Goal: Task Accomplishment & Management: Use online tool/utility

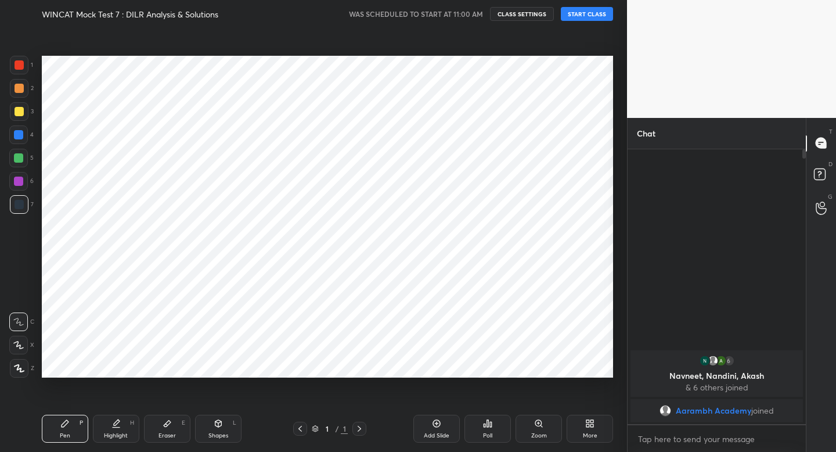
scroll to position [57682, 57479]
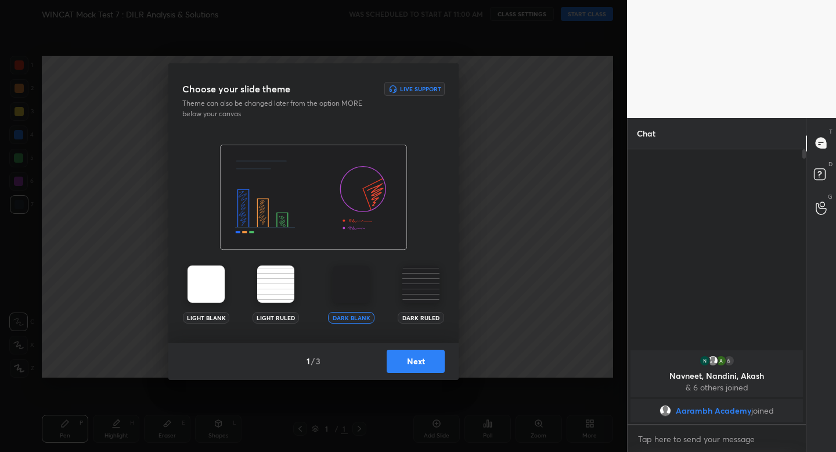
click at [397, 368] on button "Next" at bounding box center [416, 361] width 58 height 23
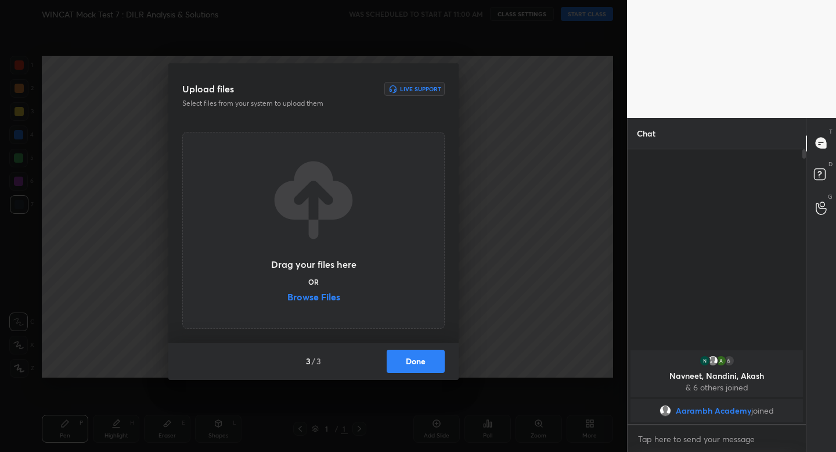
click at [397, 368] on button "Done" at bounding box center [416, 361] width 58 height 23
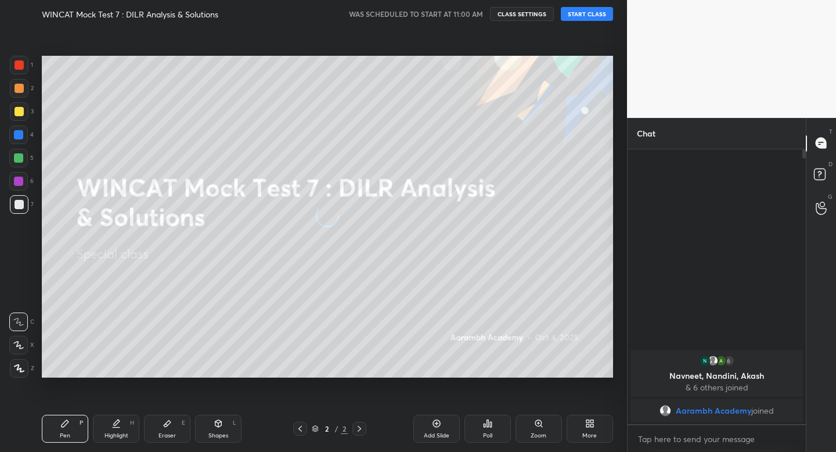
click at [585, 6] on div "WINCAT Mock Test 7 : DILR Analysis & Solutions WAS SCHEDULED TO START AT 11:00 …" at bounding box center [327, 14] width 571 height 28
click at [590, 10] on button "START CLASS" at bounding box center [587, 14] width 52 height 14
click at [18, 119] on div at bounding box center [19, 111] width 19 height 19
click at [214, 423] on icon at bounding box center [218, 423] width 9 height 9
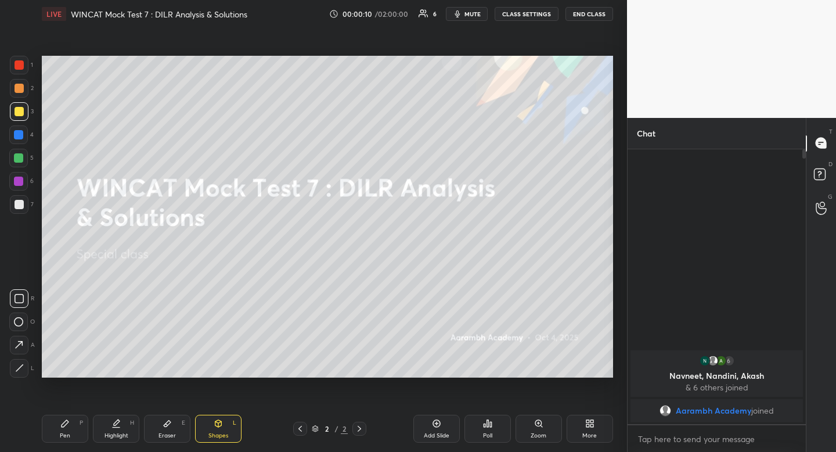
click at [22, 301] on icon at bounding box center [19, 298] width 9 height 9
click at [23, 301] on rect at bounding box center [19, 298] width 9 height 9
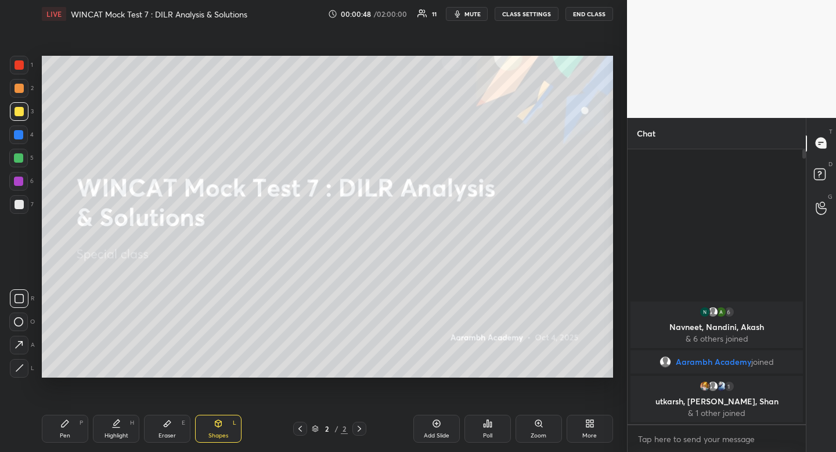
click at [23, 83] on div at bounding box center [19, 88] width 19 height 19
drag, startPoint x: 22, startPoint y: 84, endPoint x: 16, endPoint y: 86, distance: 6.3
click at [22, 84] on div at bounding box center [19, 88] width 19 height 19
click at [119, 417] on div "Highlight H" at bounding box center [116, 429] width 46 height 28
click at [118, 420] on icon at bounding box center [115, 423] width 9 height 9
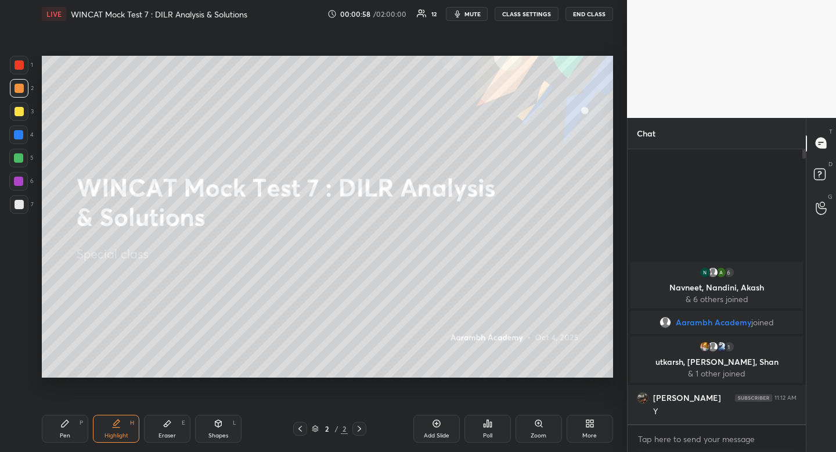
click at [17, 112] on div at bounding box center [19, 111] width 9 height 9
click at [17, 113] on div at bounding box center [19, 111] width 9 height 9
click at [157, 449] on div "Pen P Highlight H Eraser E Shapes L 2 / 2 Add Slide Poll Zoom More" at bounding box center [327, 428] width 571 height 46
click at [69, 423] on icon at bounding box center [64, 423] width 9 height 9
click at [69, 423] on div "Pen P" at bounding box center [65, 429] width 46 height 28
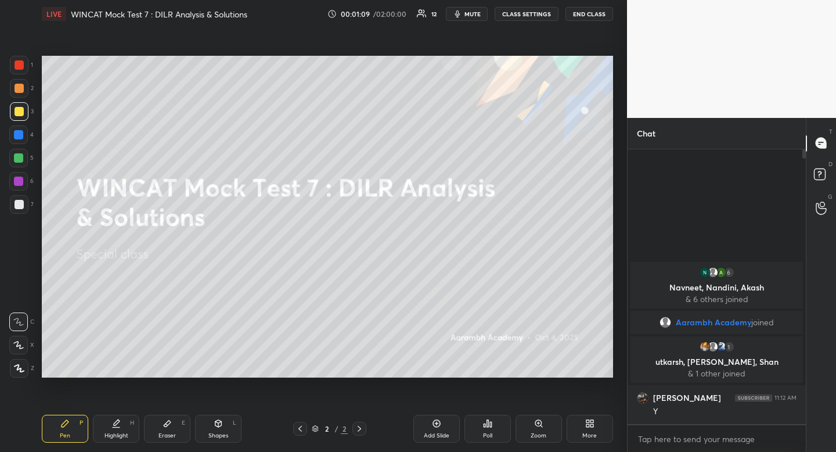
click at [23, 83] on div at bounding box center [19, 88] width 19 height 19
click at [585, 433] on div "More" at bounding box center [589, 436] width 15 height 6
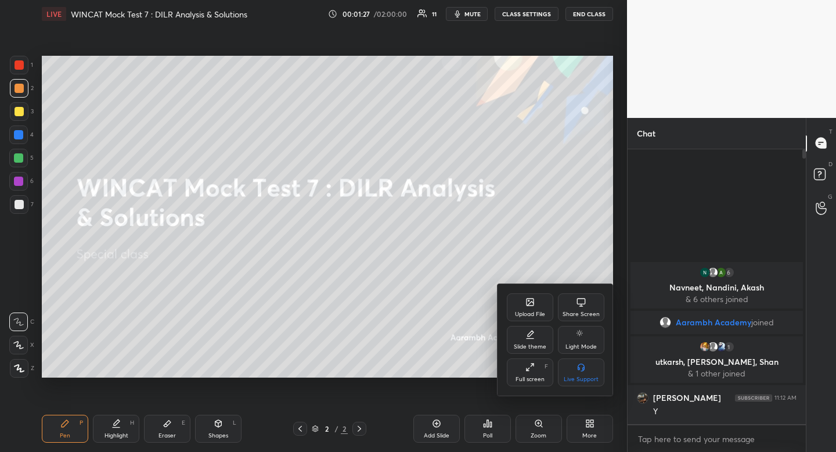
click at [532, 303] on icon at bounding box center [530, 303] width 6 height 4
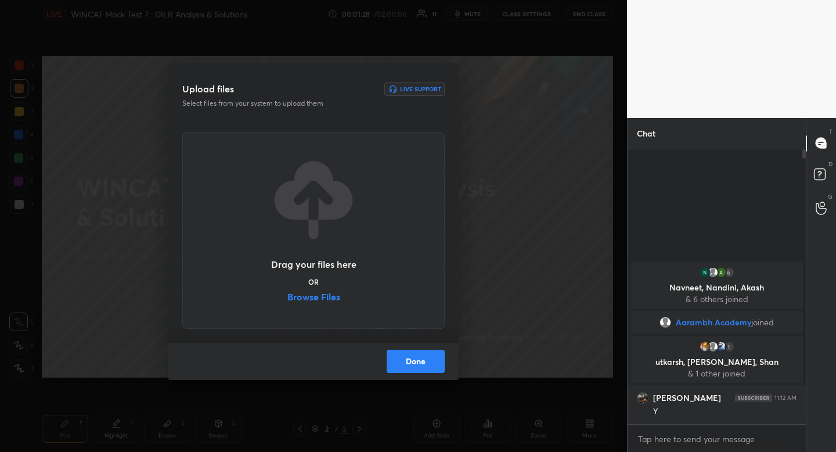
click at [314, 296] on label "Browse Files" at bounding box center [313, 298] width 53 height 12
click at [287, 296] on input "Browse Files" at bounding box center [287, 298] width 0 height 12
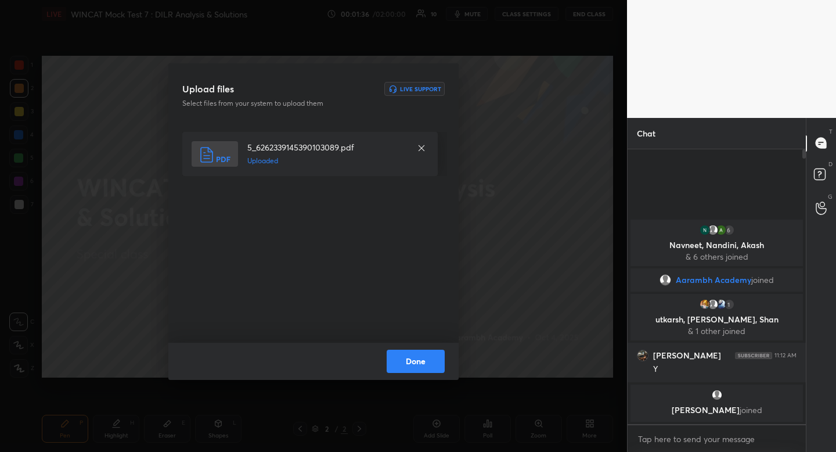
click at [434, 355] on button "Done" at bounding box center [416, 361] width 58 height 23
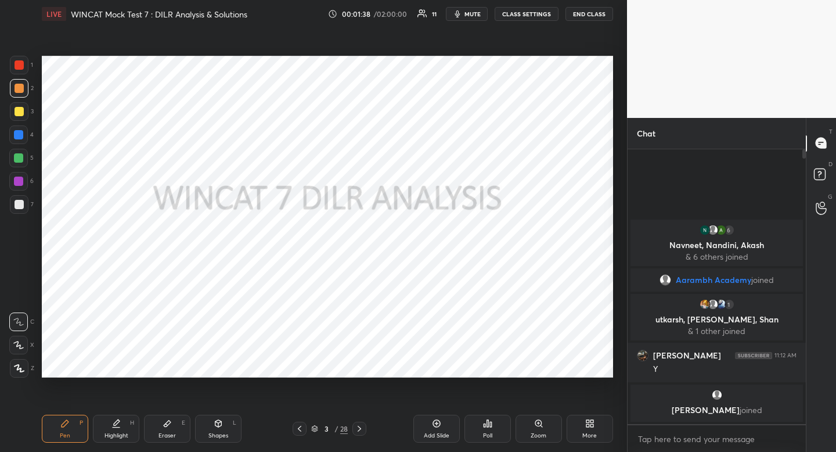
click at [23, 134] on div at bounding box center [18, 134] width 9 height 9
click at [227, 425] on div "Shapes L" at bounding box center [218, 429] width 46 height 28
click at [21, 294] on rect at bounding box center [19, 298] width 9 height 9
click at [20, 296] on icon at bounding box center [19, 298] width 9 height 9
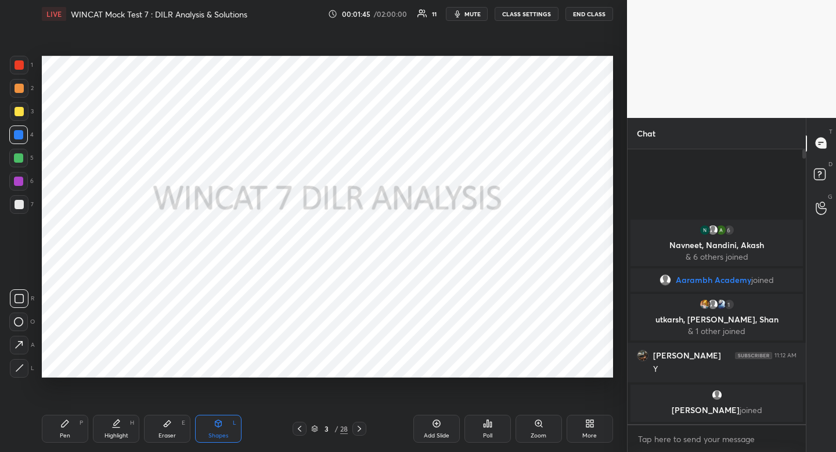
click at [118, 424] on icon at bounding box center [115, 423] width 9 height 9
click at [118, 426] on icon at bounding box center [115, 423] width 9 height 9
click at [361, 432] on icon at bounding box center [359, 428] width 9 height 9
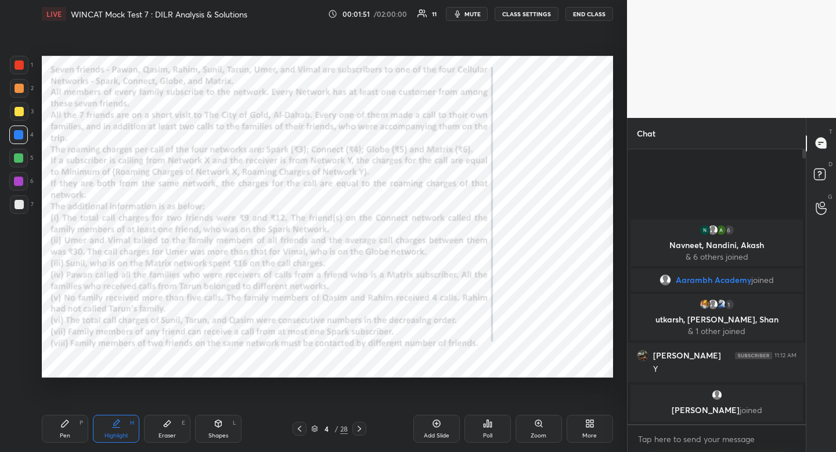
click at [19, 67] on div at bounding box center [19, 64] width 9 height 9
click at [20, 67] on div at bounding box center [19, 64] width 9 height 9
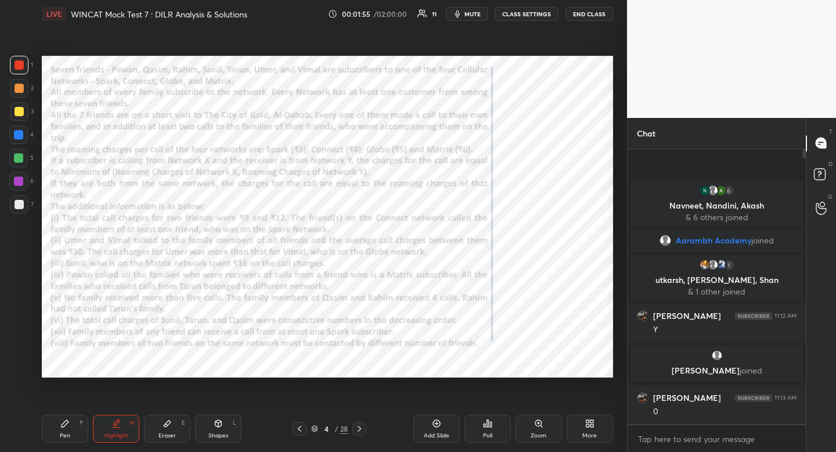
click at [70, 427] on div "Pen P" at bounding box center [65, 429] width 46 height 28
click at [14, 139] on div at bounding box center [18, 134] width 19 height 19
click at [15, 139] on div at bounding box center [18, 134] width 9 height 9
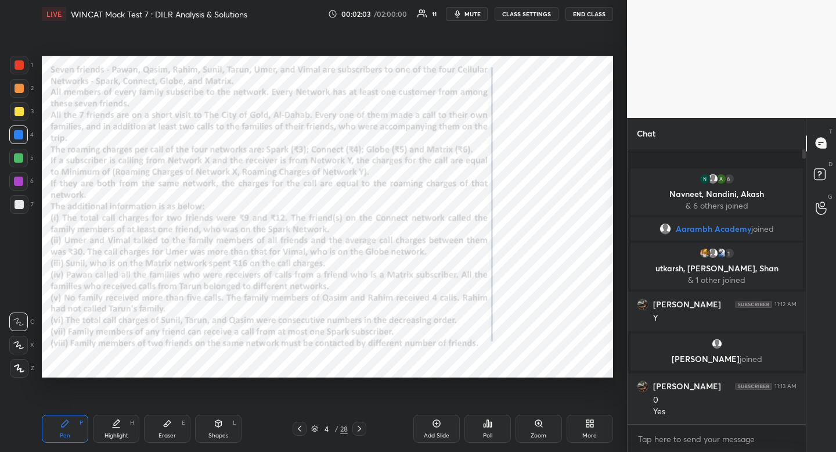
click at [112, 416] on div "Highlight H" at bounding box center [116, 429] width 46 height 28
click at [74, 422] on div "Pen P" at bounding box center [65, 429] width 46 height 28
click at [70, 425] on div "Pen P" at bounding box center [65, 429] width 46 height 28
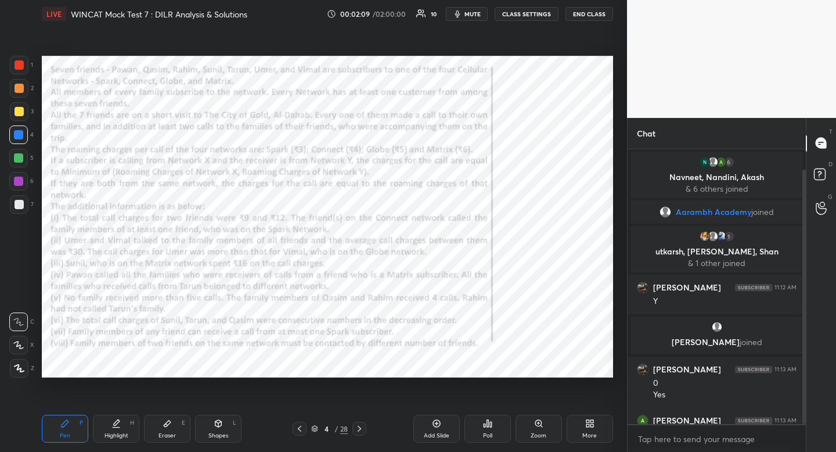
scroll to position [23, 0]
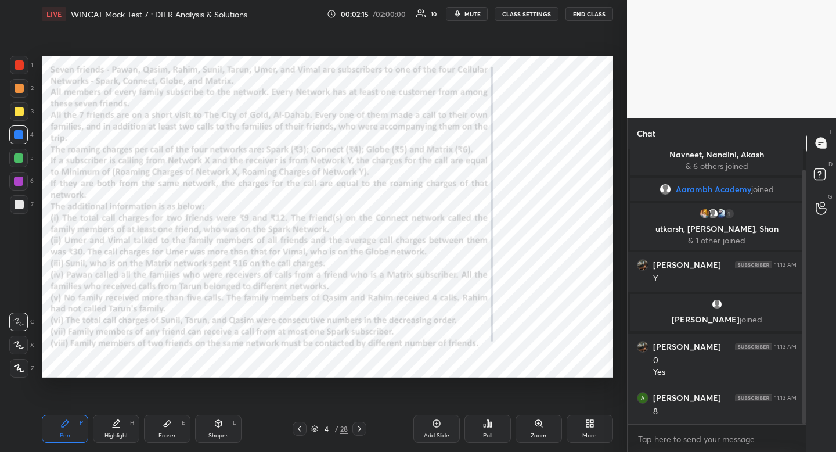
click at [225, 423] on div "Shapes L" at bounding box center [218, 429] width 46 height 28
click at [14, 301] on div at bounding box center [19, 298] width 19 height 19
click at [570, 71] on div "Setting up your live class Poll for secs No correct answer Start poll" at bounding box center [327, 216] width 581 height 377
click at [129, 428] on div "Highlight H" at bounding box center [116, 429] width 46 height 28
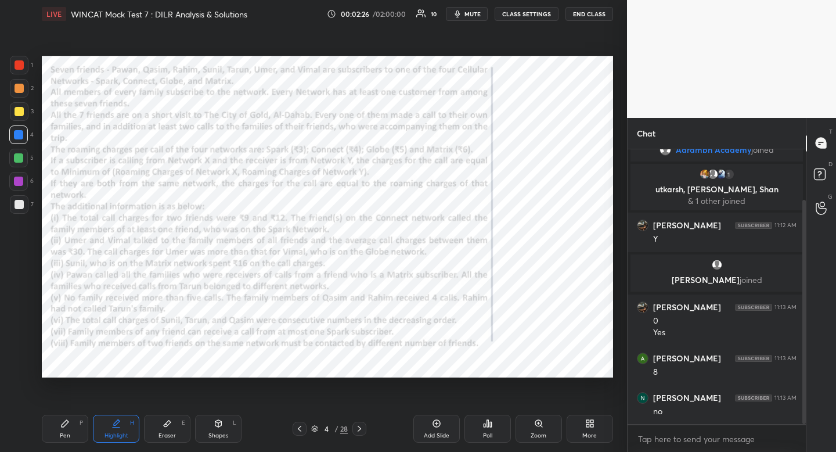
click at [77, 422] on div "Pen P" at bounding box center [65, 429] width 46 height 28
click at [76, 421] on div "Pen P" at bounding box center [65, 429] width 46 height 28
click at [154, 430] on div "Eraser E" at bounding box center [167, 429] width 46 height 28
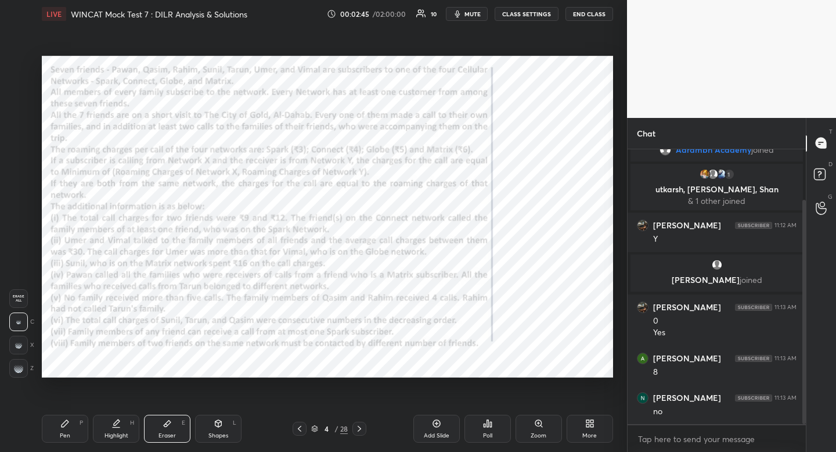
click at [57, 435] on div "Pen P" at bounding box center [65, 429] width 46 height 28
click at [56, 437] on div "Pen P" at bounding box center [65, 429] width 46 height 28
click at [222, 433] on div "Shapes L" at bounding box center [218, 429] width 46 height 28
click at [13, 296] on div at bounding box center [19, 298] width 19 height 19
click at [114, 436] on div "Highlight" at bounding box center [117, 436] width 24 height 6
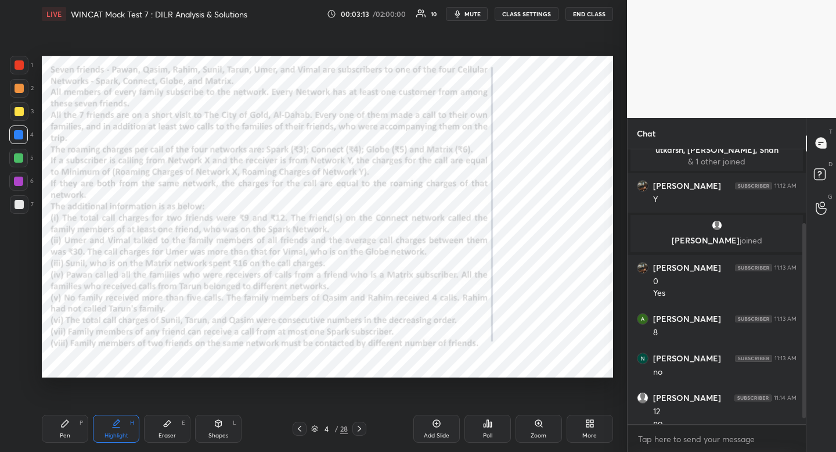
scroll to position [113, 0]
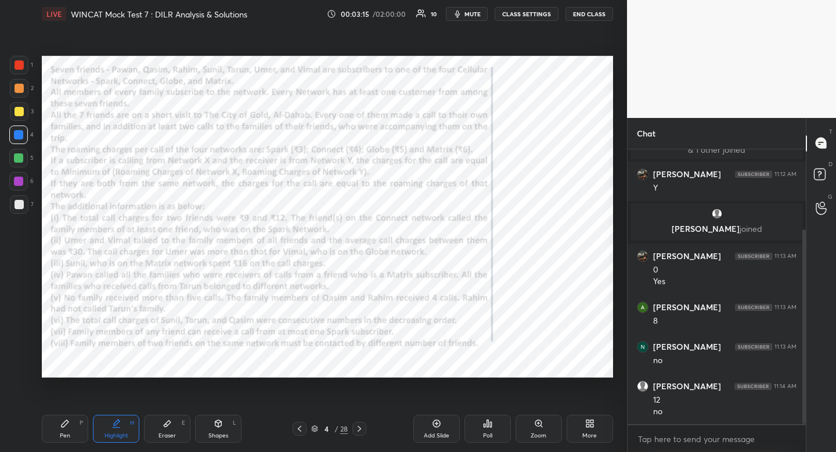
click at [363, 431] on icon at bounding box center [359, 428] width 9 height 9
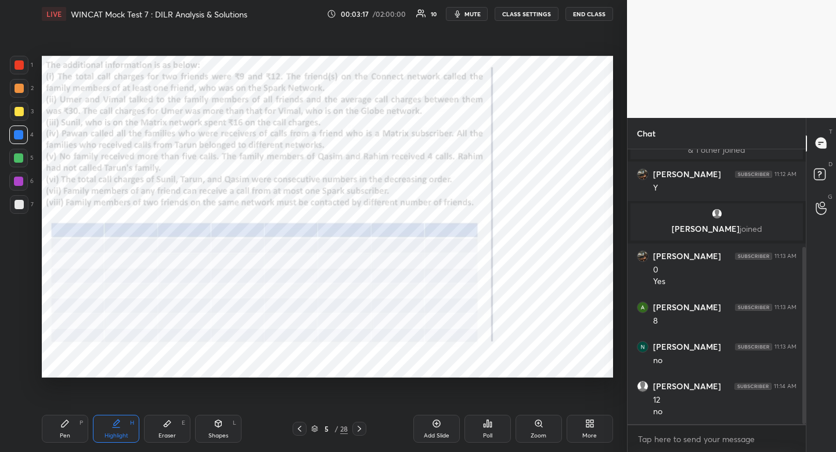
scroll to position [153, 0]
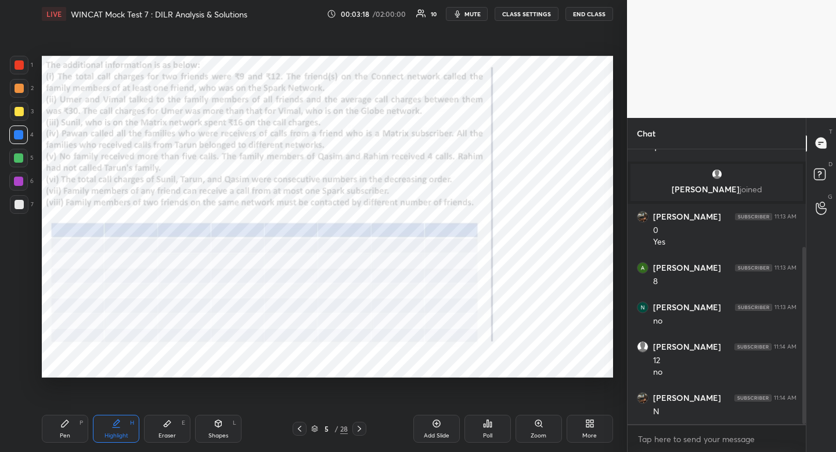
click at [361, 427] on icon at bounding box center [359, 428] width 9 height 9
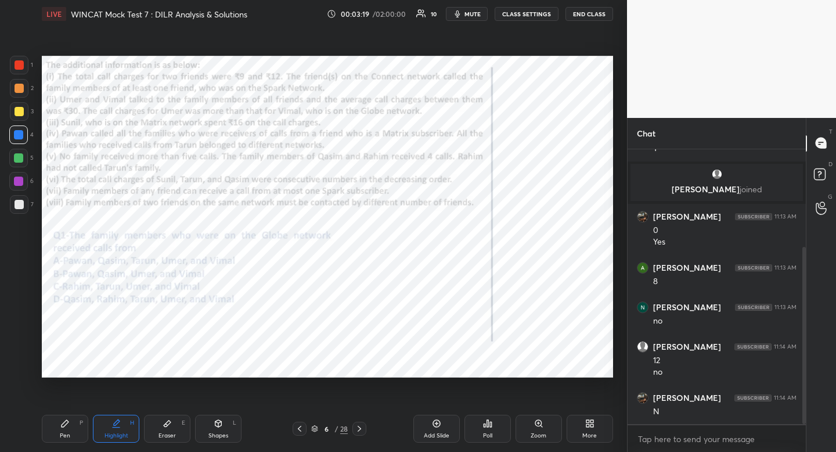
click at [361, 428] on icon at bounding box center [359, 429] width 3 height 6
click at [360, 428] on icon at bounding box center [359, 429] width 3 height 6
click at [360, 429] on icon at bounding box center [359, 428] width 9 height 9
click at [360, 430] on icon at bounding box center [359, 428] width 9 height 9
click at [360, 431] on icon at bounding box center [359, 428] width 9 height 9
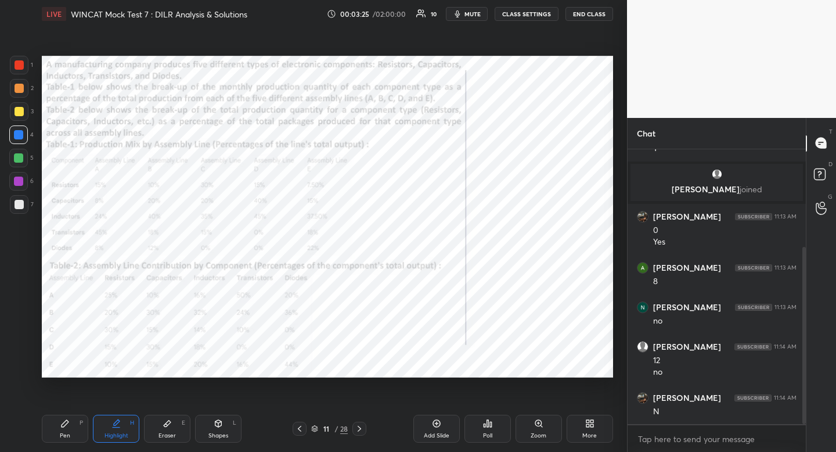
click at [69, 426] on icon at bounding box center [64, 423] width 9 height 9
click at [68, 426] on icon at bounding box center [64, 423] width 9 height 9
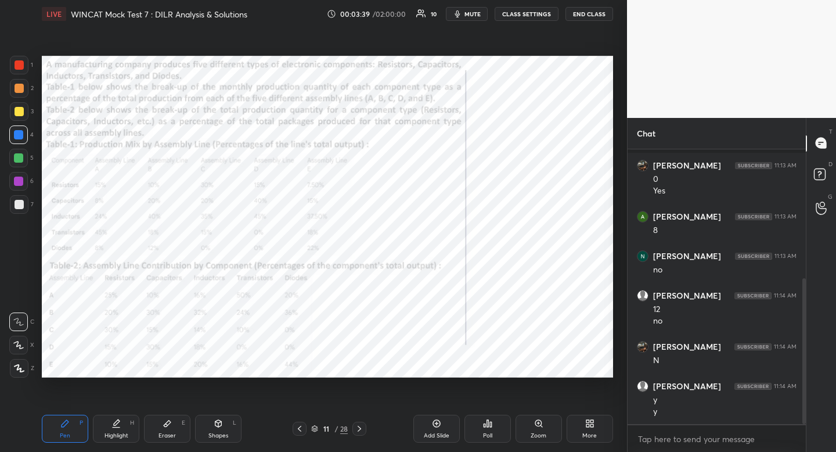
scroll to position [243, 0]
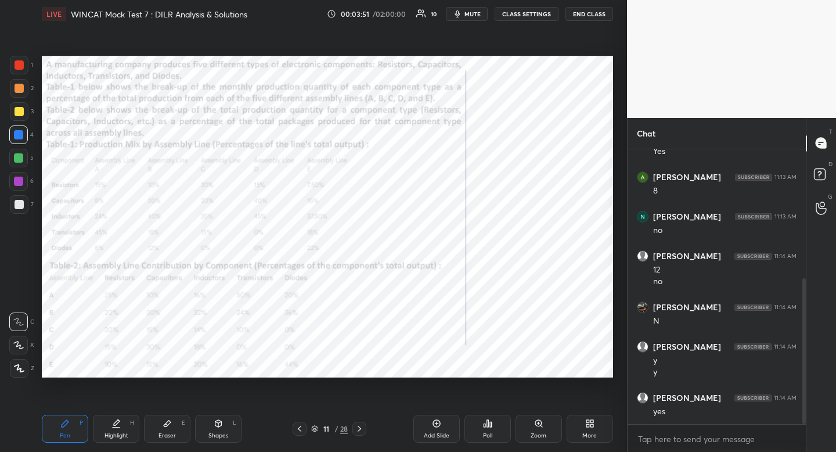
click at [116, 433] on div "Highlight" at bounding box center [117, 436] width 24 height 6
click at [117, 433] on div "Highlight" at bounding box center [117, 436] width 24 height 6
click at [361, 434] on div at bounding box center [359, 429] width 14 height 14
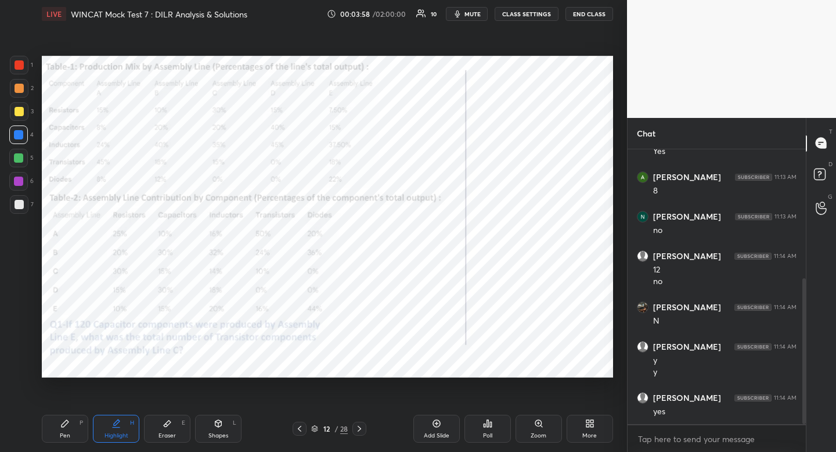
click at [361, 434] on div at bounding box center [359, 429] width 14 height 14
click at [361, 430] on icon at bounding box center [359, 428] width 9 height 9
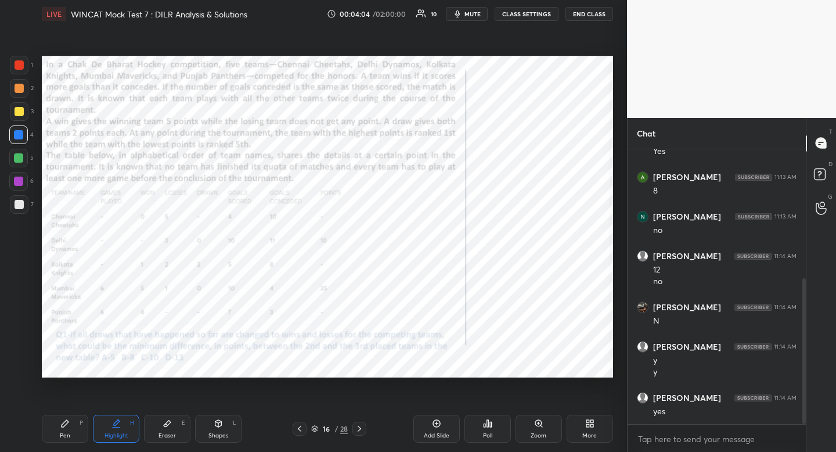
scroll to position [286, 0]
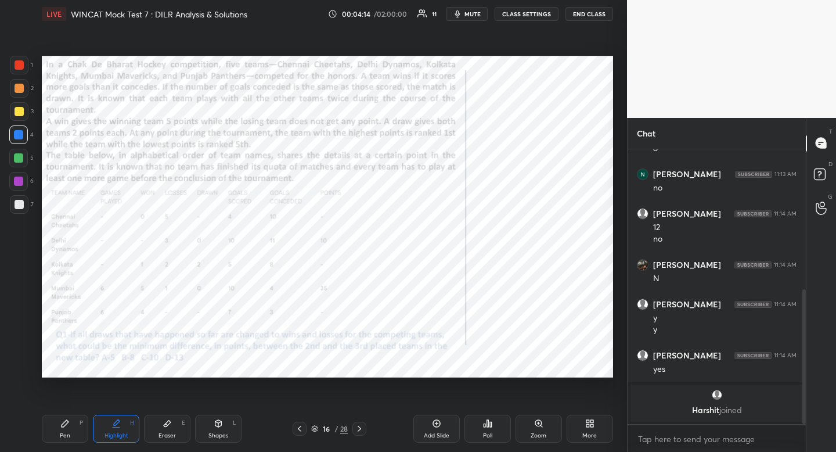
click at [55, 428] on div "Pen P" at bounding box center [65, 429] width 46 height 28
click at [53, 428] on div "Pen P" at bounding box center [65, 429] width 46 height 28
click at [26, 56] on div "1" at bounding box center [21, 65] width 23 height 19
click at [24, 58] on div at bounding box center [19, 65] width 19 height 19
click at [23, 348] on icon at bounding box center [18, 345] width 10 height 8
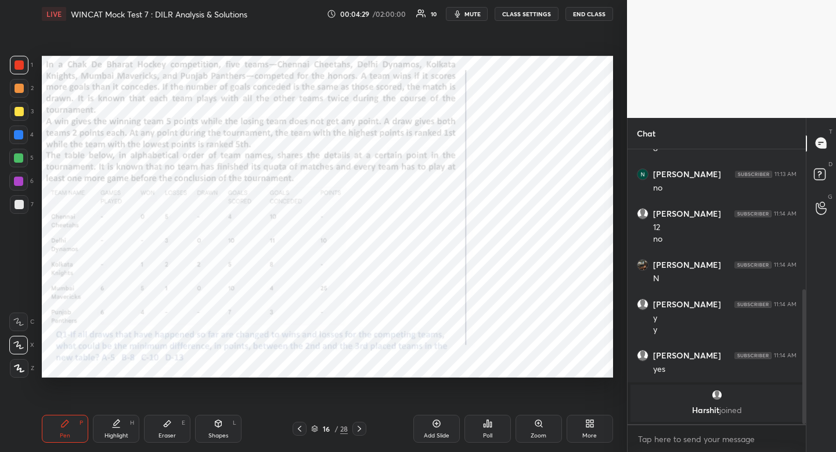
click at [23, 348] on icon at bounding box center [18, 345] width 10 height 8
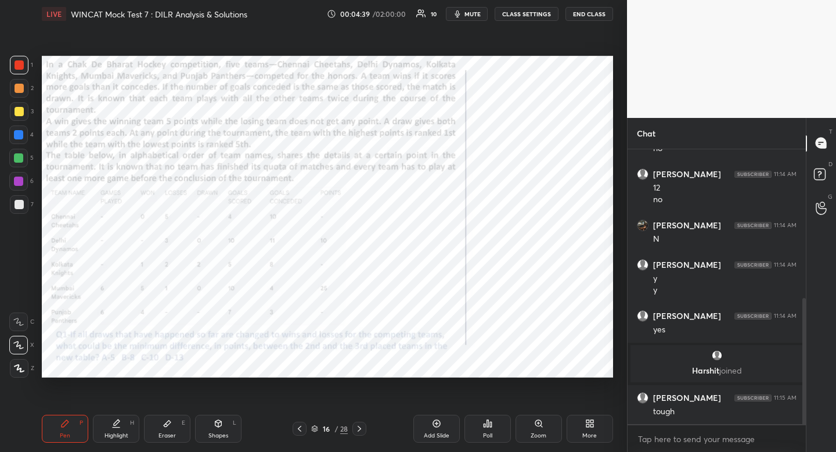
scroll to position [365, 0]
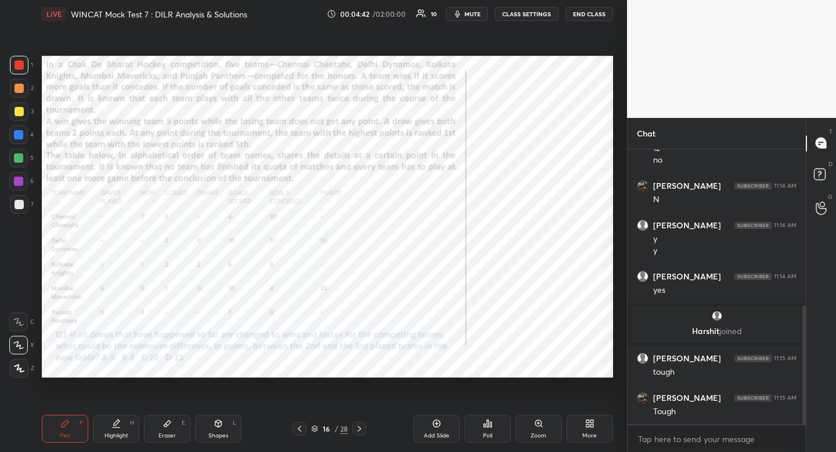
click at [17, 138] on div at bounding box center [18, 134] width 9 height 9
click at [16, 138] on div at bounding box center [18, 134] width 9 height 9
click at [55, 422] on div "Pen P" at bounding box center [65, 429] width 46 height 28
click at [55, 423] on div "Pen P" at bounding box center [65, 429] width 46 height 28
click at [232, 420] on div "Shapes L" at bounding box center [218, 429] width 46 height 28
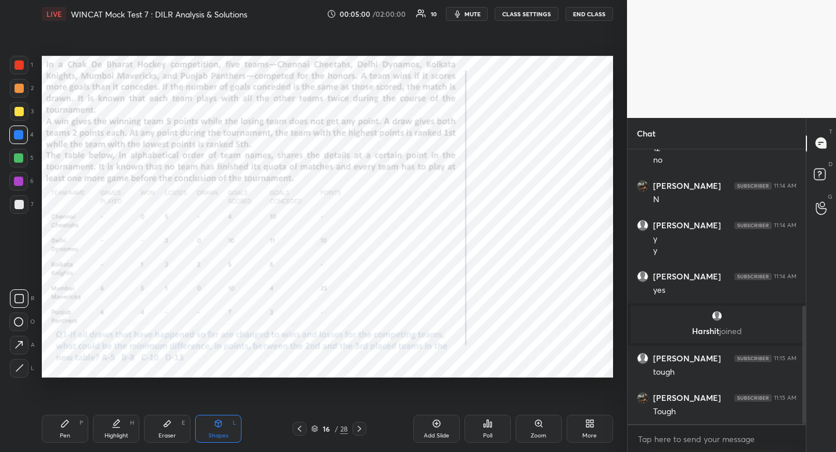
click at [19, 323] on icon at bounding box center [18, 321] width 9 height 9
click at [20, 323] on icon at bounding box center [18, 321] width 9 height 9
click at [111, 433] on div "Highlight" at bounding box center [117, 436] width 24 height 6
click at [110, 433] on div "Highlight" at bounding box center [117, 436] width 24 height 6
click at [62, 423] on icon at bounding box center [64, 423] width 9 height 9
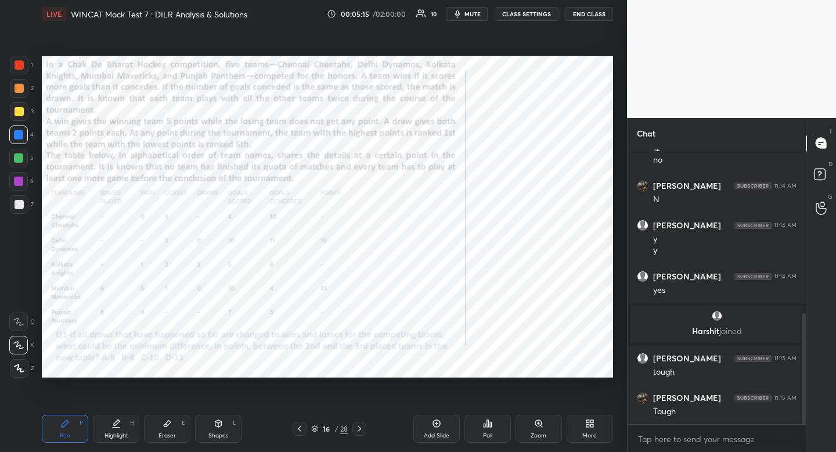
scroll to position [407, 0]
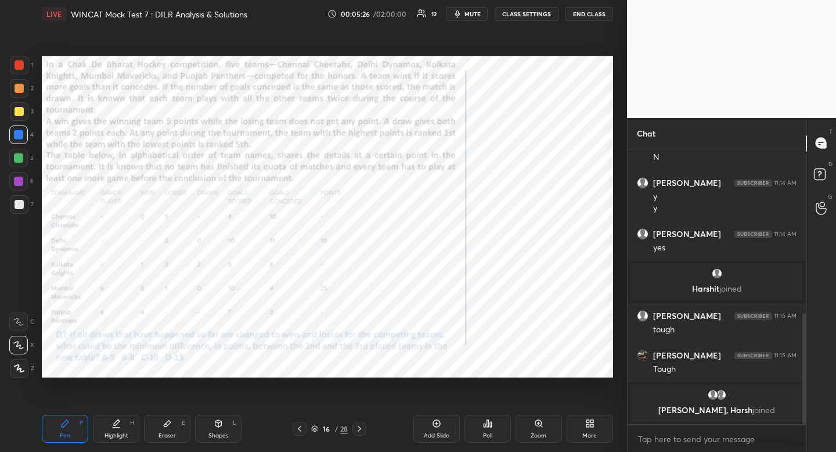
click at [125, 422] on div "Highlight H" at bounding box center [116, 429] width 46 height 28
click at [124, 423] on div "Highlight H" at bounding box center [116, 429] width 46 height 28
click at [358, 425] on icon at bounding box center [359, 428] width 9 height 9
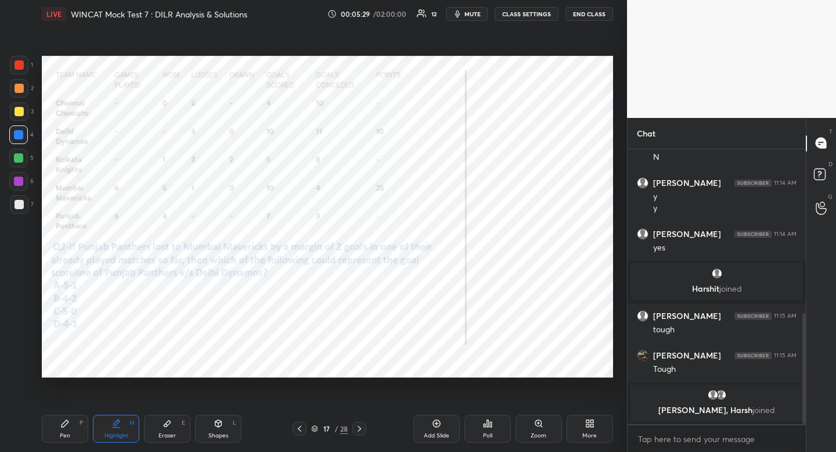
click at [359, 426] on icon at bounding box center [359, 428] width 9 height 9
click at [360, 426] on icon at bounding box center [359, 428] width 9 height 9
click at [361, 429] on icon at bounding box center [359, 428] width 9 height 9
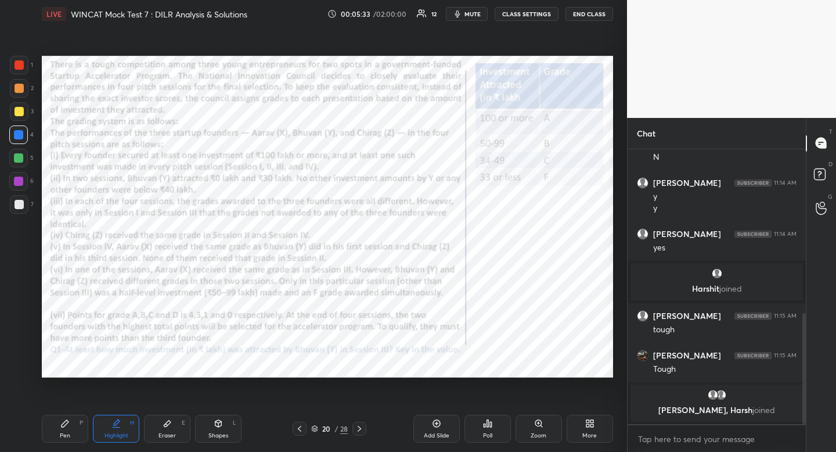
scroll to position [457, 0]
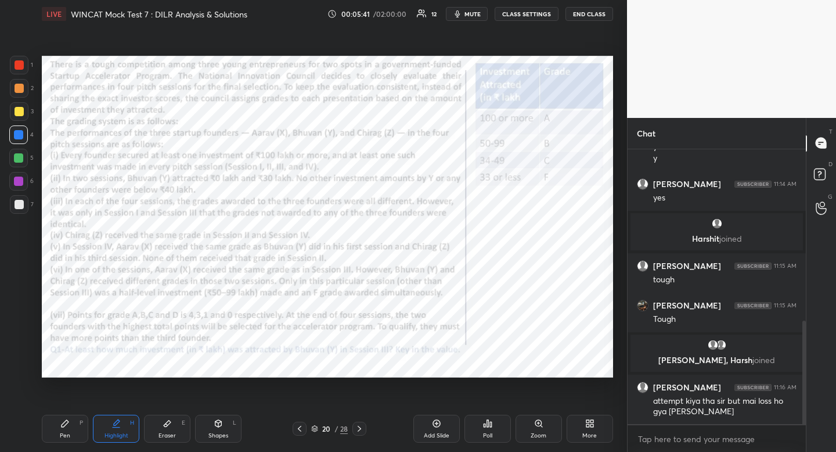
click at [68, 426] on icon at bounding box center [64, 423] width 9 height 9
click at [67, 428] on div "Pen P" at bounding box center [65, 429] width 46 height 28
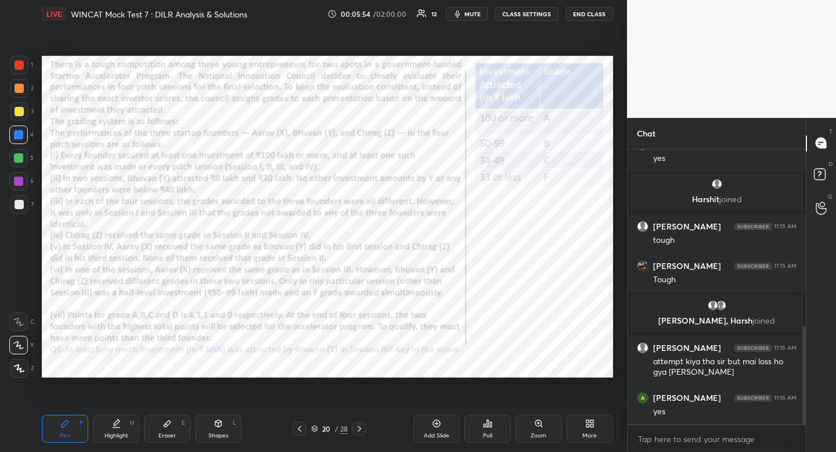
click at [363, 426] on icon at bounding box center [359, 428] width 9 height 9
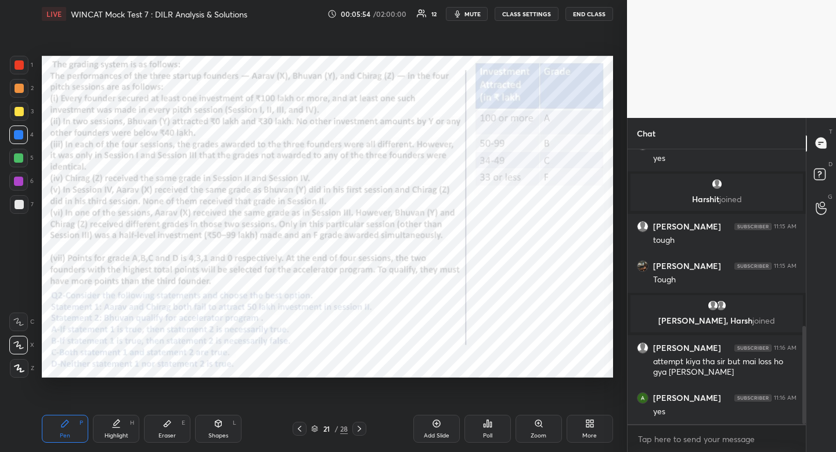
click at [362, 426] on icon at bounding box center [359, 428] width 9 height 9
click at [362, 427] on icon at bounding box center [359, 428] width 9 height 9
click at [361, 428] on icon at bounding box center [359, 429] width 3 height 6
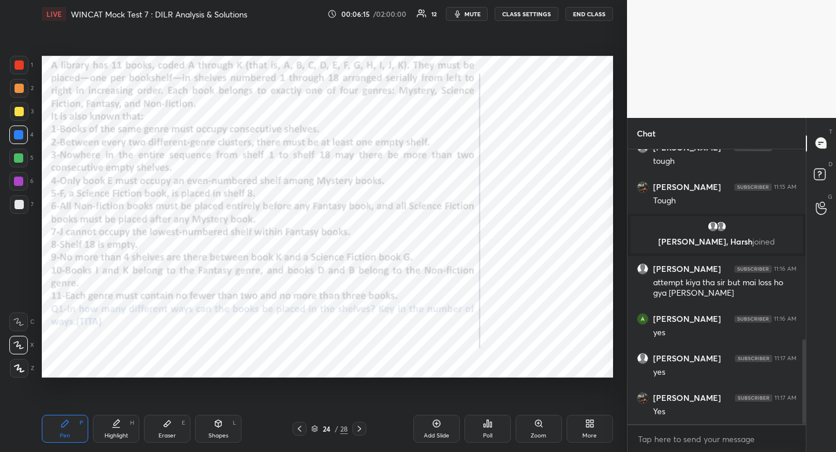
scroll to position [615, 0]
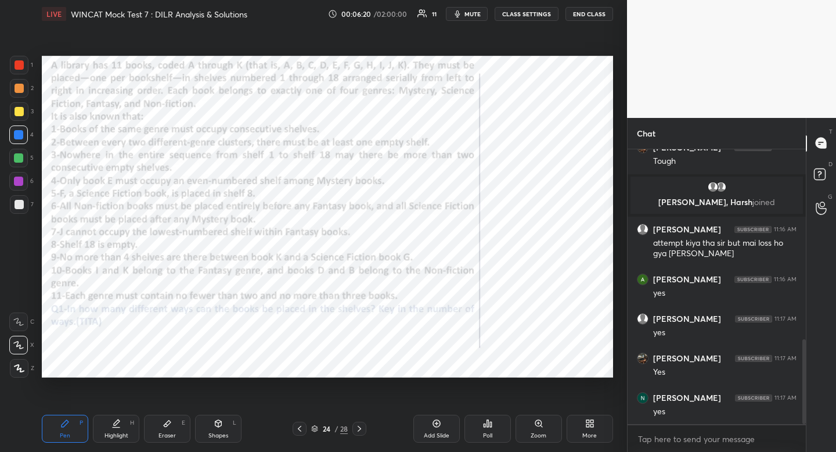
click at [14, 60] on div at bounding box center [19, 65] width 19 height 19
click at [15, 62] on div at bounding box center [19, 65] width 19 height 19
click at [63, 435] on div "Pen" at bounding box center [65, 436] width 10 height 6
click at [127, 427] on div "Highlight H" at bounding box center [116, 429] width 46 height 28
click at [125, 429] on div "Highlight H" at bounding box center [116, 429] width 46 height 28
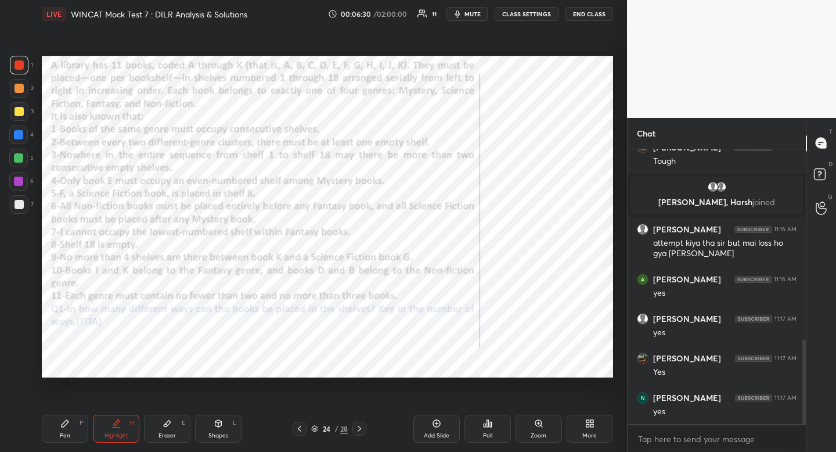
click at [125, 433] on div "Highlight" at bounding box center [117, 436] width 24 height 6
click at [303, 430] on icon at bounding box center [299, 428] width 9 height 9
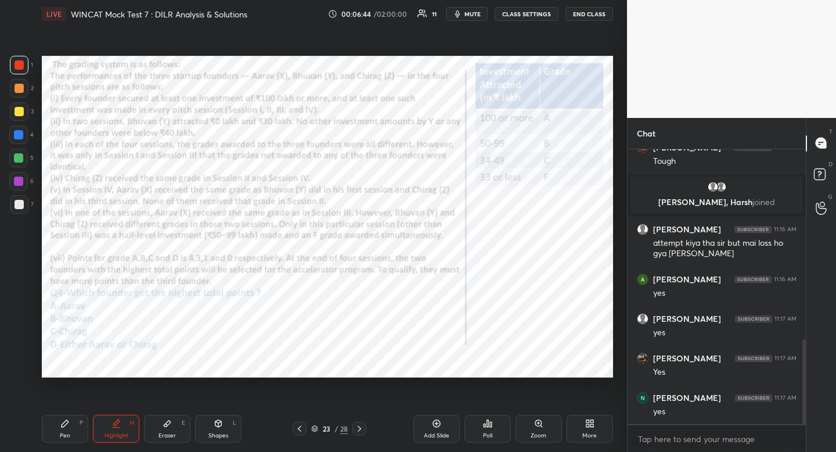
click at [303, 429] on icon at bounding box center [299, 428] width 9 height 9
click at [300, 422] on div at bounding box center [300, 429] width 14 height 14
click at [298, 425] on icon at bounding box center [299, 428] width 9 height 9
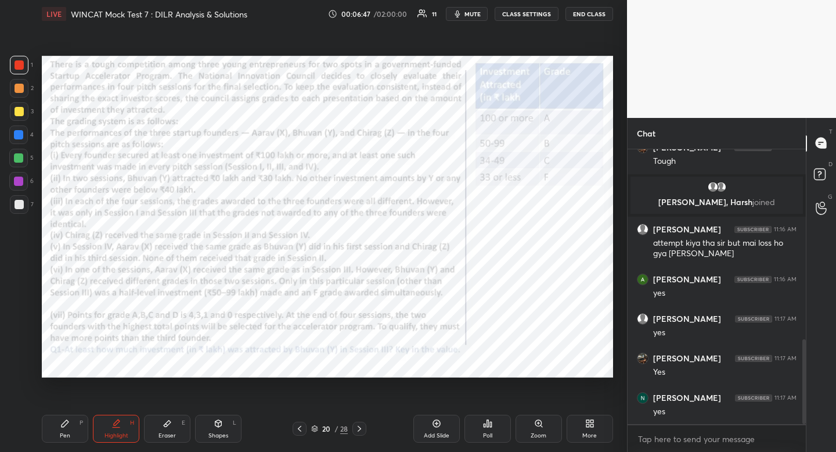
click at [297, 426] on icon at bounding box center [299, 428] width 9 height 9
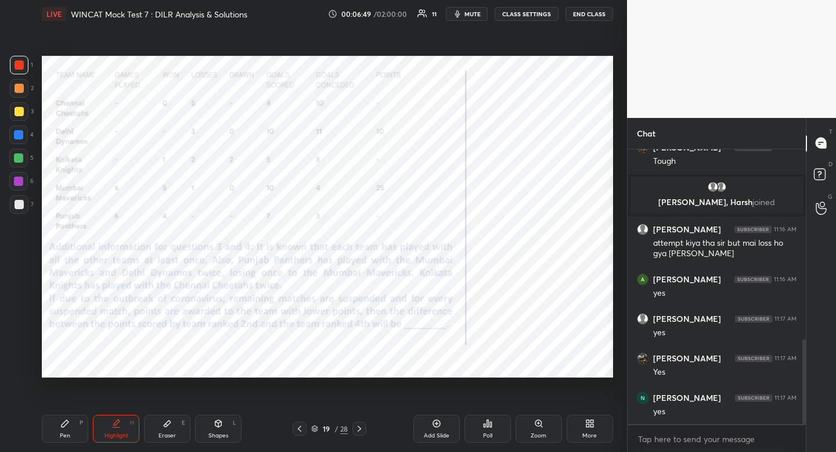
click at [299, 426] on icon at bounding box center [299, 428] width 9 height 9
click at [299, 427] on icon at bounding box center [299, 428] width 9 height 9
click at [299, 426] on icon at bounding box center [299, 428] width 9 height 9
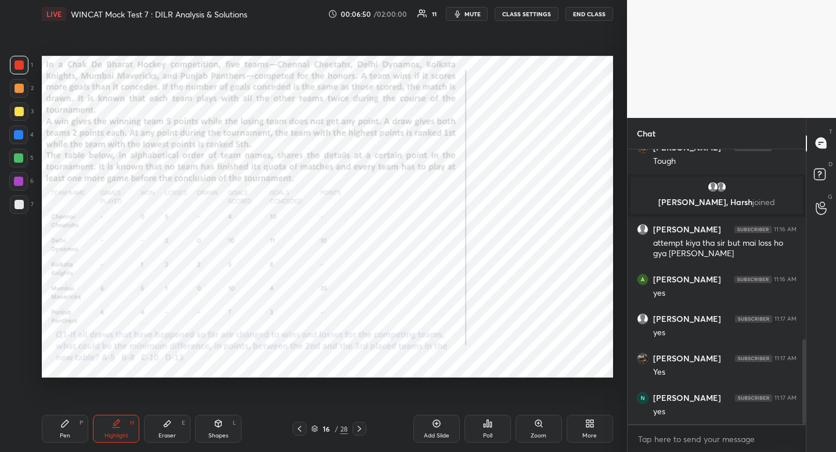
click at [299, 426] on icon at bounding box center [299, 428] width 9 height 9
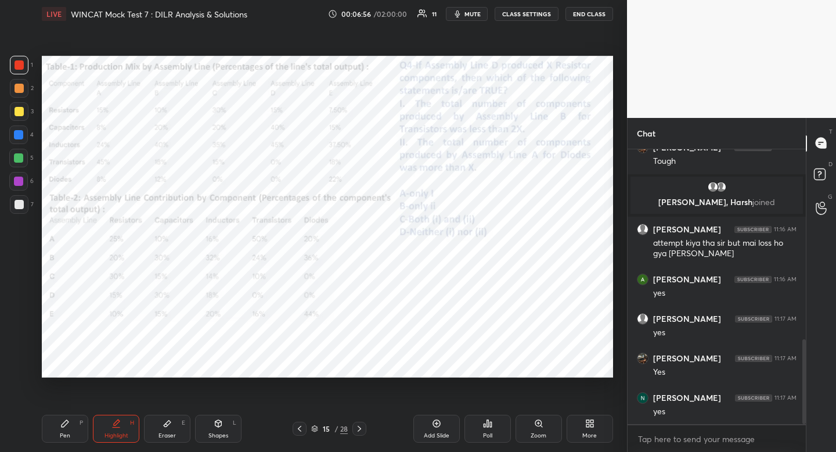
click at [302, 434] on div at bounding box center [300, 429] width 14 height 14
click at [302, 433] on div at bounding box center [300, 429] width 14 height 14
click at [302, 433] on icon at bounding box center [299, 428] width 9 height 9
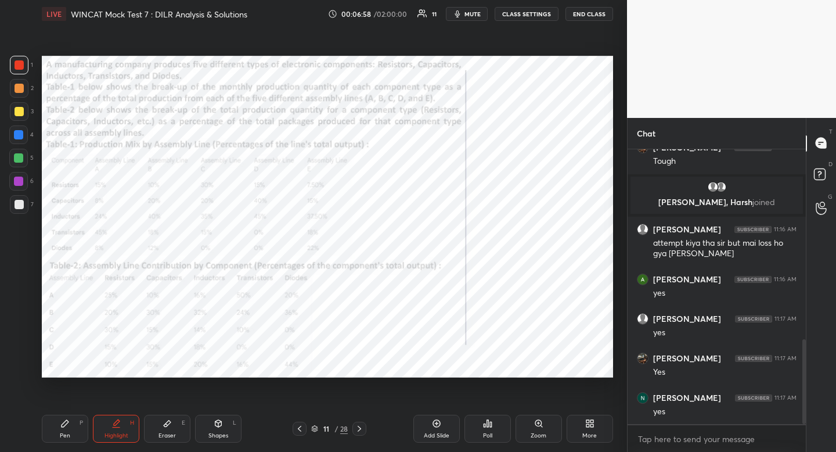
click at [301, 431] on icon at bounding box center [299, 429] width 3 height 6
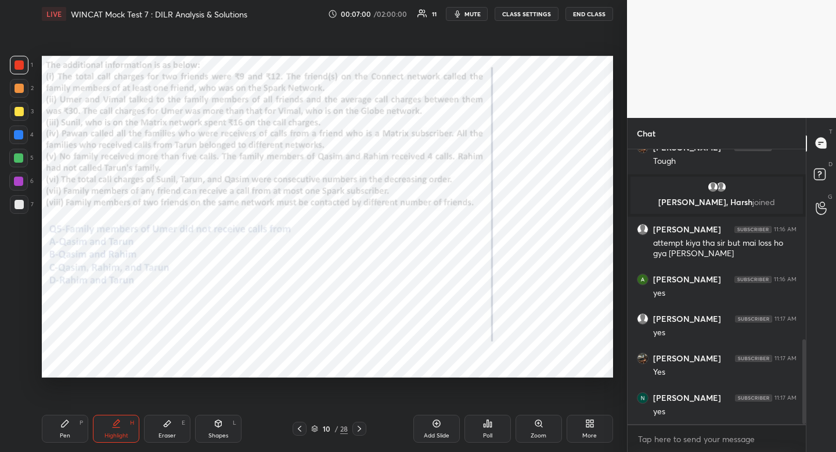
click at [300, 433] on icon at bounding box center [299, 428] width 9 height 9
click at [300, 432] on icon at bounding box center [299, 428] width 9 height 9
click at [300, 431] on icon at bounding box center [299, 428] width 9 height 9
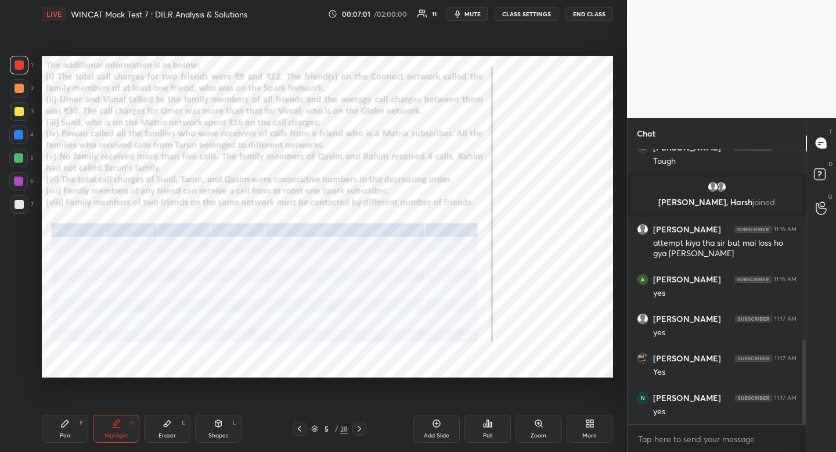
click at [300, 431] on icon at bounding box center [299, 428] width 9 height 9
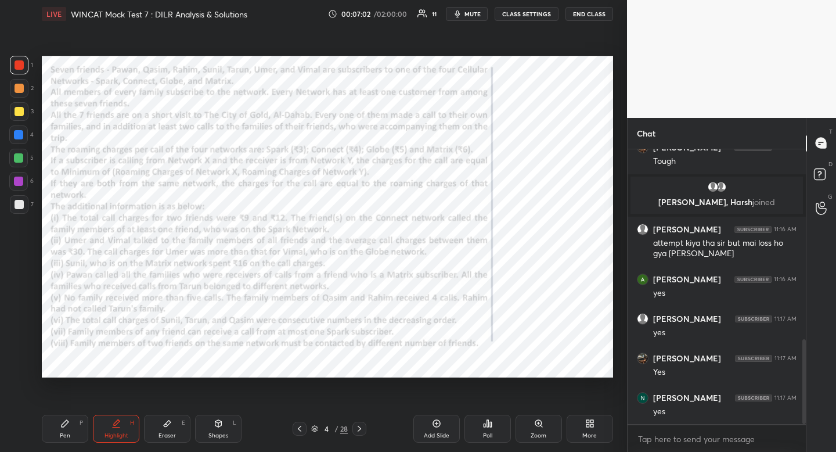
click at [299, 432] on icon at bounding box center [299, 428] width 9 height 9
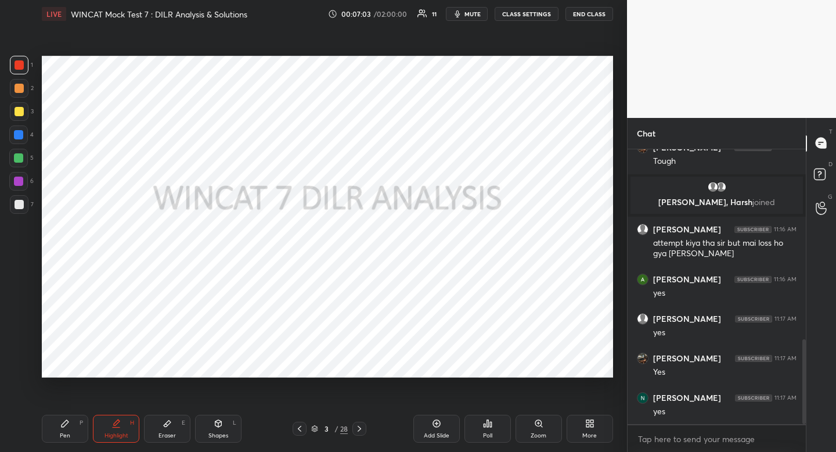
click at [348, 427] on div "3 / 28" at bounding box center [330, 429] width 74 height 14
click at [353, 428] on div at bounding box center [359, 429] width 14 height 14
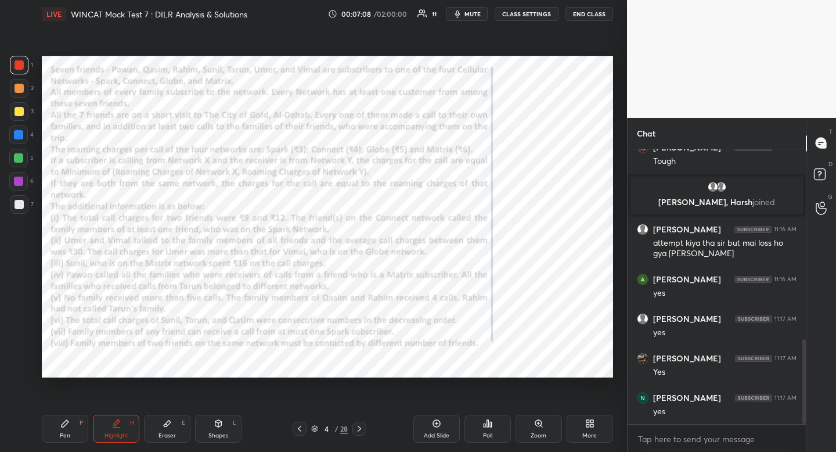
click at [23, 141] on div at bounding box center [18, 134] width 19 height 19
click at [23, 139] on div at bounding box center [18, 134] width 19 height 19
click at [361, 426] on icon at bounding box center [359, 428] width 9 height 9
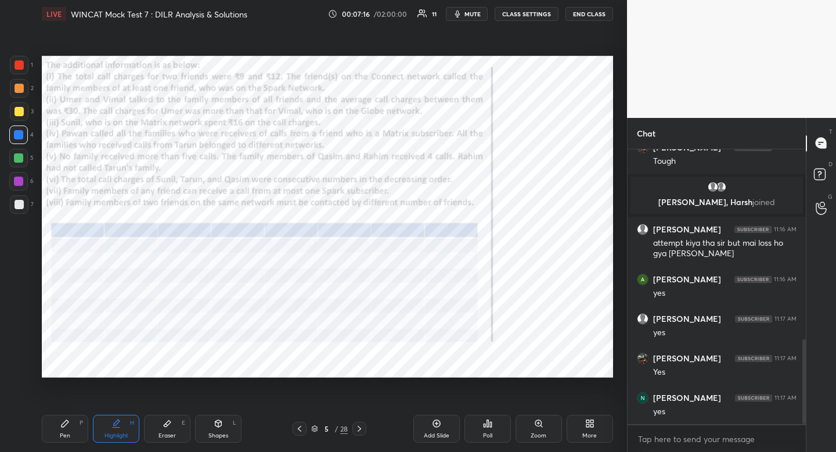
click at [361, 427] on icon at bounding box center [359, 428] width 9 height 9
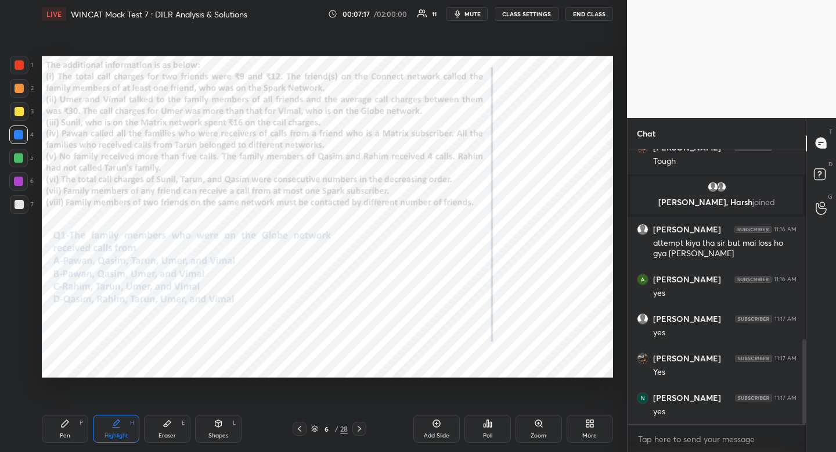
click at [361, 426] on icon at bounding box center [359, 428] width 9 height 9
click at [362, 426] on icon at bounding box center [359, 428] width 9 height 9
click at [361, 426] on icon at bounding box center [359, 428] width 9 height 9
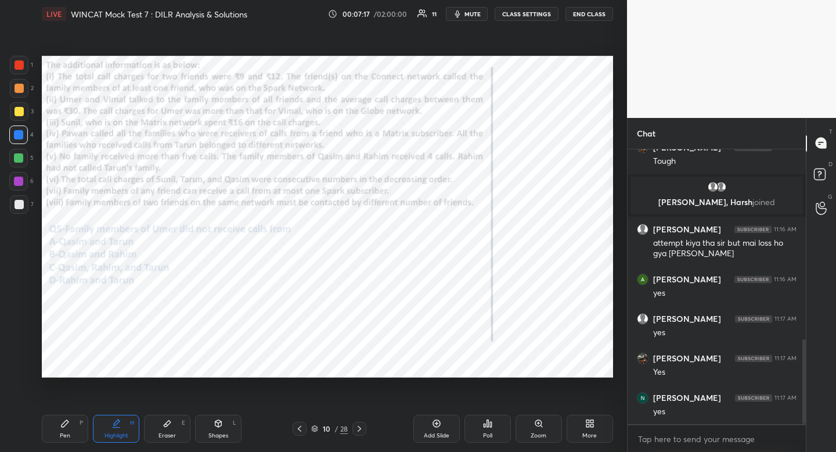
click at [362, 426] on icon at bounding box center [359, 428] width 9 height 9
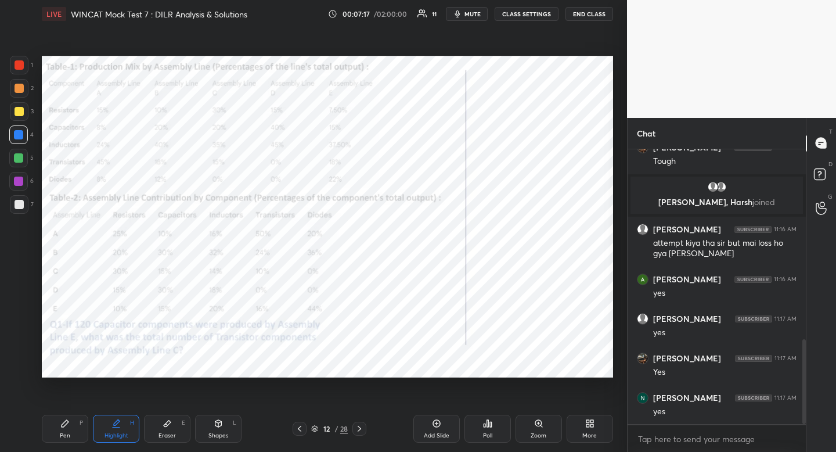
click at [361, 426] on icon at bounding box center [359, 428] width 9 height 9
click at [361, 427] on icon at bounding box center [359, 428] width 9 height 9
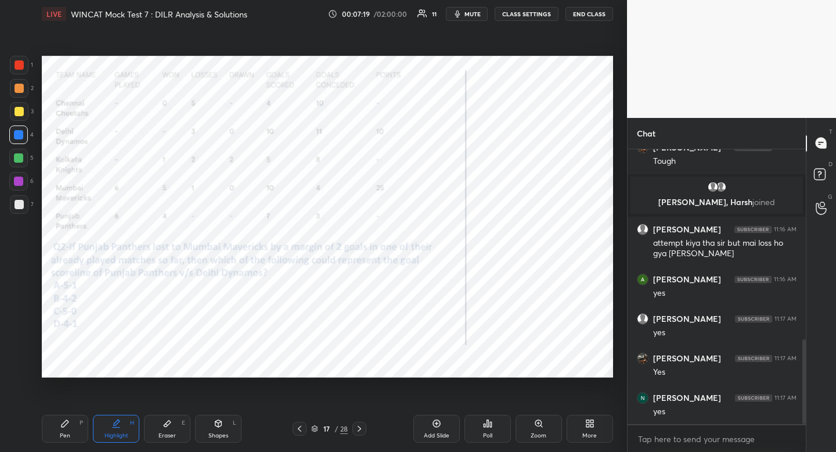
click at [361, 427] on icon at bounding box center [359, 428] width 9 height 9
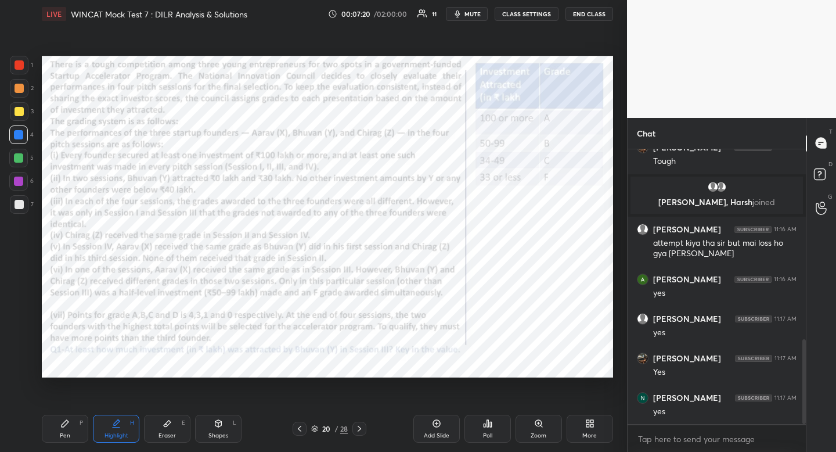
click at [361, 428] on icon at bounding box center [359, 428] width 9 height 9
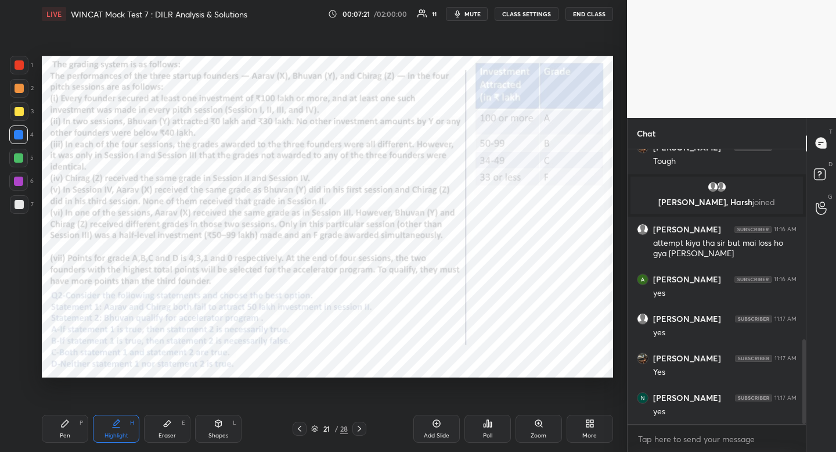
click at [361, 428] on icon at bounding box center [359, 428] width 9 height 9
click at [361, 428] on icon at bounding box center [359, 429] width 3 height 6
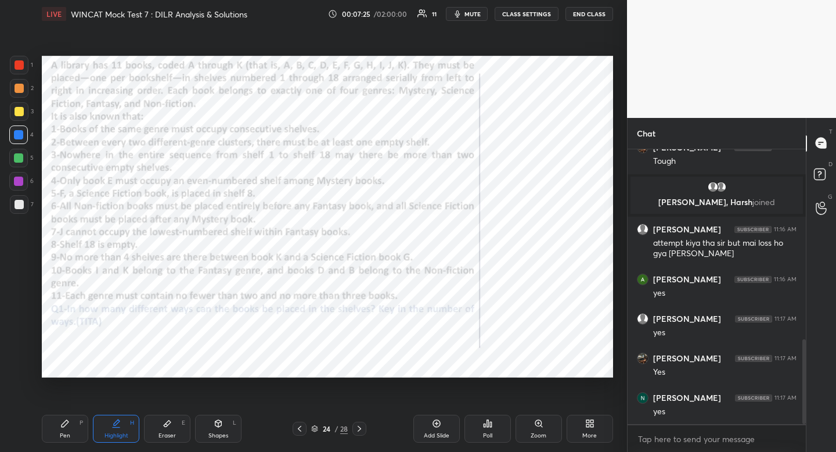
click at [301, 427] on icon at bounding box center [299, 428] width 9 height 9
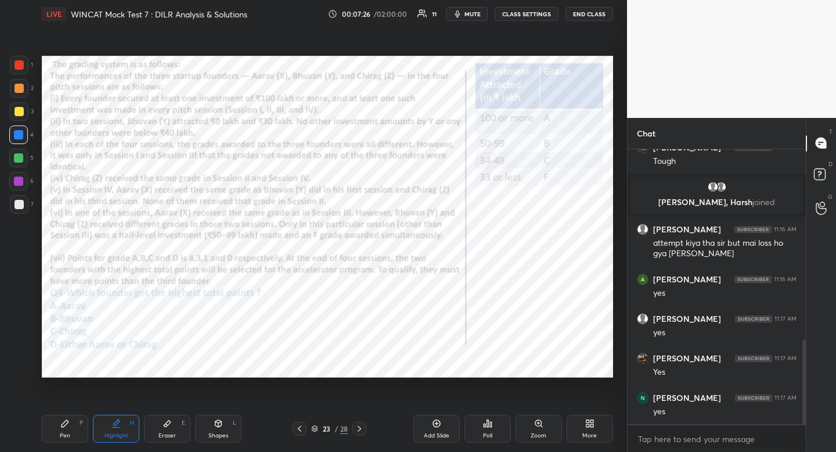
click at [301, 427] on icon at bounding box center [299, 428] width 9 height 9
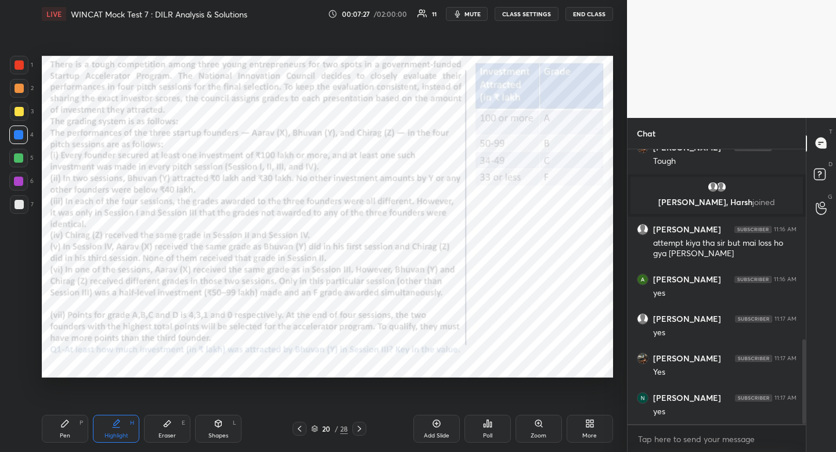
click at [301, 427] on icon at bounding box center [299, 428] width 9 height 9
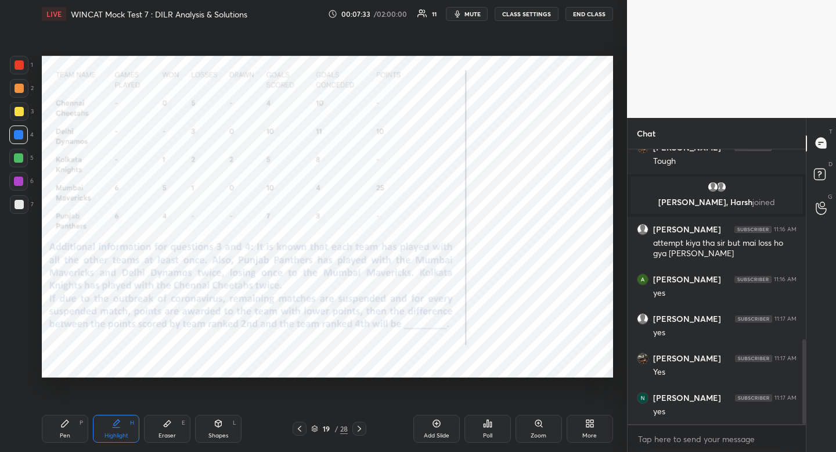
click at [357, 423] on div at bounding box center [359, 429] width 14 height 14
click at [358, 424] on icon at bounding box center [359, 428] width 9 height 9
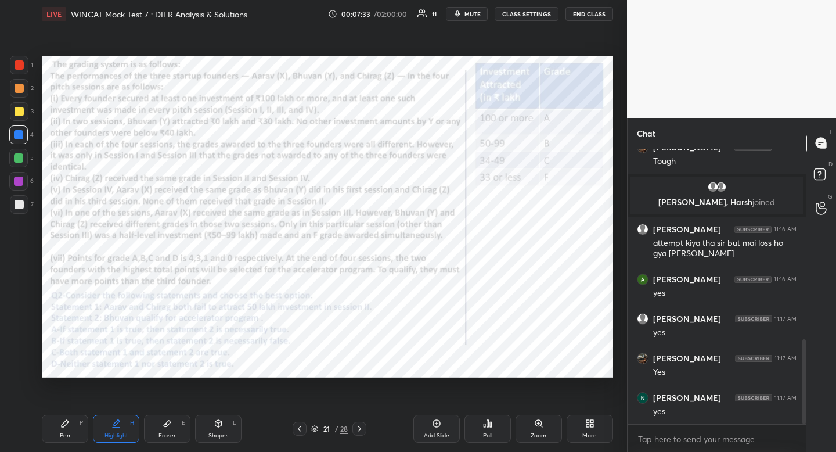
click at [358, 426] on icon at bounding box center [359, 429] width 3 height 6
click at [302, 428] on icon at bounding box center [299, 428] width 9 height 9
click at [301, 428] on icon at bounding box center [299, 428] width 9 height 9
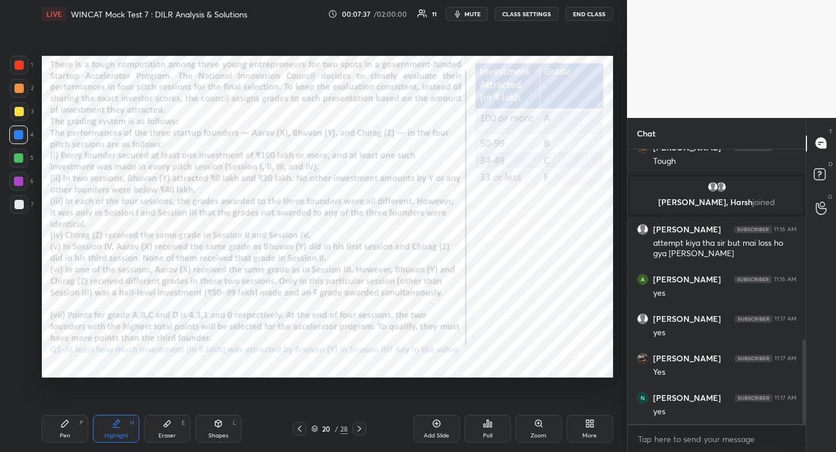
click at [301, 428] on icon at bounding box center [299, 428] width 9 height 9
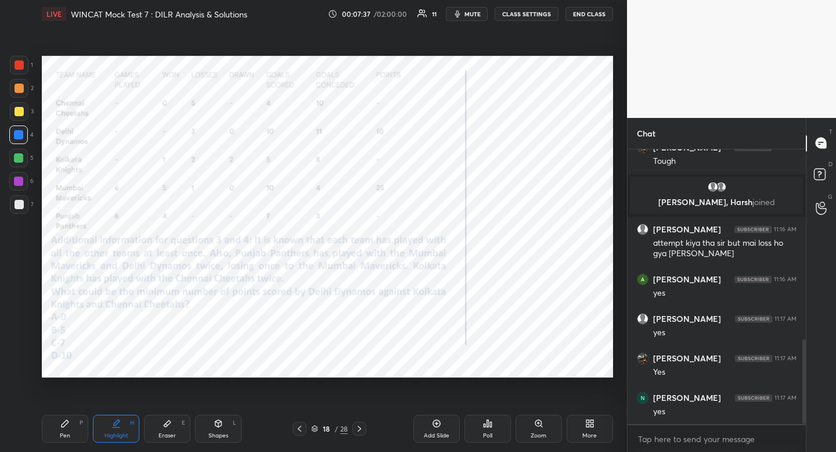
click at [302, 428] on icon at bounding box center [299, 428] width 9 height 9
click at [15, 63] on div at bounding box center [19, 64] width 9 height 9
click at [16, 64] on div at bounding box center [19, 64] width 9 height 9
click at [81, 420] on div "P" at bounding box center [81, 423] width 3 height 6
click at [80, 420] on div "P" at bounding box center [81, 423] width 3 height 6
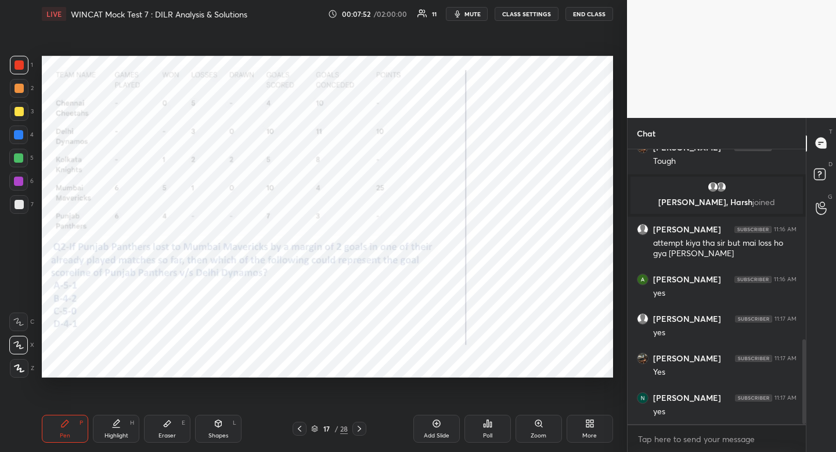
click at [359, 431] on icon at bounding box center [359, 428] width 9 height 9
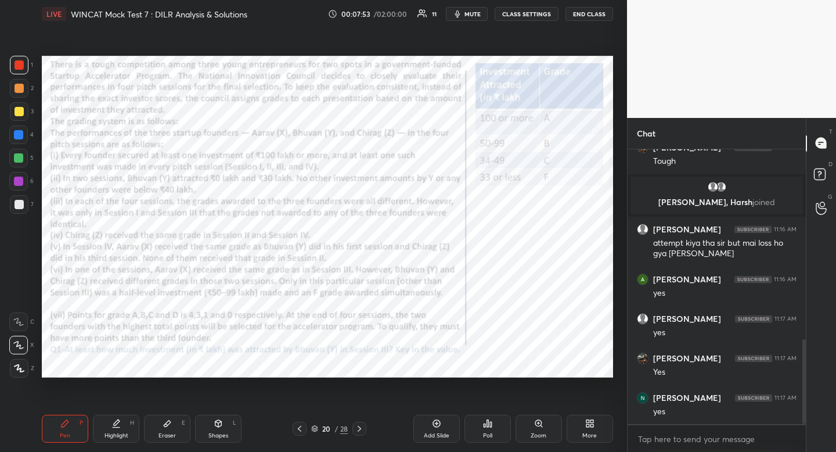
click at [359, 431] on icon at bounding box center [359, 428] width 9 height 9
click at [360, 430] on icon at bounding box center [359, 428] width 9 height 9
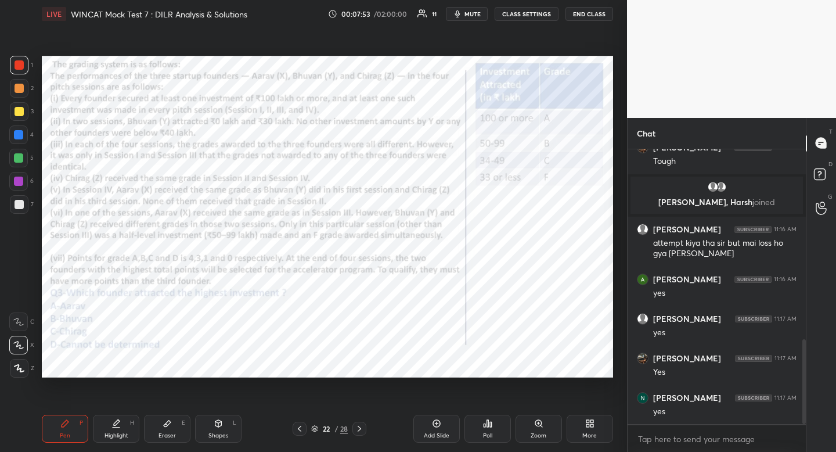
click at [360, 430] on icon at bounding box center [359, 428] width 9 height 9
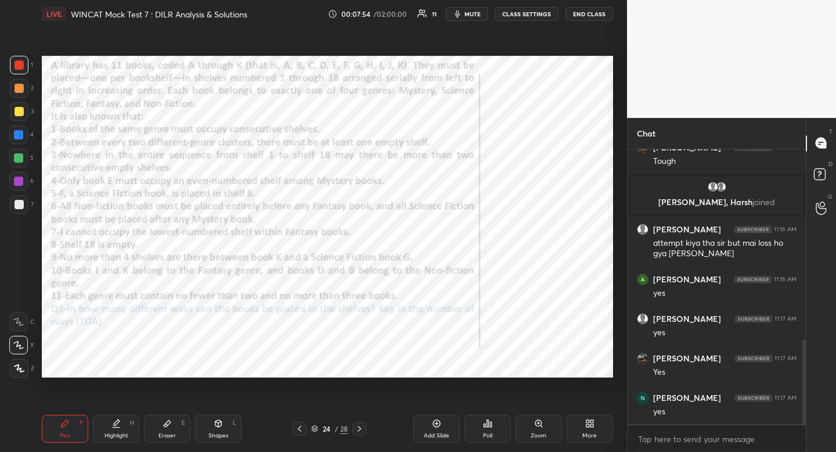
click at [360, 430] on icon at bounding box center [359, 428] width 9 height 9
click at [121, 433] on div "Highlight" at bounding box center [117, 436] width 24 height 6
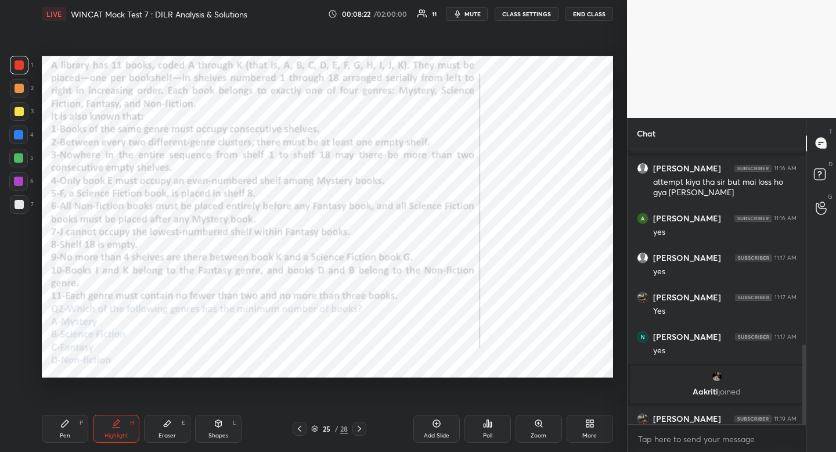
scroll to position [678, 0]
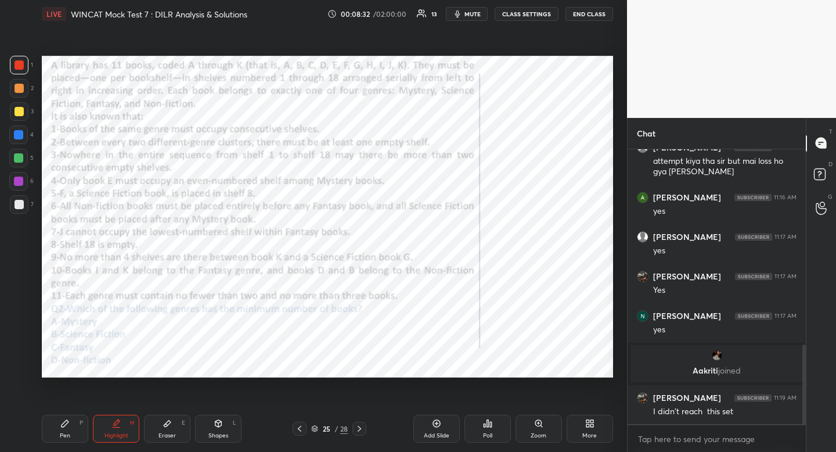
click at [73, 429] on div "Pen P" at bounding box center [65, 429] width 46 height 28
click at [71, 431] on div "Pen P" at bounding box center [65, 429] width 46 height 28
click at [21, 139] on div at bounding box center [18, 134] width 19 height 19
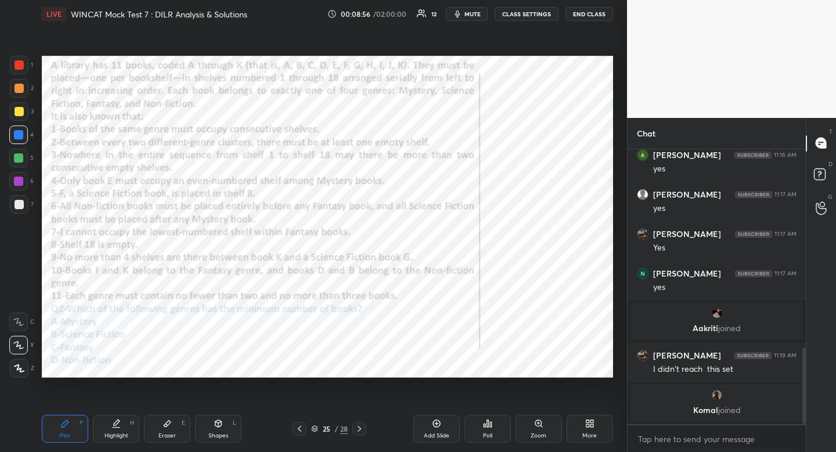
scroll to position [730, 0]
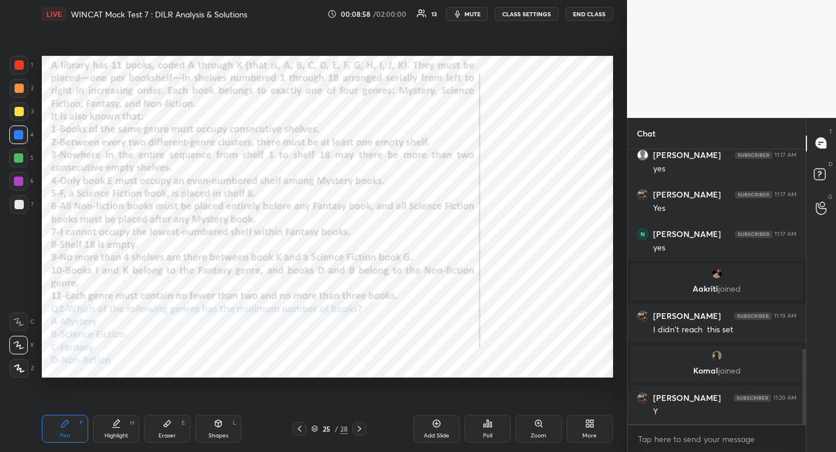
click at [169, 433] on div "Eraser" at bounding box center [167, 436] width 17 height 6
click at [20, 294] on span "Erase all" at bounding box center [18, 298] width 17 height 8
click at [78, 422] on div "Pen P" at bounding box center [65, 429] width 46 height 28
click at [21, 66] on div at bounding box center [19, 64] width 9 height 9
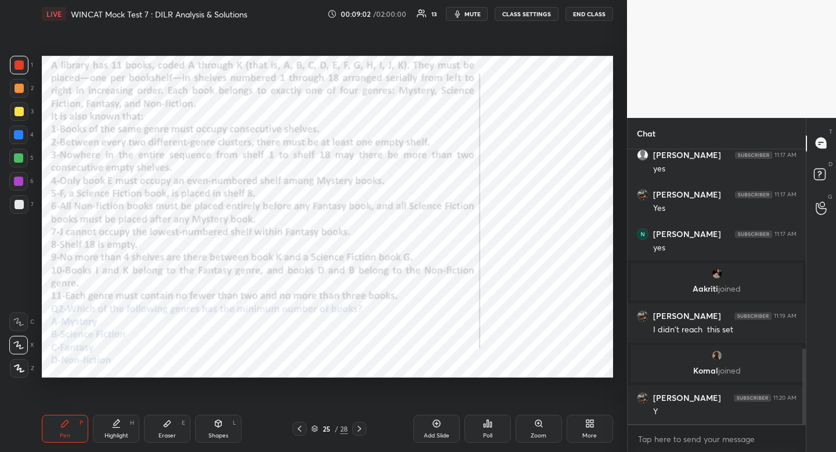
click at [21, 66] on div at bounding box center [19, 64] width 9 height 9
click at [20, 134] on div at bounding box center [18, 134] width 9 height 9
click at [300, 430] on icon at bounding box center [299, 428] width 9 height 9
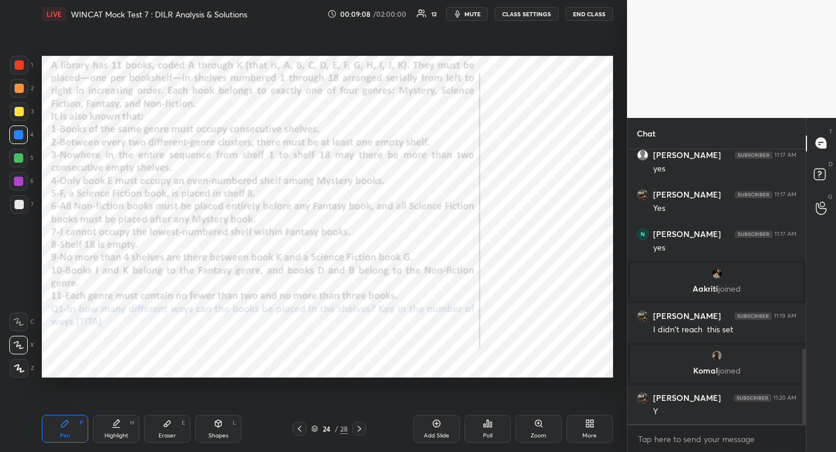
click at [300, 430] on icon at bounding box center [299, 429] width 3 height 6
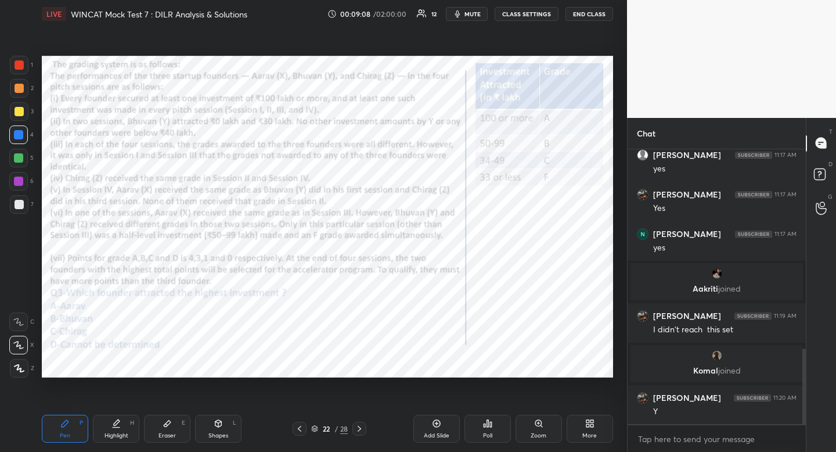
click at [300, 430] on icon at bounding box center [299, 429] width 3 height 6
click at [300, 430] on icon at bounding box center [299, 428] width 9 height 9
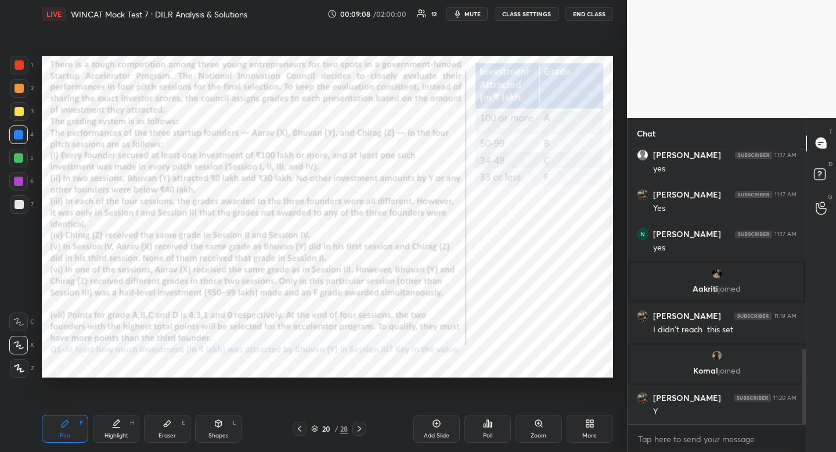
click at [300, 430] on icon at bounding box center [299, 428] width 9 height 9
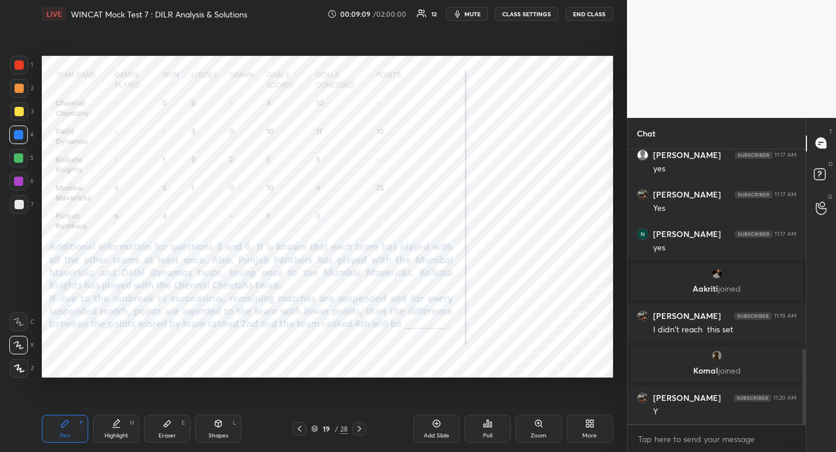
click at [300, 430] on icon at bounding box center [299, 428] width 9 height 9
click at [300, 430] on icon at bounding box center [299, 429] width 3 height 6
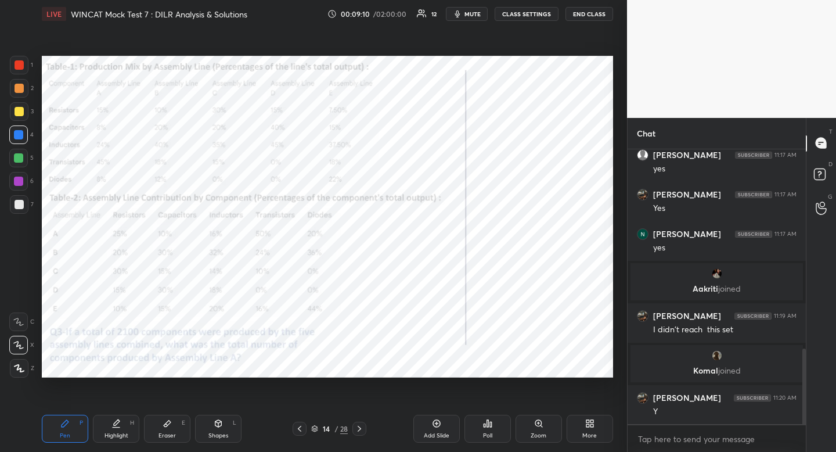
click at [300, 430] on icon at bounding box center [299, 429] width 3 height 6
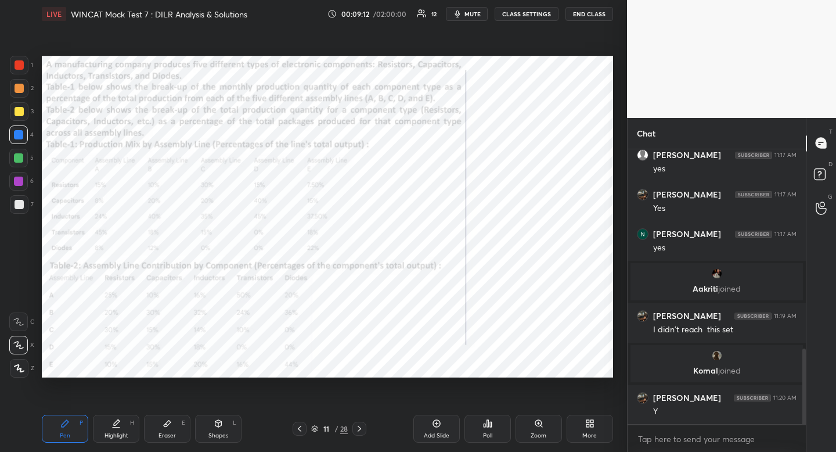
click at [355, 432] on icon at bounding box center [359, 428] width 9 height 9
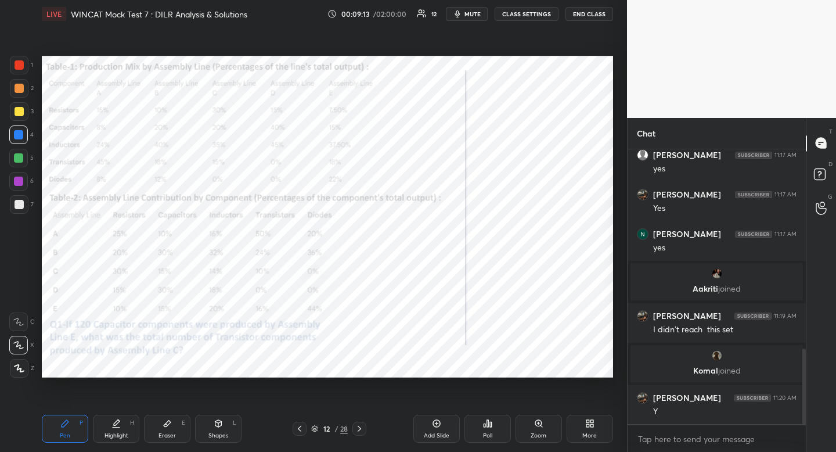
click at [356, 431] on icon at bounding box center [359, 428] width 9 height 9
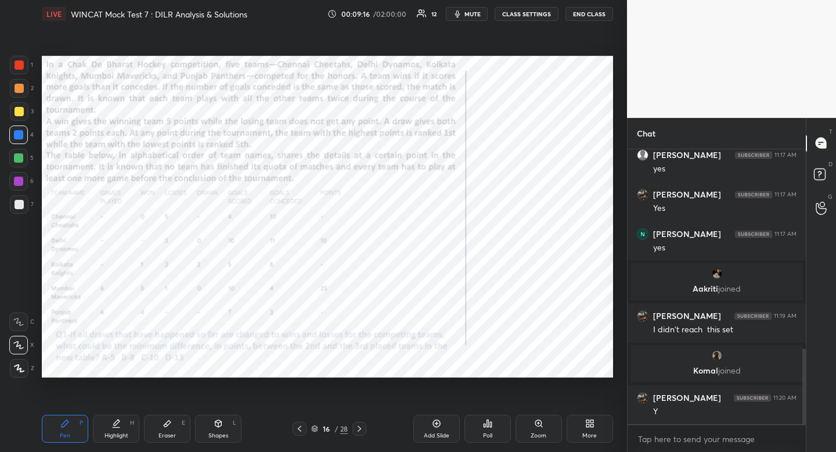
click at [176, 427] on div "Eraser E" at bounding box center [167, 429] width 46 height 28
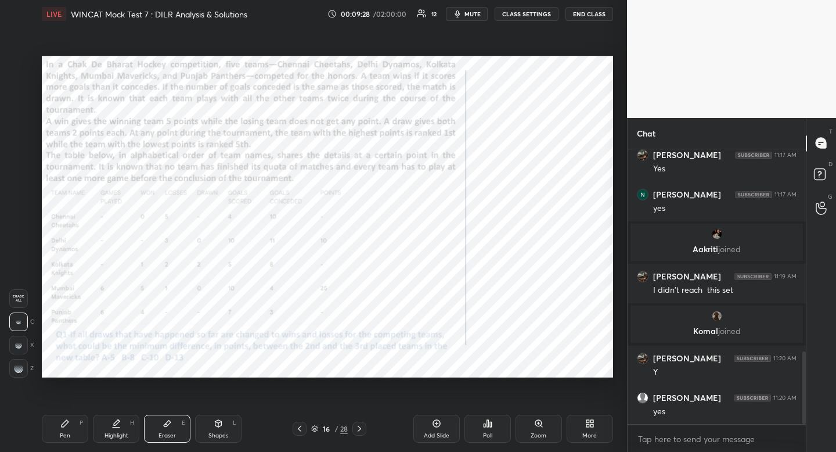
click at [116, 427] on icon at bounding box center [116, 427] width 7 height 0
click at [117, 434] on div "Highlight" at bounding box center [117, 436] width 24 height 6
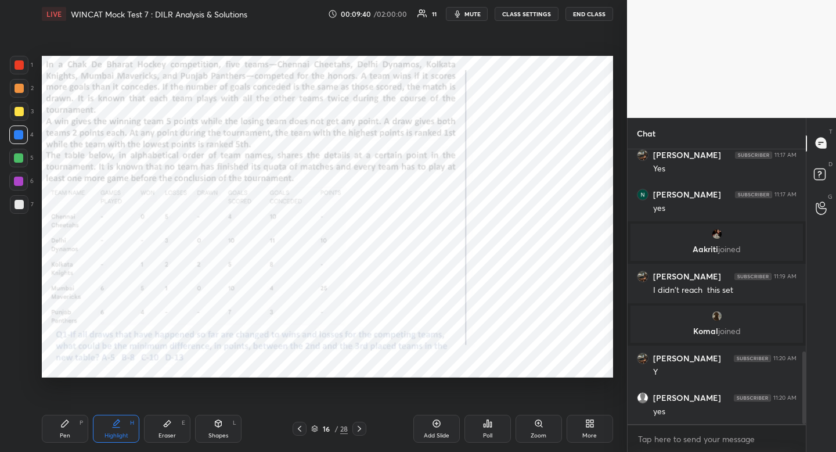
click at [64, 427] on icon at bounding box center [64, 423] width 9 height 9
click at [14, 61] on div at bounding box center [19, 65] width 19 height 19
click at [14, 62] on div at bounding box center [19, 65] width 19 height 19
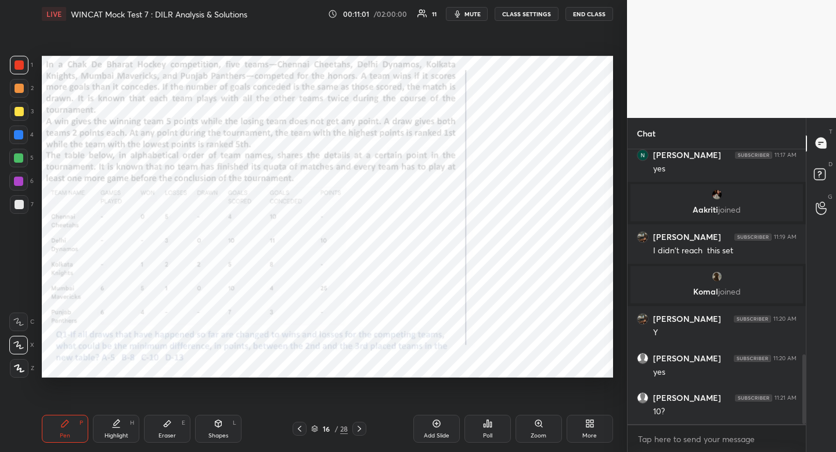
click at [121, 434] on div "Highlight" at bounding box center [117, 436] width 24 height 6
click at [123, 434] on div "Highlight" at bounding box center [117, 436] width 24 height 6
click at [62, 428] on div "Pen P" at bounding box center [65, 429] width 46 height 28
click at [62, 429] on div "Pen P" at bounding box center [65, 429] width 46 height 28
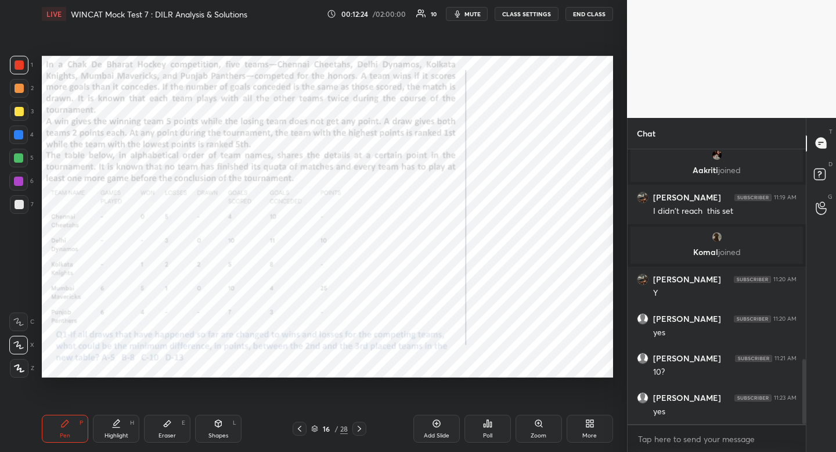
scroll to position [888, 0]
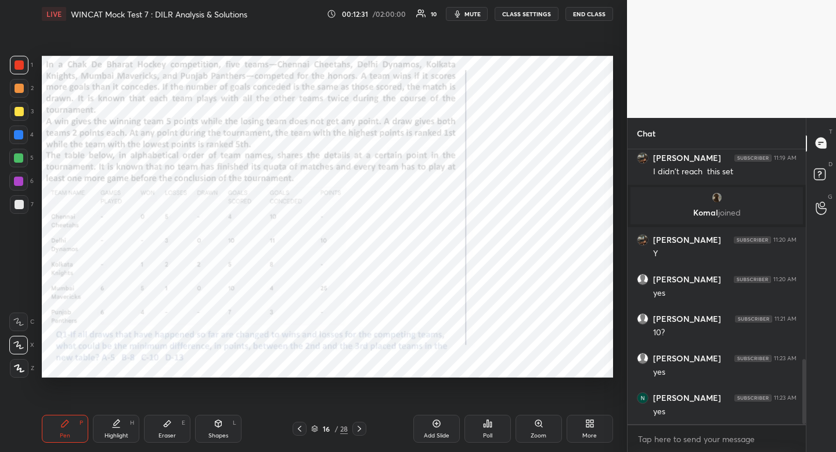
drag, startPoint x: 178, startPoint y: 427, endPoint x: 182, endPoint y: 420, distance: 8.4
click at [177, 427] on div "Eraser E" at bounding box center [167, 429] width 46 height 28
click at [111, 429] on div "Highlight H" at bounding box center [116, 429] width 46 height 28
click at [110, 430] on div "Highlight H" at bounding box center [116, 429] width 46 height 28
click at [63, 419] on icon at bounding box center [64, 423] width 9 height 9
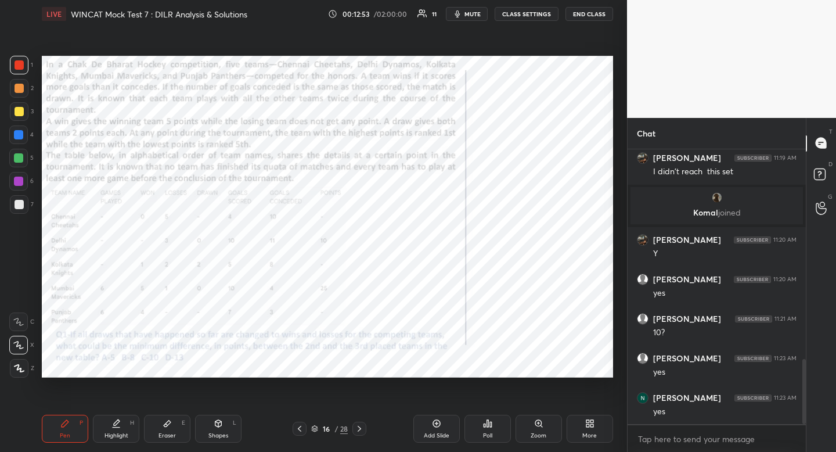
click at [63, 420] on icon at bounding box center [64, 423] width 9 height 9
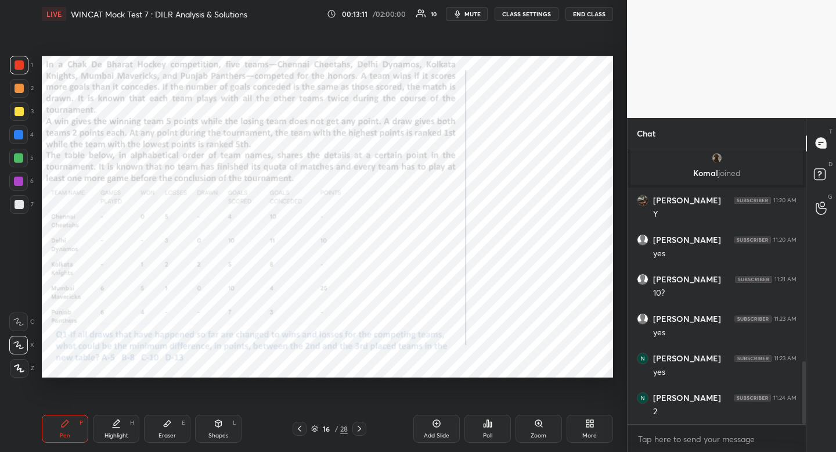
scroll to position [939, 0]
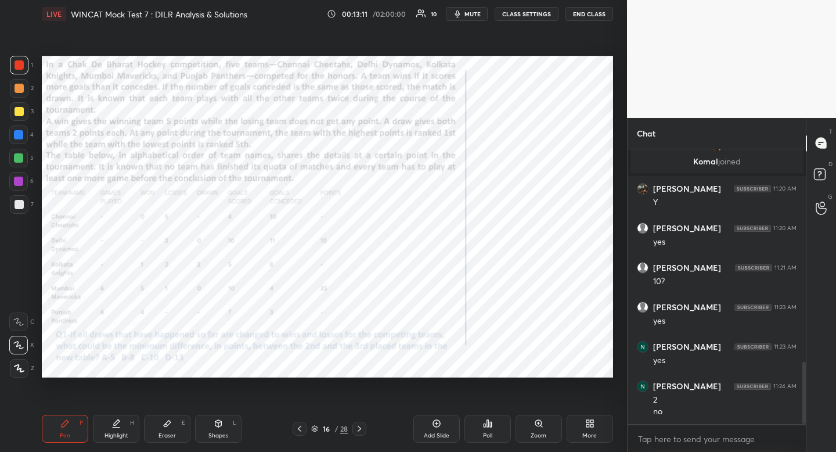
click at [123, 430] on div "Highlight H" at bounding box center [116, 429] width 46 height 28
drag, startPoint x: 123, startPoint y: 428, endPoint x: 123, endPoint y: 378, distance: 50.5
click at [123, 429] on div "Highlight H" at bounding box center [116, 429] width 46 height 28
click at [66, 419] on icon at bounding box center [64, 423] width 9 height 9
click at [67, 420] on icon at bounding box center [65, 423] width 7 height 7
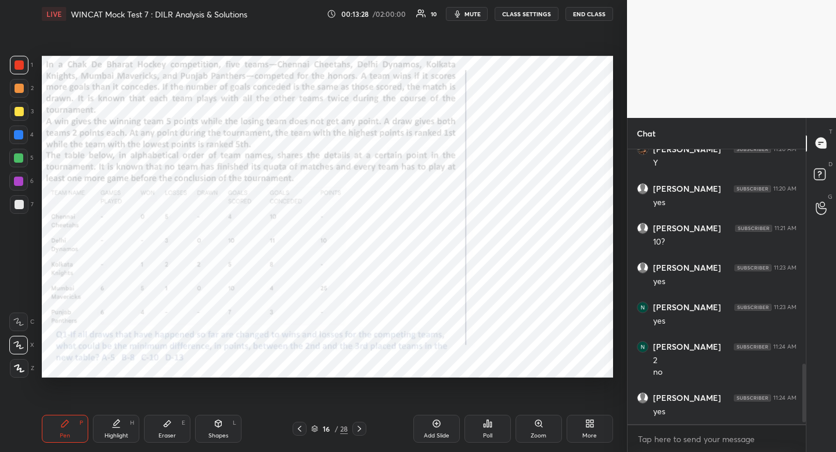
scroll to position [1018, 0]
click at [119, 422] on icon at bounding box center [115, 423] width 9 height 9
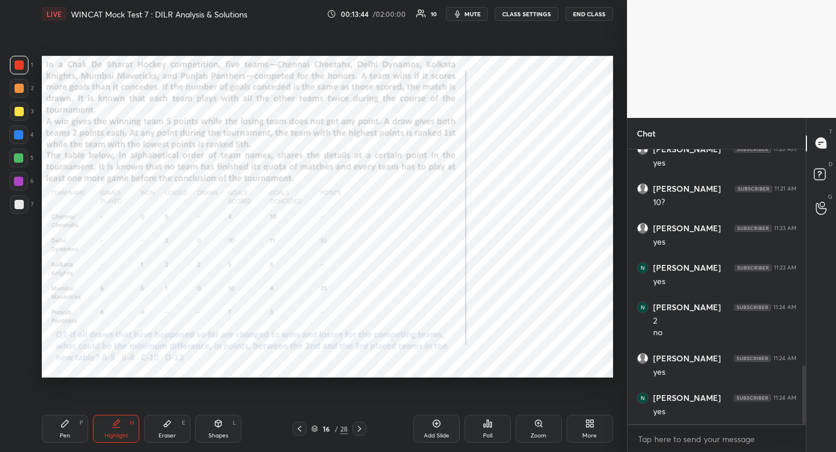
click at [70, 430] on div "Pen P" at bounding box center [65, 429] width 46 height 28
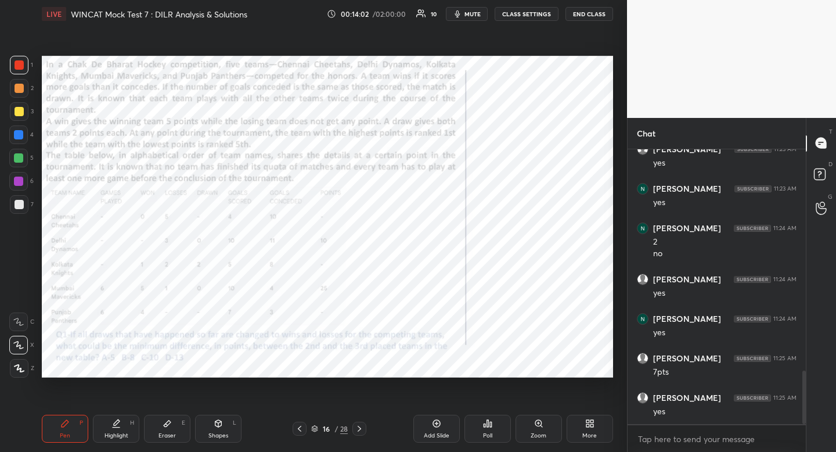
scroll to position [1136, 0]
click at [129, 428] on div "Highlight H" at bounding box center [116, 429] width 46 height 28
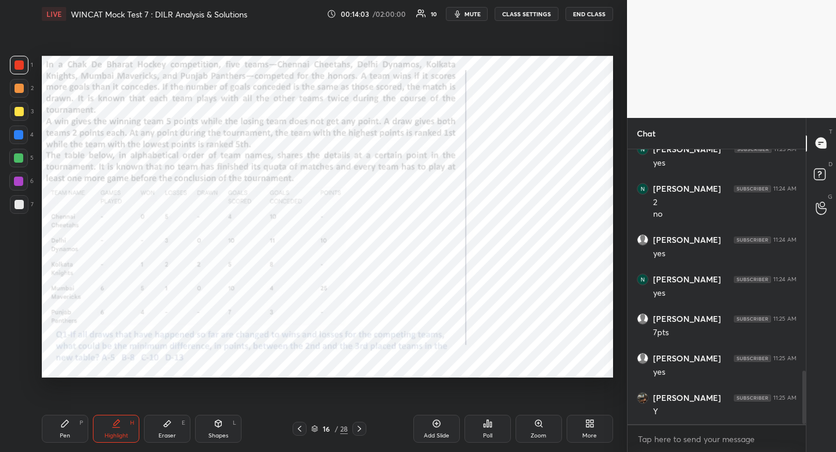
drag, startPoint x: 128, startPoint y: 428, endPoint x: 137, endPoint y: 402, distance: 27.5
click at [128, 428] on div "Highlight H" at bounding box center [116, 429] width 46 height 28
click at [168, 433] on div "Eraser" at bounding box center [167, 436] width 17 height 6
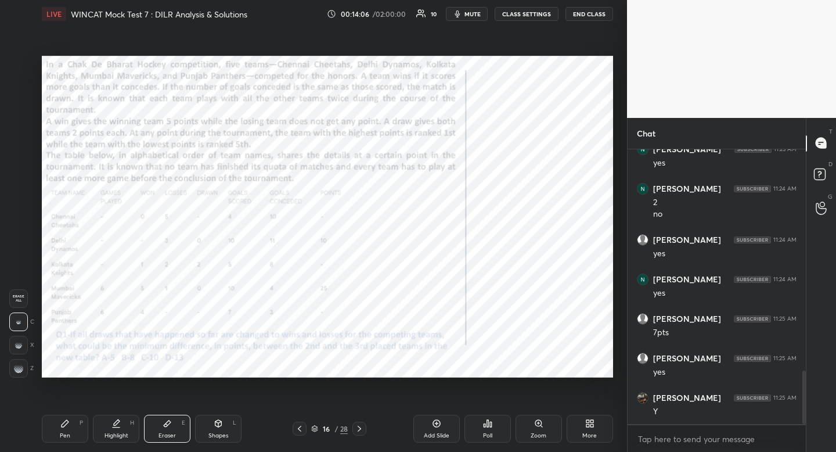
drag, startPoint x: 168, startPoint y: 433, endPoint x: 183, endPoint y: 401, distance: 35.3
click at [168, 433] on div "Eraser" at bounding box center [167, 436] width 17 height 6
click at [70, 427] on div "Pen P" at bounding box center [65, 429] width 46 height 28
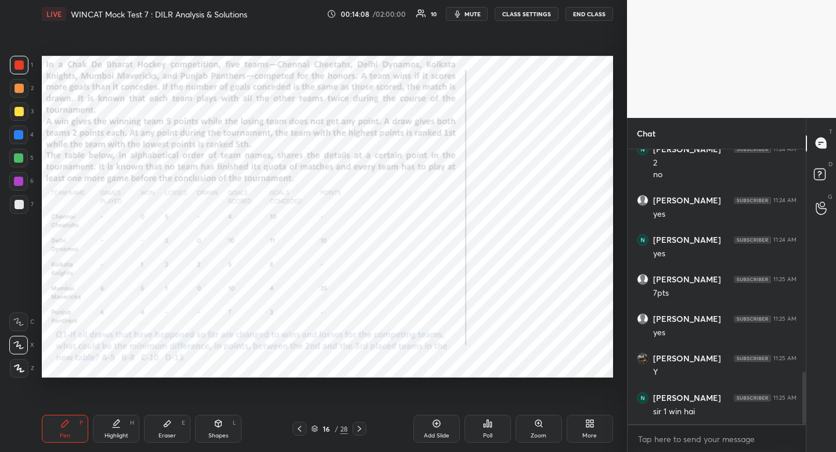
click at [70, 427] on div "Pen P" at bounding box center [65, 429] width 46 height 28
click at [121, 428] on div "Highlight H" at bounding box center [116, 429] width 46 height 28
click at [117, 433] on div "Highlight" at bounding box center [117, 436] width 24 height 6
click at [67, 428] on div "Pen P" at bounding box center [65, 429] width 46 height 28
click at [67, 430] on div "Pen P" at bounding box center [65, 429] width 46 height 28
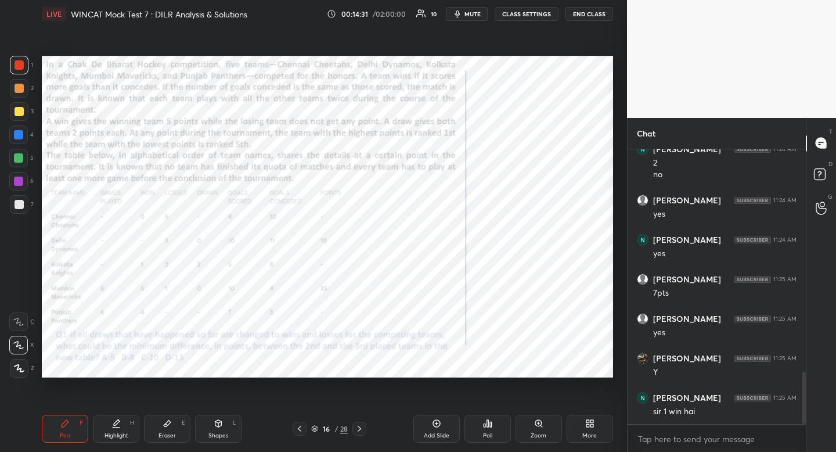
click at [216, 433] on div "Shapes" at bounding box center [218, 436] width 20 height 6
click at [26, 304] on div at bounding box center [19, 298] width 19 height 19
click at [27, 301] on div at bounding box center [19, 298] width 19 height 19
click at [124, 420] on div "Highlight H" at bounding box center [116, 429] width 46 height 28
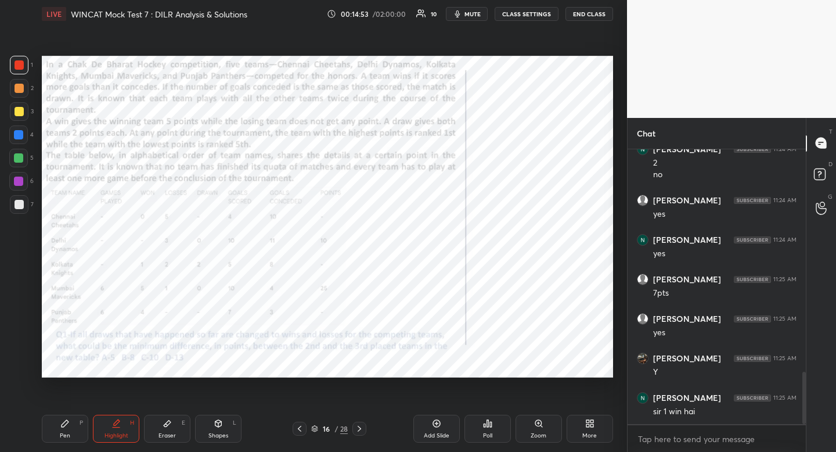
click at [112, 430] on div "Highlight H" at bounding box center [116, 429] width 46 height 28
click at [113, 430] on div "Highlight H" at bounding box center [116, 429] width 46 height 28
click at [74, 426] on div "Pen P" at bounding box center [65, 429] width 46 height 28
click at [75, 426] on div "Pen P" at bounding box center [65, 429] width 46 height 28
click at [121, 426] on div "Highlight H" at bounding box center [116, 429] width 46 height 28
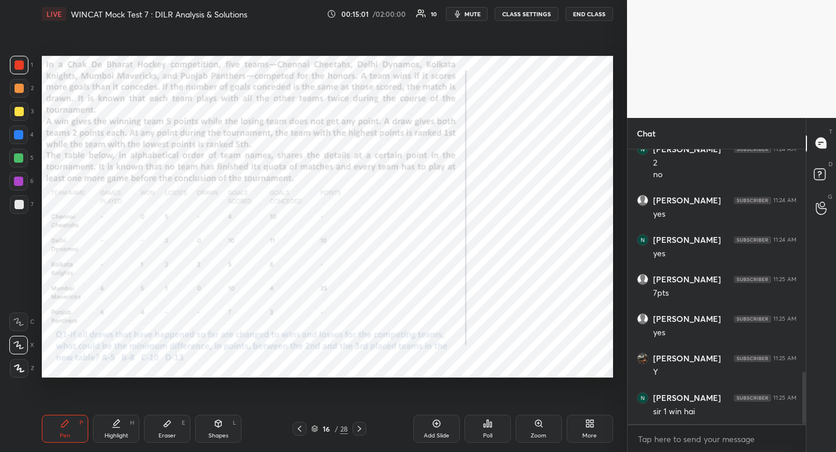
click at [121, 427] on div "Highlight H" at bounding box center [116, 429] width 46 height 28
click at [74, 427] on div "Pen P" at bounding box center [65, 429] width 46 height 28
click at [74, 426] on div "Pen P" at bounding box center [65, 429] width 46 height 28
click at [135, 431] on div "Highlight H" at bounding box center [116, 429] width 46 height 28
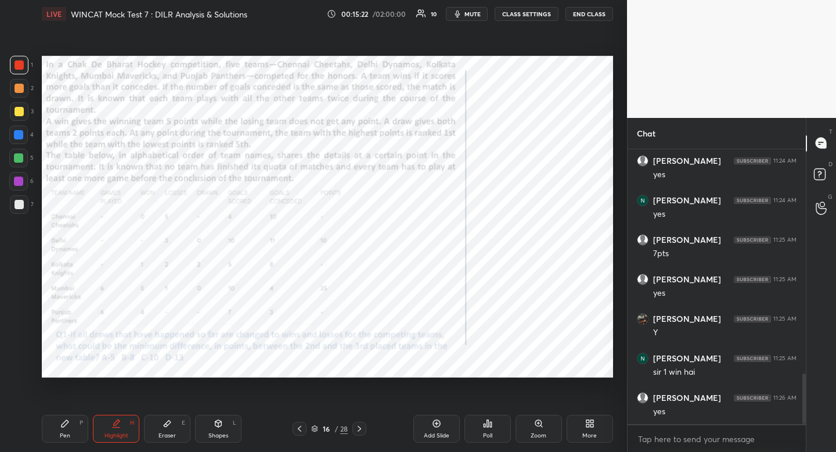
click at [135, 430] on div "Highlight H" at bounding box center [116, 429] width 46 height 28
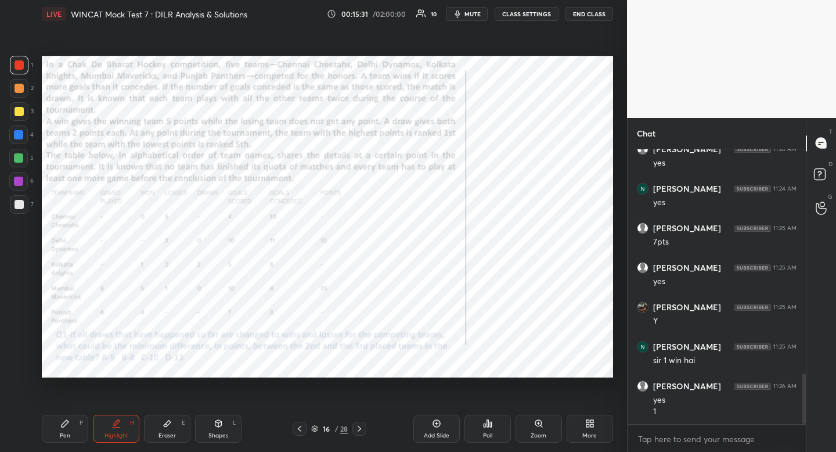
click at [63, 433] on div "Pen" at bounding box center [65, 436] width 10 height 6
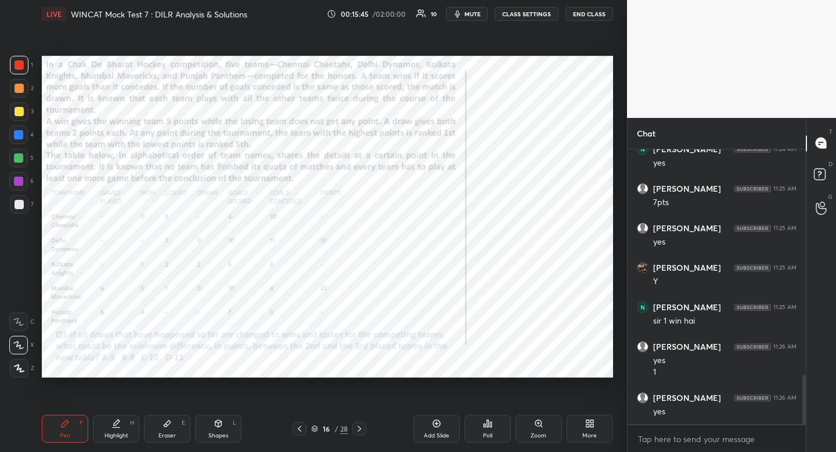
click at [117, 429] on div "Highlight H" at bounding box center [116, 429] width 46 height 28
drag, startPoint x: 117, startPoint y: 429, endPoint x: 126, endPoint y: 393, distance: 37.2
click at [116, 429] on div "Highlight H" at bounding box center [116, 429] width 46 height 28
click at [170, 426] on icon at bounding box center [167, 423] width 9 height 9
click at [169, 426] on icon at bounding box center [167, 423] width 9 height 9
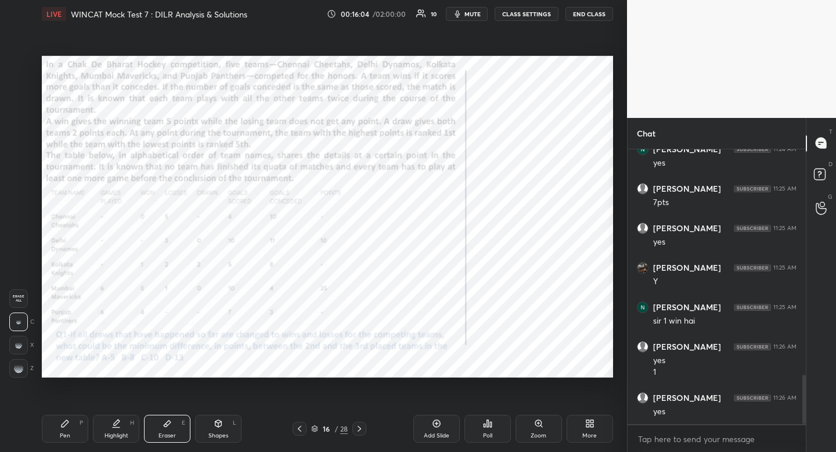
scroll to position [1306, 0]
click at [63, 427] on icon at bounding box center [64, 423] width 9 height 9
click at [63, 428] on div "Pen P" at bounding box center [65, 429] width 46 height 28
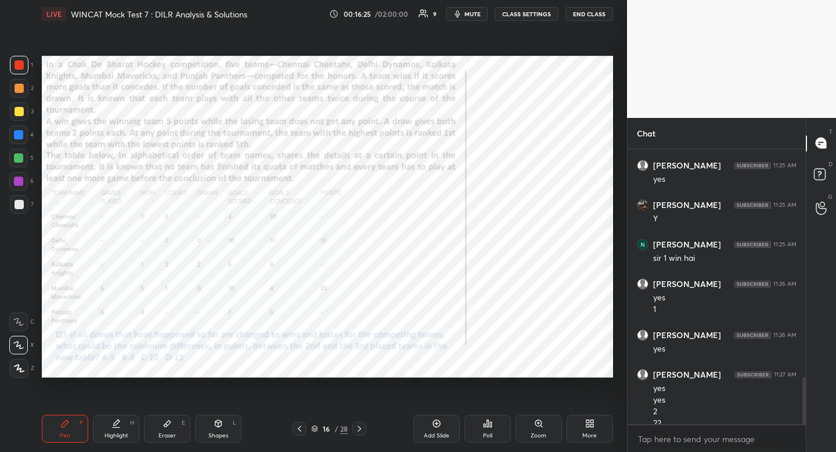
scroll to position [1341, 0]
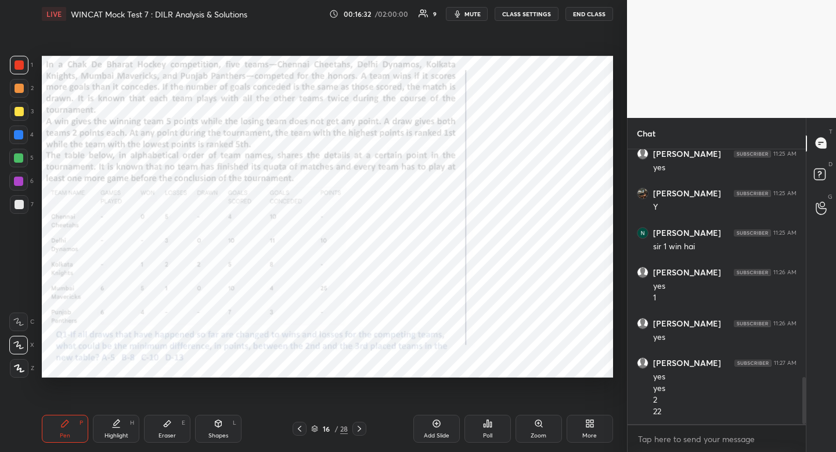
click at [181, 427] on div "Eraser E" at bounding box center [167, 429] width 46 height 28
click at [179, 429] on div "Eraser E" at bounding box center [167, 429] width 46 height 28
click at [71, 421] on div "Pen P" at bounding box center [65, 429] width 46 height 28
click at [71, 420] on div "Pen P" at bounding box center [65, 429] width 46 height 28
click at [15, 129] on div at bounding box center [18, 134] width 19 height 19
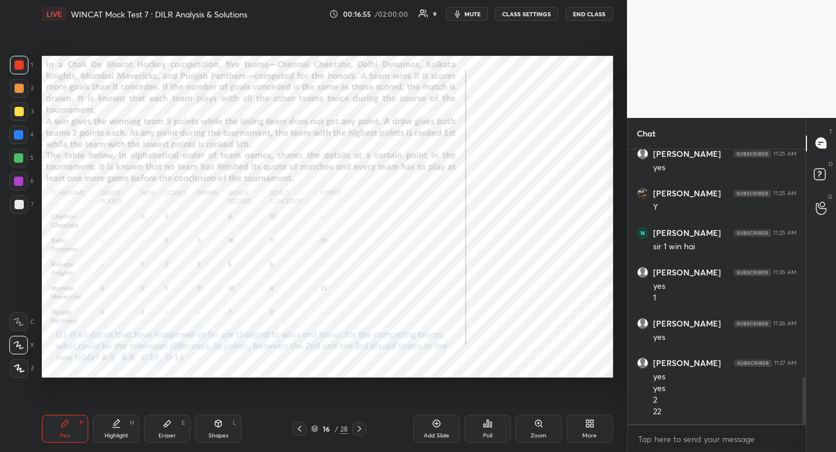
click at [15, 128] on div at bounding box center [18, 134] width 19 height 19
click at [124, 424] on div "Highlight H" at bounding box center [116, 429] width 46 height 28
click at [121, 427] on div "Highlight H" at bounding box center [116, 429] width 46 height 28
click at [64, 427] on icon at bounding box center [64, 423] width 9 height 9
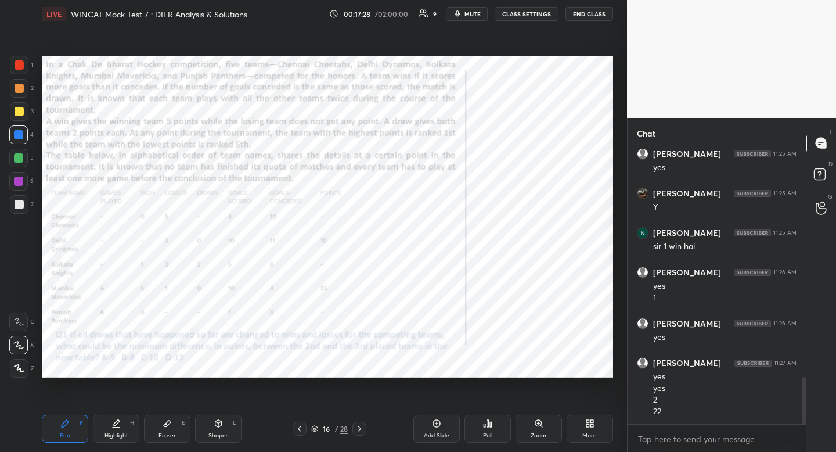
click at [21, 71] on div at bounding box center [19, 65] width 19 height 19
click at [120, 422] on icon at bounding box center [115, 423] width 9 height 9
click at [121, 422] on div "Highlight H" at bounding box center [116, 429] width 46 height 28
click at [82, 426] on div "P" at bounding box center [81, 423] width 3 height 6
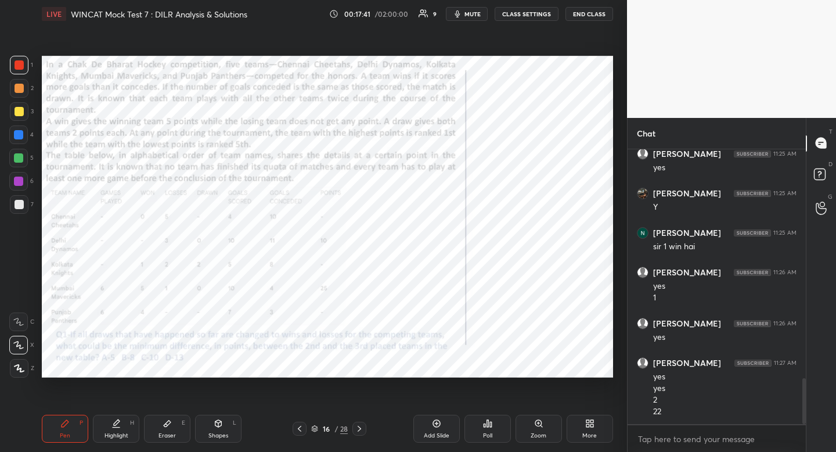
scroll to position [1380, 0]
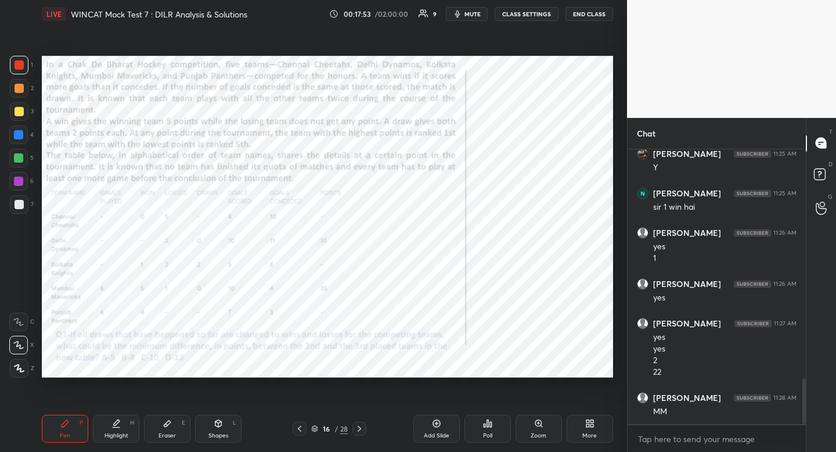
click at [123, 420] on div "Highlight H" at bounding box center [116, 429] width 46 height 28
click at [124, 422] on div "Highlight H" at bounding box center [116, 429] width 46 height 28
click at [110, 433] on div "Highlight" at bounding box center [117, 436] width 24 height 6
click at [109, 433] on div "Highlight" at bounding box center [117, 436] width 24 height 6
click at [107, 427] on div "Highlight H" at bounding box center [116, 429] width 46 height 28
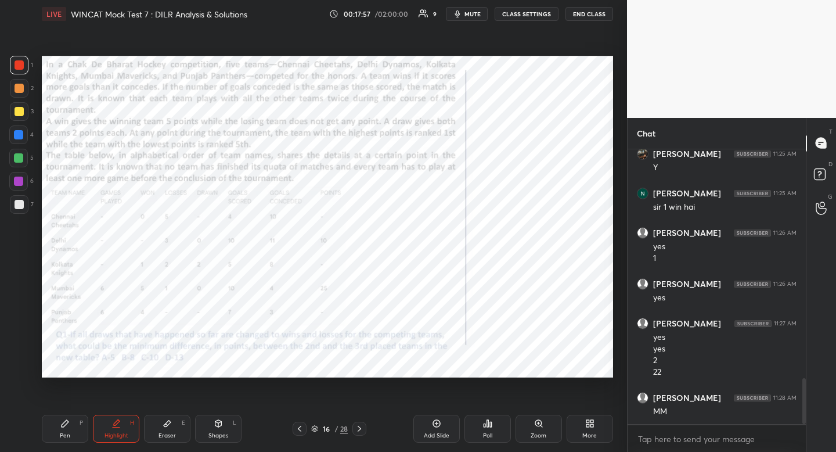
click at [107, 426] on div "Highlight H" at bounding box center [116, 429] width 46 height 28
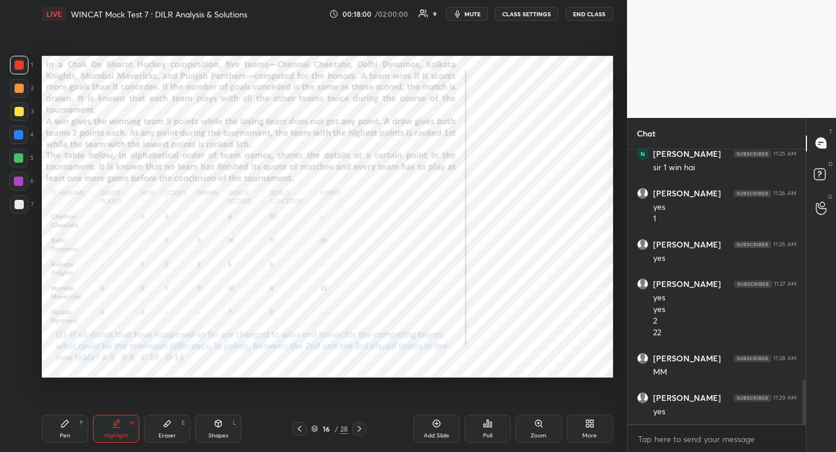
click at [77, 422] on div "Pen P" at bounding box center [65, 429] width 46 height 28
click at [115, 428] on div "Highlight H" at bounding box center [116, 429] width 46 height 28
click at [115, 427] on div "Highlight H" at bounding box center [116, 429] width 46 height 28
click at [78, 424] on div "Pen P" at bounding box center [65, 429] width 46 height 28
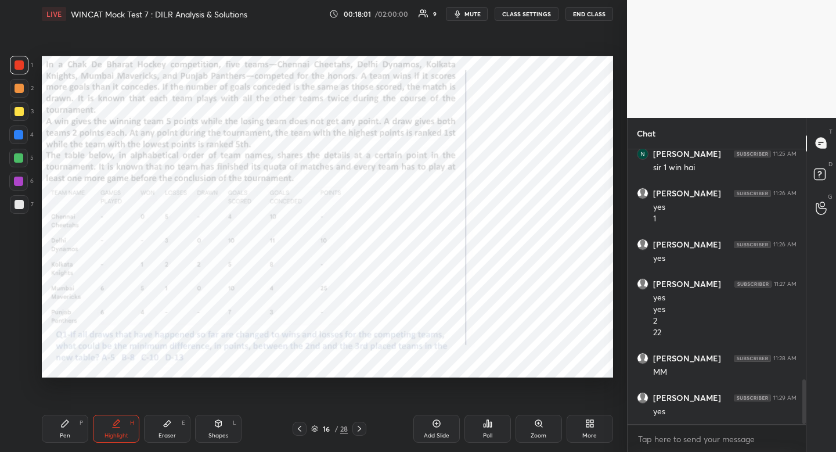
click at [79, 424] on div "Pen P" at bounding box center [65, 429] width 46 height 28
click at [114, 435] on div "Highlight" at bounding box center [117, 436] width 24 height 6
click at [114, 434] on div "Highlight" at bounding box center [117, 436] width 24 height 6
click at [74, 426] on div "Pen P" at bounding box center [65, 429] width 46 height 28
drag, startPoint x: 74, startPoint y: 426, endPoint x: 128, endPoint y: 388, distance: 65.7
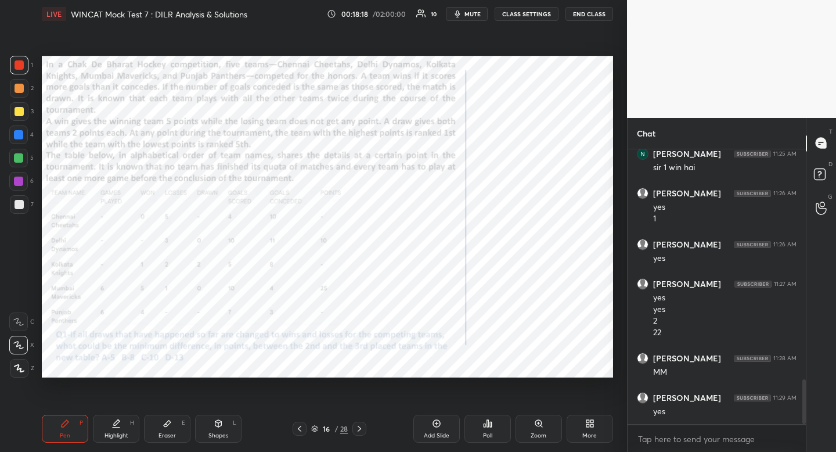
click at [75, 426] on div "Pen P" at bounding box center [65, 429] width 46 height 28
click at [120, 426] on icon at bounding box center [115, 423] width 9 height 9
click at [119, 427] on icon at bounding box center [116, 427] width 7 height 0
click at [105, 433] on div "Highlight" at bounding box center [117, 436] width 24 height 6
click at [104, 430] on div "Highlight H" at bounding box center [116, 429] width 46 height 28
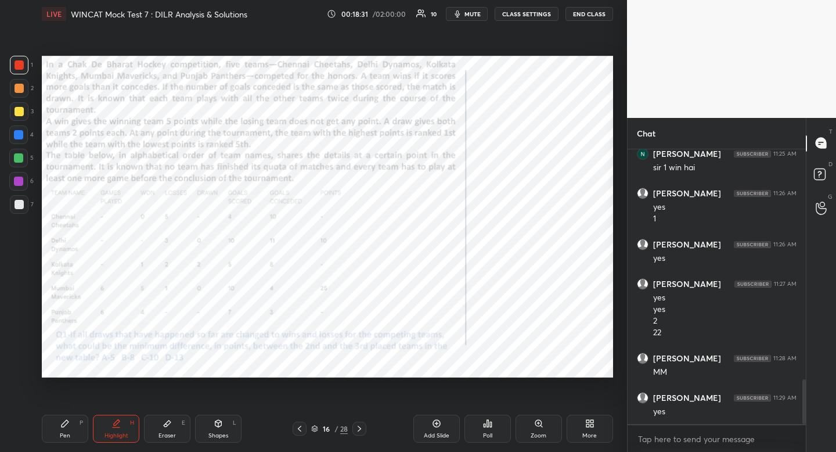
scroll to position [1462, 0]
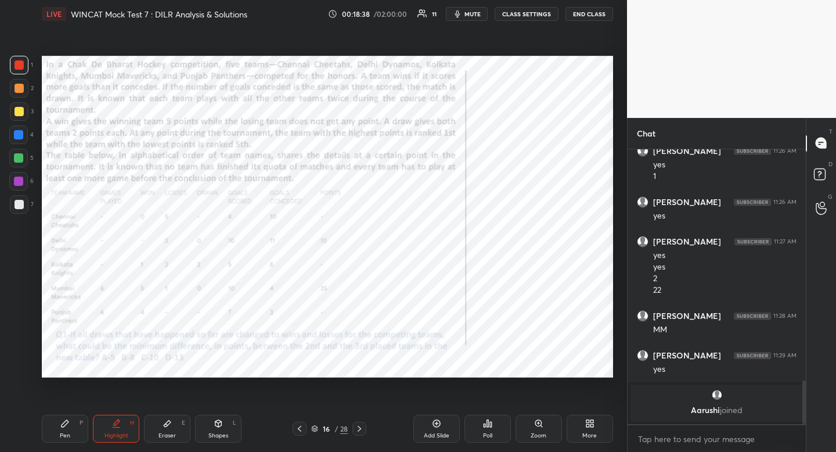
click at [73, 427] on div "Pen P" at bounding box center [65, 429] width 46 height 28
click at [70, 427] on div "Pen P" at bounding box center [65, 429] width 46 height 28
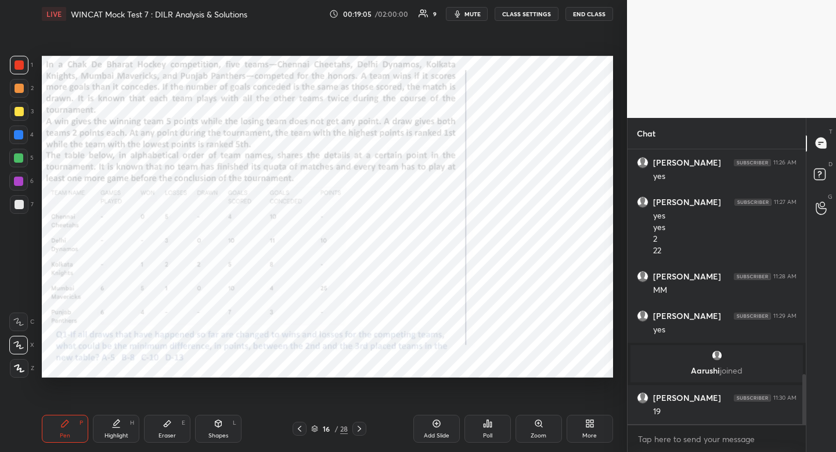
click at [171, 417] on div "Eraser E" at bounding box center [167, 429] width 46 height 28
drag, startPoint x: 171, startPoint y: 418, endPoint x: 216, endPoint y: 390, distance: 52.7
click at [171, 418] on div "Eraser E" at bounding box center [167, 429] width 46 height 28
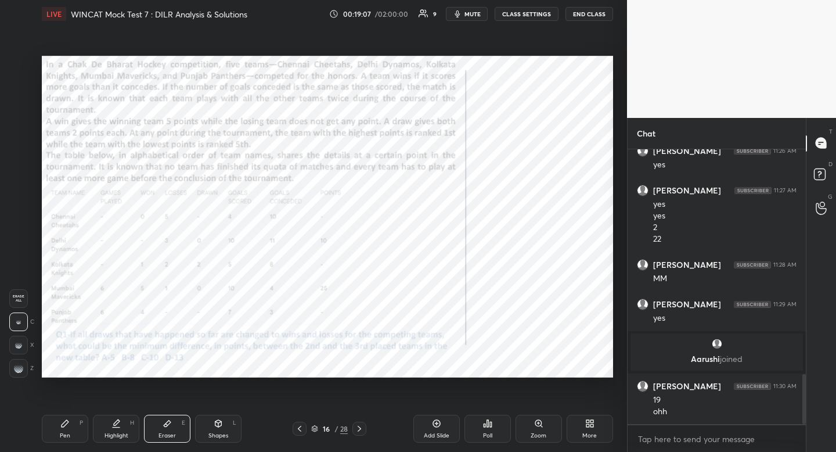
scroll to position [1256, 0]
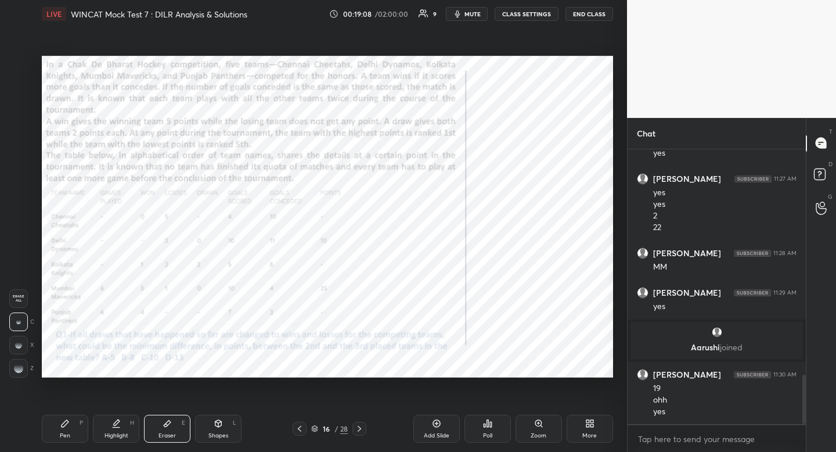
click at [77, 430] on div "Pen P" at bounding box center [65, 429] width 46 height 28
click at [76, 430] on div "Pen P" at bounding box center [65, 429] width 46 height 28
click at [117, 427] on icon at bounding box center [115, 423] width 9 height 9
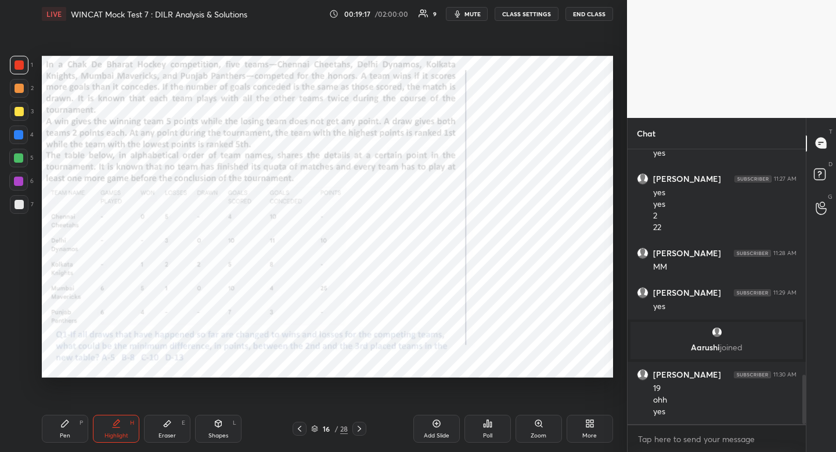
click at [117, 427] on div "Highlight H" at bounding box center [116, 429] width 46 height 28
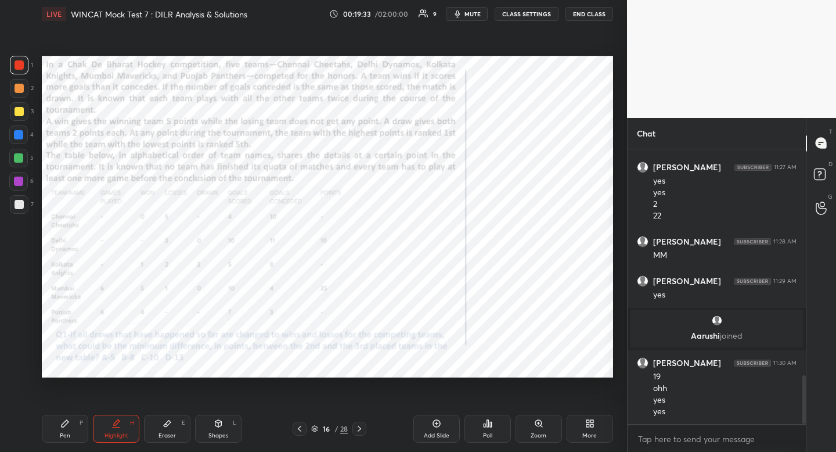
click at [77, 430] on div "Pen P" at bounding box center [65, 429] width 46 height 28
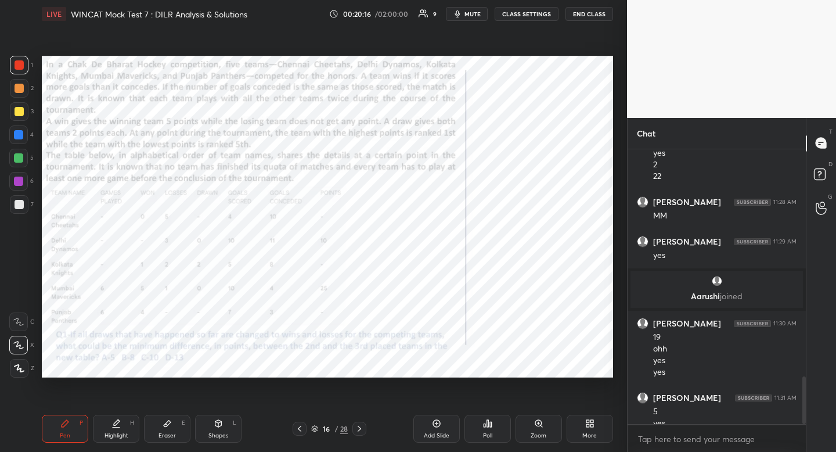
scroll to position [1319, 0]
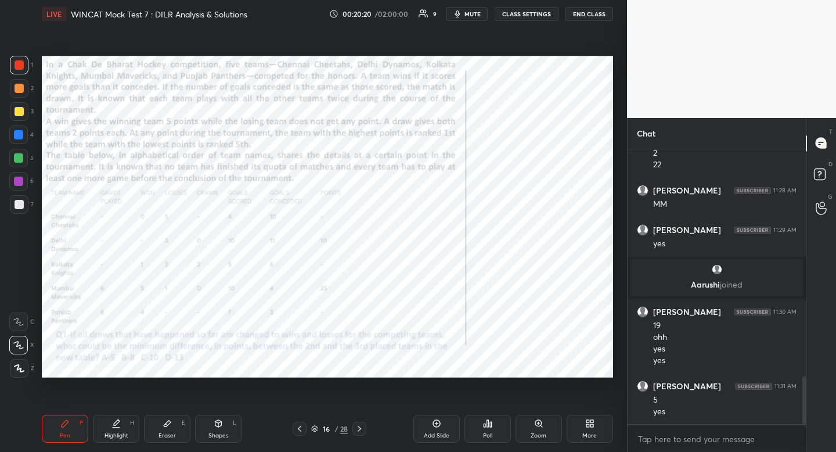
click at [114, 426] on icon at bounding box center [115, 423] width 9 height 9
click at [115, 426] on icon at bounding box center [115, 423] width 9 height 9
click at [361, 429] on icon at bounding box center [359, 428] width 9 height 9
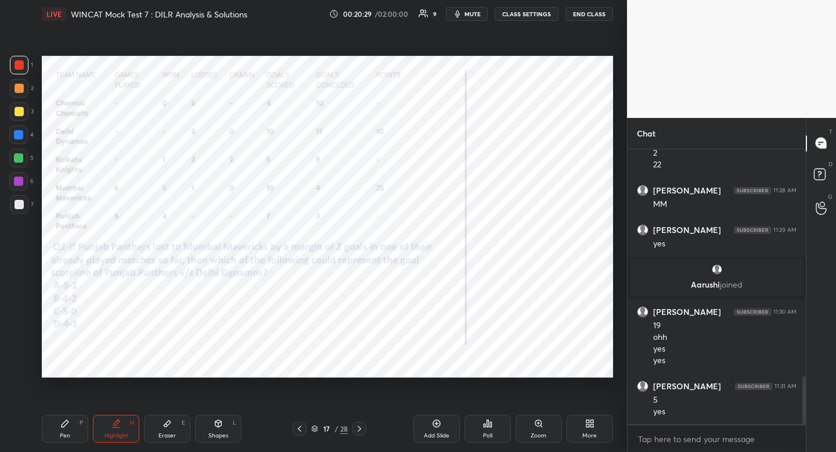
click at [63, 429] on div "Pen P" at bounding box center [65, 429] width 46 height 28
click at [63, 428] on div "Pen P" at bounding box center [65, 429] width 46 height 28
click at [214, 434] on div "Shapes" at bounding box center [218, 436] width 20 height 6
click at [20, 297] on icon at bounding box center [19, 298] width 9 height 9
click at [19, 298] on icon at bounding box center [19, 298] width 9 height 9
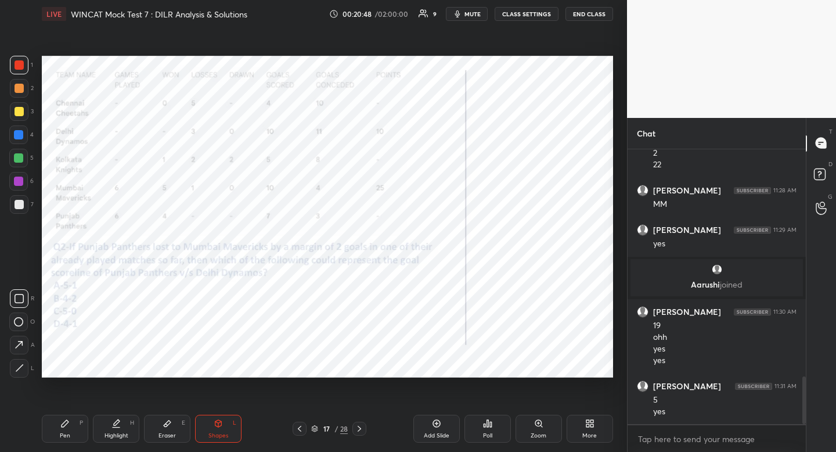
click at [125, 424] on div "Highlight H" at bounding box center [116, 429] width 46 height 28
drag, startPoint x: 124, startPoint y: 424, endPoint x: 125, endPoint y: 405, distance: 19.8
click at [125, 424] on div "Highlight H" at bounding box center [116, 429] width 46 height 28
click at [104, 427] on div "Highlight H" at bounding box center [116, 429] width 46 height 28
click at [69, 427] on icon at bounding box center [64, 423] width 9 height 9
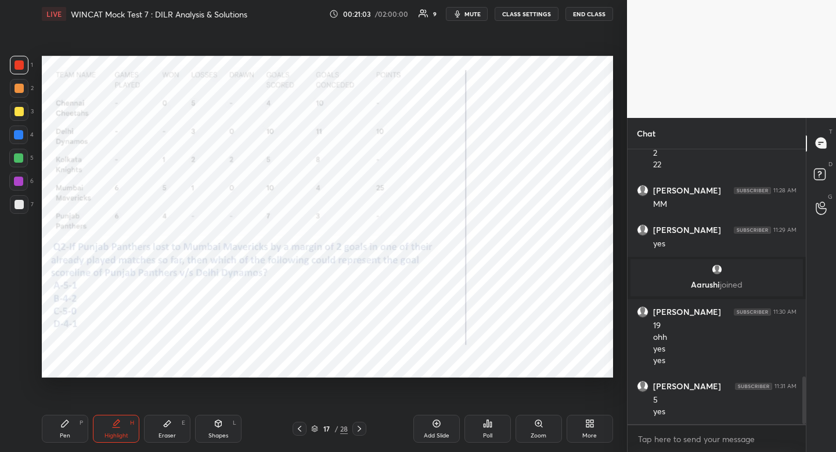
click at [66, 430] on div "Pen P" at bounding box center [65, 429] width 46 height 28
click at [23, 132] on div at bounding box center [18, 134] width 9 height 9
click at [24, 134] on div at bounding box center [18, 134] width 19 height 19
click at [167, 418] on div "Eraser E" at bounding box center [167, 429] width 46 height 28
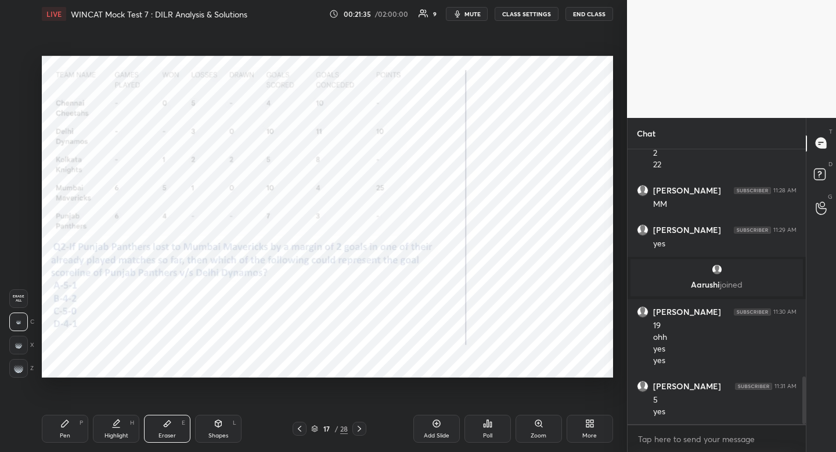
click at [165, 419] on icon at bounding box center [167, 423] width 9 height 9
click at [70, 431] on div "Pen P" at bounding box center [65, 429] width 46 height 28
click at [174, 416] on div "Eraser E" at bounding box center [167, 429] width 46 height 28
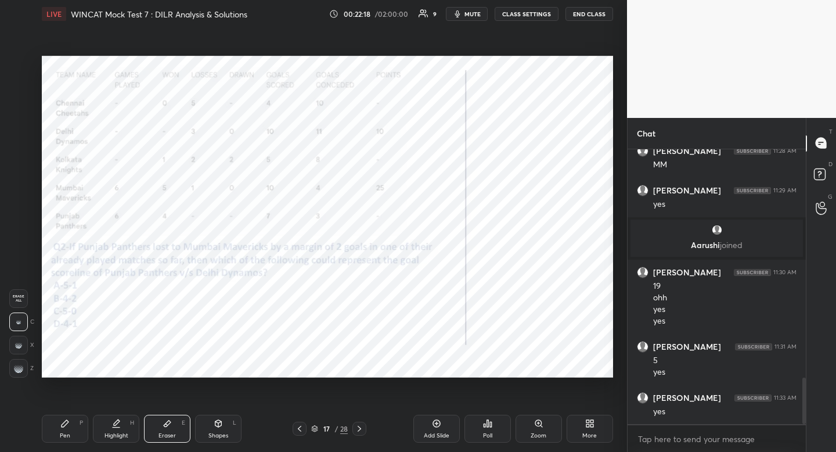
click at [215, 427] on div "Shapes L" at bounding box center [218, 429] width 46 height 28
click at [19, 296] on icon at bounding box center [19, 298] width 9 height 9
click at [115, 429] on div "Highlight H" at bounding box center [116, 429] width 46 height 28
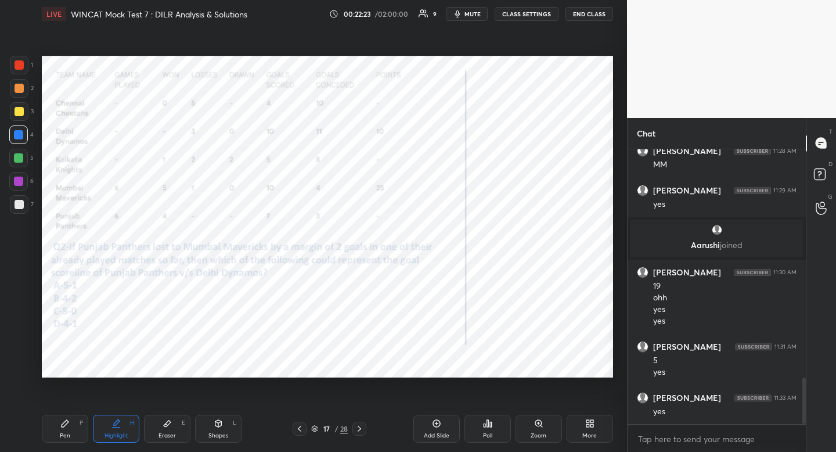
click at [107, 440] on div "Highlight H" at bounding box center [116, 429] width 46 height 28
click at [62, 433] on div "Pen" at bounding box center [65, 436] width 10 height 6
click at [301, 429] on icon at bounding box center [299, 428] width 9 height 9
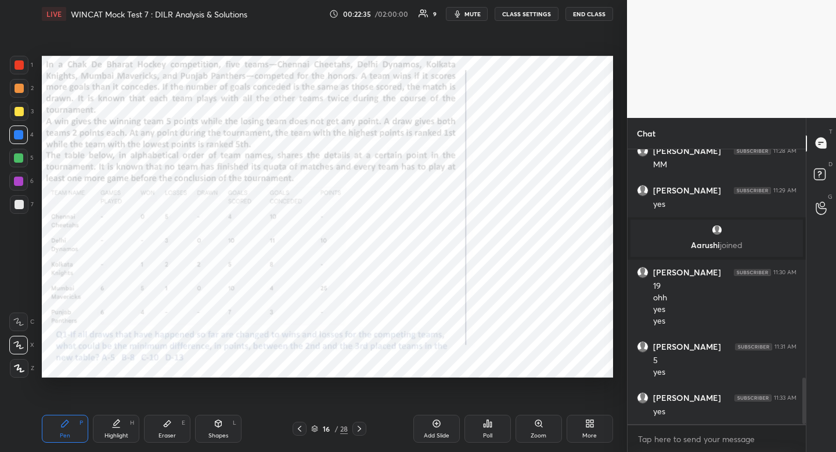
click at [363, 427] on icon at bounding box center [359, 428] width 9 height 9
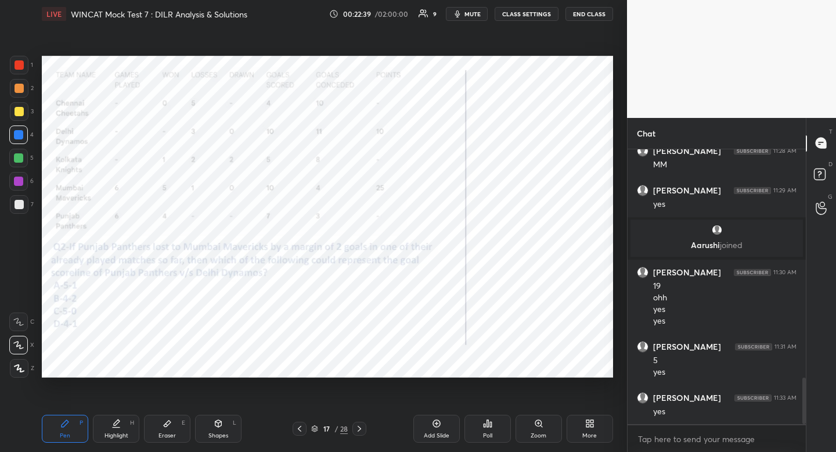
click at [125, 420] on div "Highlight H" at bounding box center [116, 429] width 46 height 28
click at [59, 435] on div "Pen P" at bounding box center [65, 429] width 46 height 28
click at [167, 425] on icon at bounding box center [167, 423] width 7 height 6
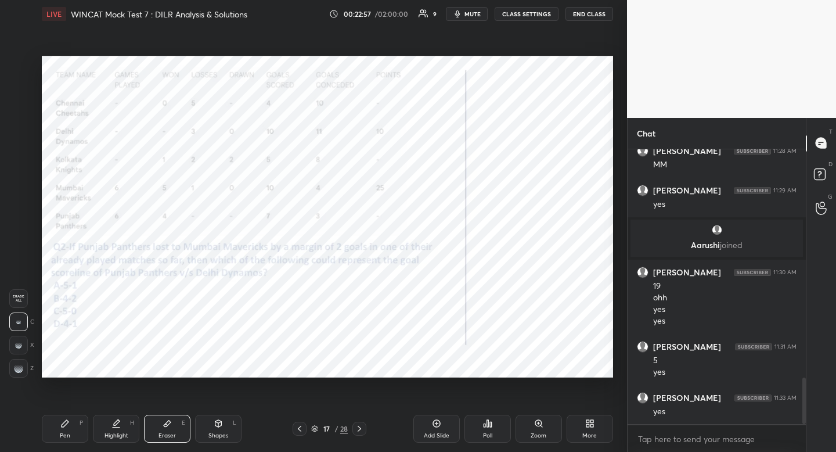
click at [168, 424] on icon at bounding box center [167, 423] width 9 height 9
click at [106, 426] on div "Highlight H" at bounding box center [116, 429] width 46 height 28
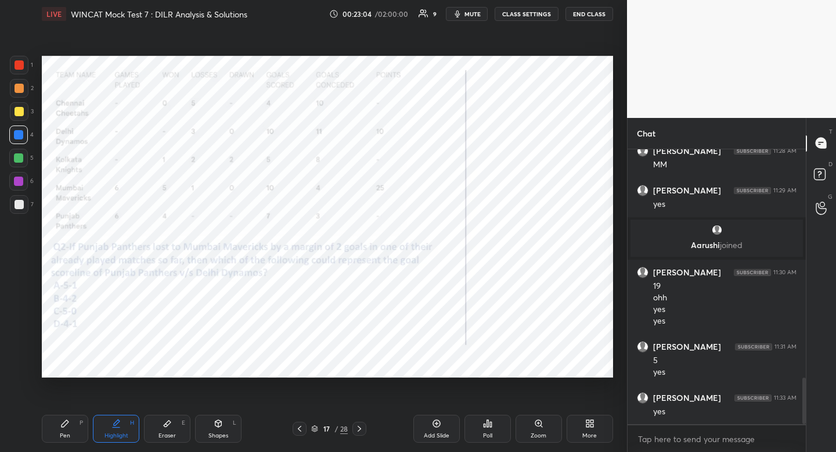
click at [73, 433] on div "Pen P" at bounding box center [65, 429] width 46 height 28
click at [22, 68] on div at bounding box center [19, 64] width 9 height 9
click at [59, 436] on div "Pen P" at bounding box center [65, 429] width 46 height 28
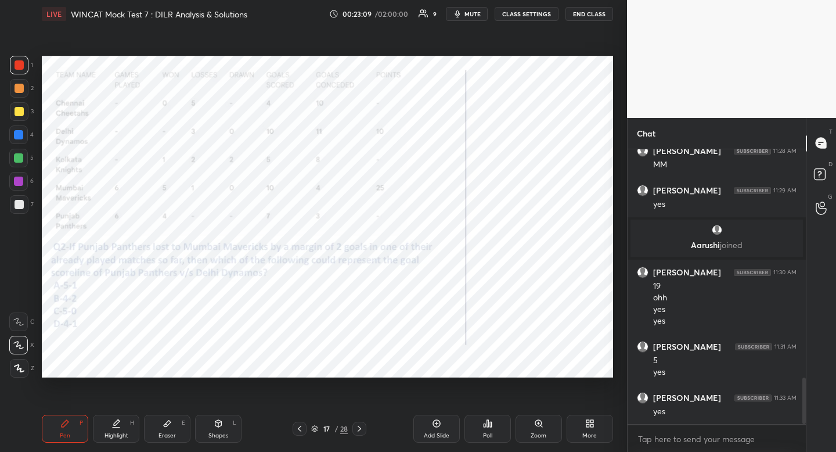
click at [57, 436] on div "Pen P" at bounding box center [65, 429] width 46 height 28
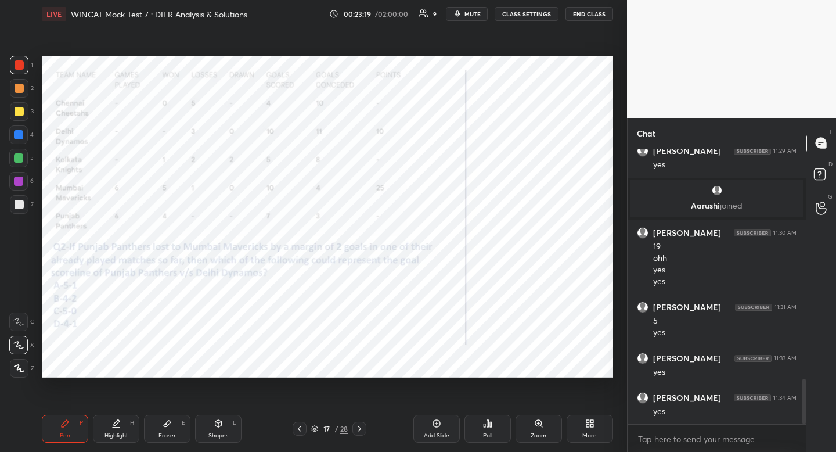
click at [114, 442] on div "Pen P Highlight H Eraser E Shapes L 17 / 28 Add Slide Poll Zoom More" at bounding box center [327, 428] width 571 height 46
click at [114, 441] on div "Highlight H" at bounding box center [116, 429] width 46 height 28
click at [56, 438] on div "Pen P" at bounding box center [65, 429] width 46 height 28
click at [56, 437] on div "Pen P" at bounding box center [65, 429] width 46 height 28
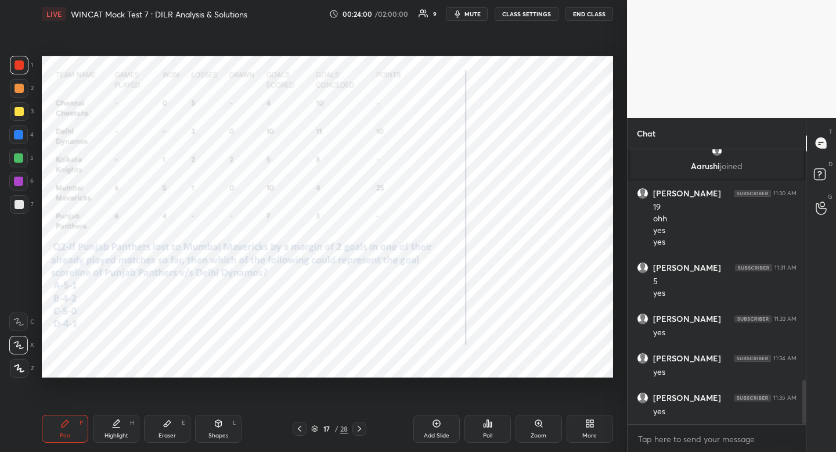
click at [23, 136] on div at bounding box center [18, 134] width 19 height 19
click at [67, 435] on div "Pen" at bounding box center [65, 436] width 10 height 6
click at [66, 440] on div "Pen P" at bounding box center [65, 429] width 46 height 28
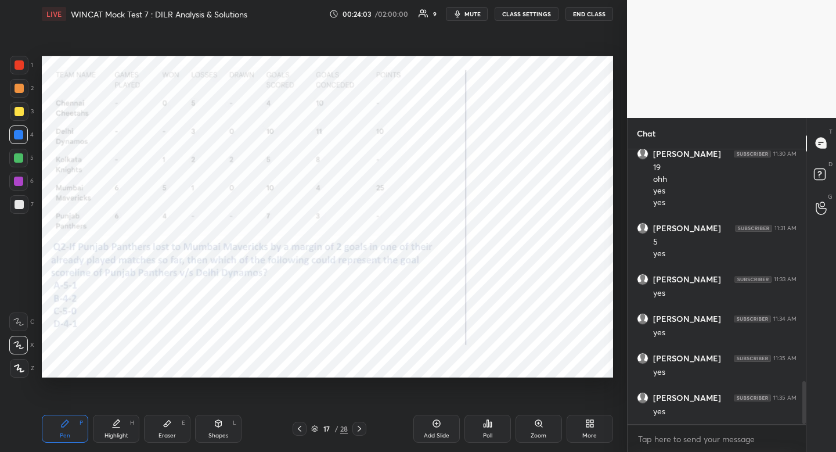
scroll to position [1516, 0]
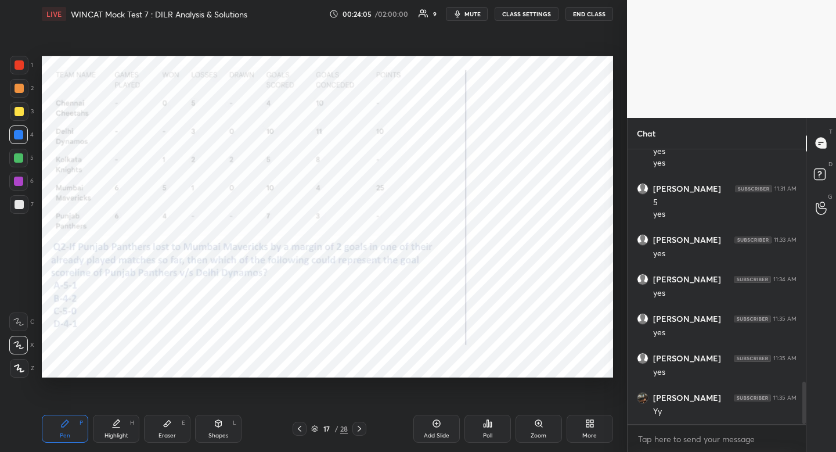
click at [111, 433] on div "Highlight" at bounding box center [117, 436] width 24 height 6
drag, startPoint x: 111, startPoint y: 431, endPoint x: 117, endPoint y: 423, distance: 9.5
click at [110, 430] on div "Highlight H" at bounding box center [116, 429] width 46 height 28
click at [61, 433] on div "Pen" at bounding box center [65, 436] width 10 height 6
click at [59, 430] on div "Pen P" at bounding box center [65, 429] width 46 height 28
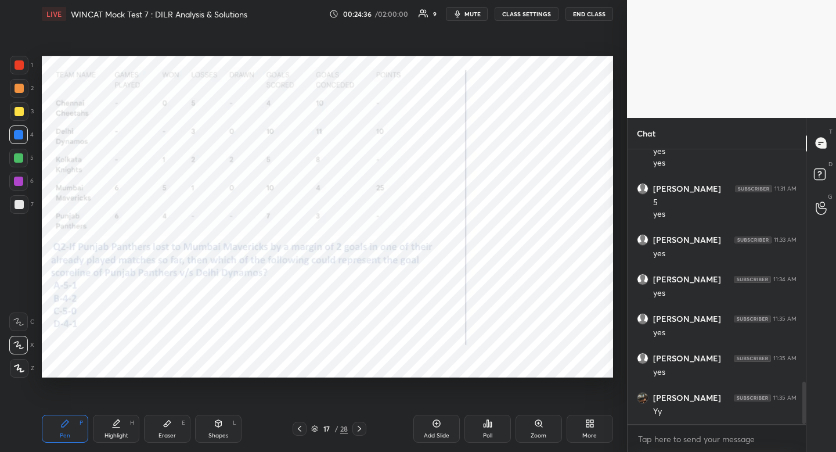
click at [120, 421] on icon at bounding box center [115, 423] width 9 height 9
click at [120, 420] on icon at bounding box center [115, 423] width 9 height 9
click at [71, 430] on div "Pen P" at bounding box center [65, 429] width 46 height 28
click at [71, 428] on div "Pen P" at bounding box center [65, 429] width 46 height 28
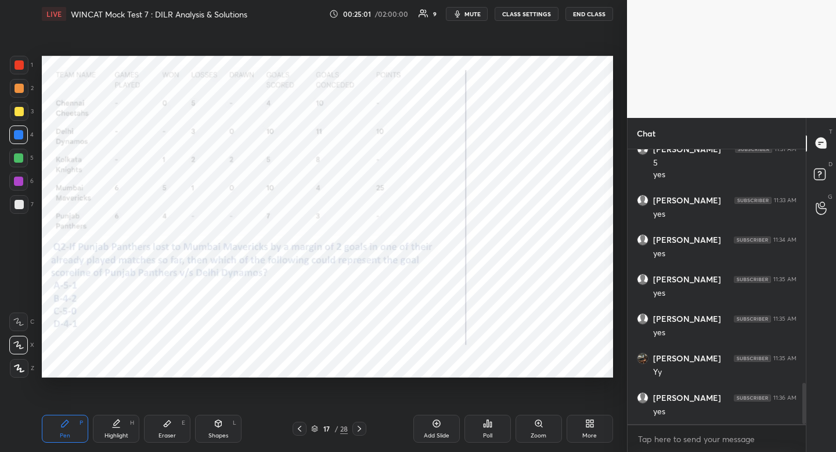
click at [116, 426] on icon at bounding box center [115, 423] width 9 height 9
click at [51, 430] on div "Pen P" at bounding box center [65, 429] width 46 height 28
click at [51, 428] on div "Pen P" at bounding box center [65, 429] width 46 height 28
click at [113, 444] on div "Pen P Highlight H Eraser E Shapes L 17 / 28 Add Slide Poll Zoom More" at bounding box center [327, 428] width 571 height 46
click at [114, 440] on div "Highlight H" at bounding box center [116, 429] width 46 height 28
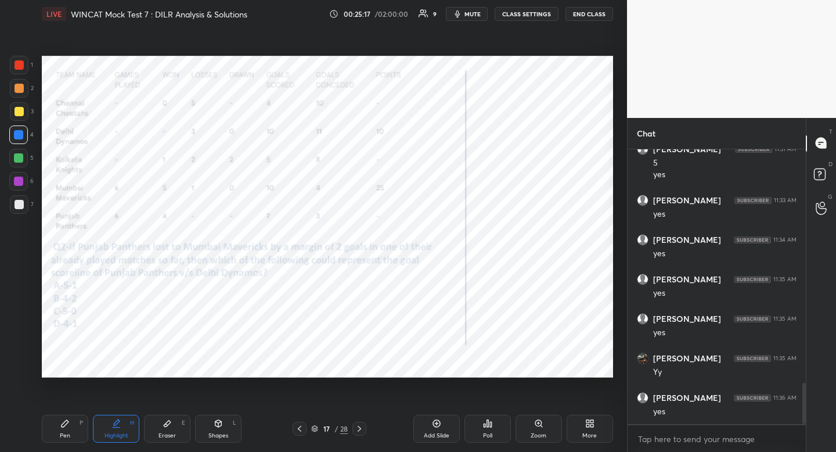
click at [69, 433] on div "Pen" at bounding box center [65, 436] width 10 height 6
click at [68, 428] on div "Pen P" at bounding box center [65, 429] width 46 height 28
click at [123, 433] on div "Highlight" at bounding box center [117, 436] width 24 height 6
click at [57, 427] on div "Pen P" at bounding box center [65, 429] width 46 height 28
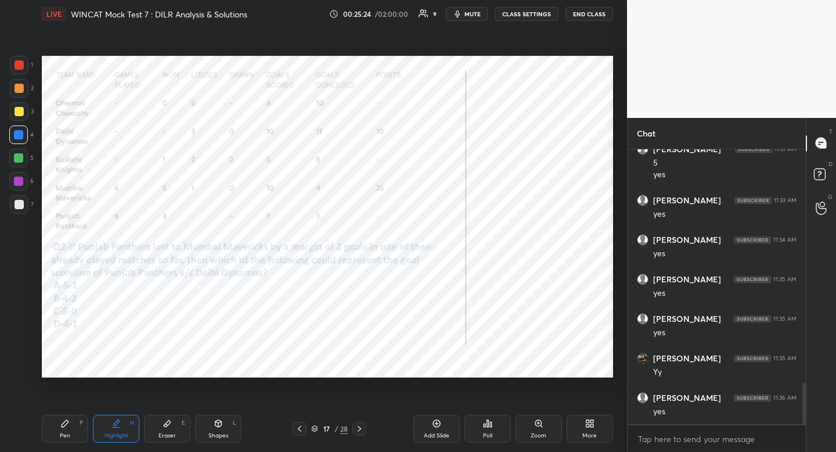
click at [54, 427] on div "Pen P" at bounding box center [65, 429] width 46 height 28
click at [123, 426] on div "Highlight H" at bounding box center [116, 429] width 46 height 28
click at [124, 427] on div "Highlight H" at bounding box center [116, 429] width 46 height 28
click at [56, 432] on div "Pen P" at bounding box center [65, 429] width 46 height 28
click at [56, 431] on div "Pen P" at bounding box center [65, 429] width 46 height 28
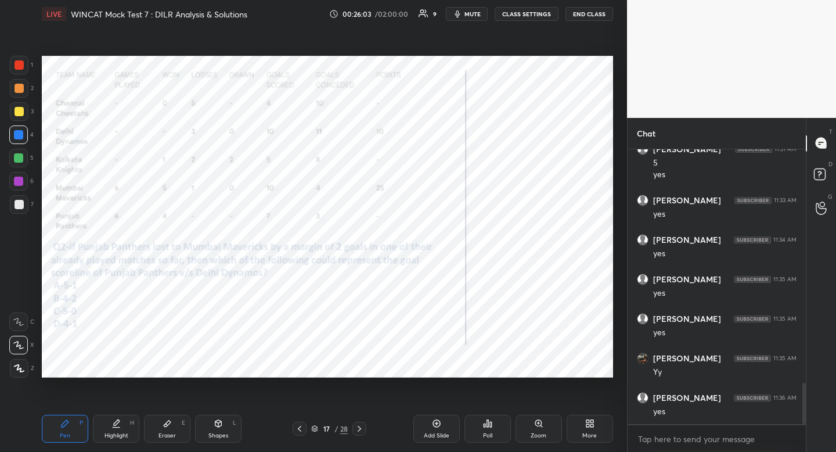
click at [478, 16] on span "mute" at bounding box center [472, 14] width 16 height 8
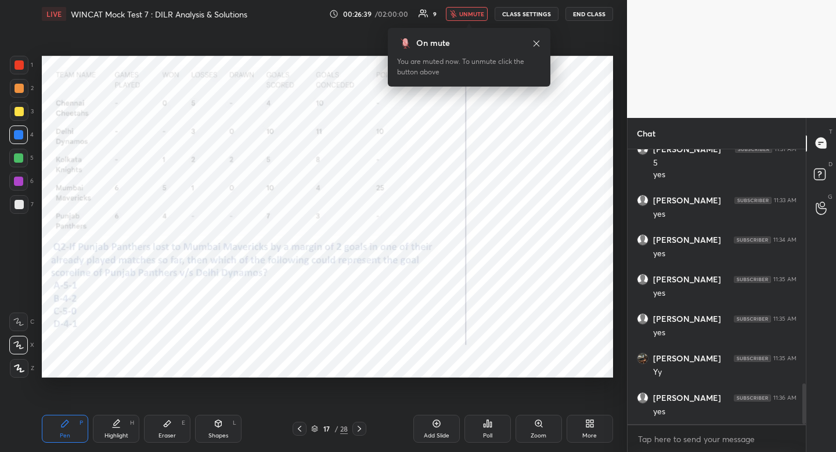
scroll to position [1598, 0]
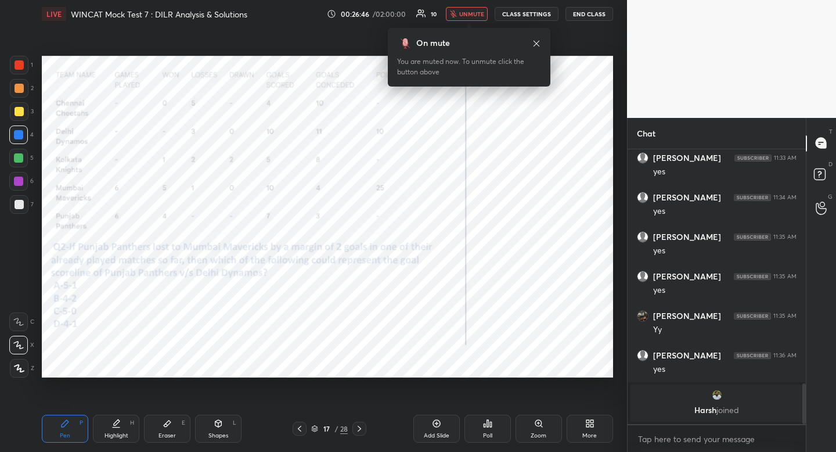
click at [475, 15] on span "unmute" at bounding box center [471, 14] width 25 height 8
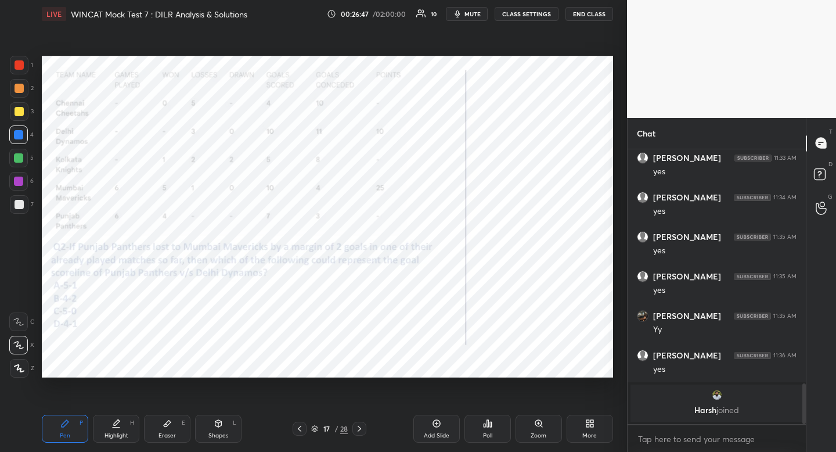
click at [111, 433] on div "Highlight" at bounding box center [117, 436] width 24 height 6
click at [113, 433] on div "Highlight" at bounding box center [117, 436] width 24 height 6
click at [20, 64] on div at bounding box center [19, 64] width 9 height 9
click at [219, 428] on div "Shapes L" at bounding box center [218, 429] width 46 height 28
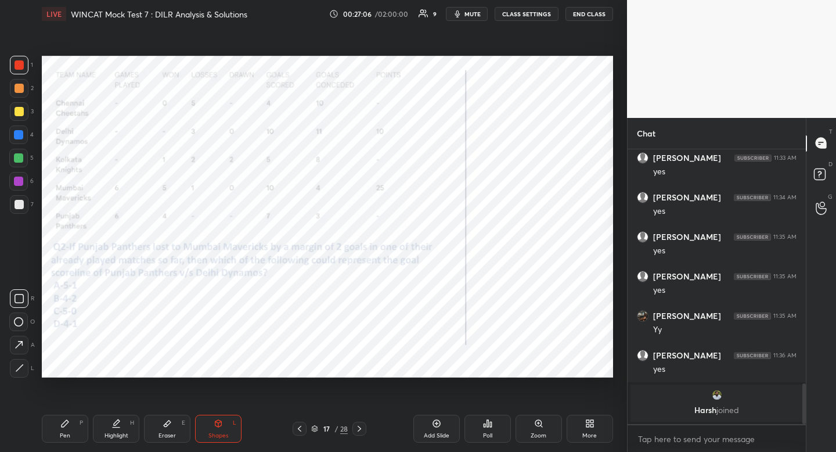
click at [58, 427] on div "Pen P" at bounding box center [65, 429] width 46 height 28
click at [116, 431] on div "Highlight H" at bounding box center [116, 429] width 46 height 28
click at [66, 433] on div "Pen" at bounding box center [65, 436] width 10 height 6
click at [67, 433] on div "Pen" at bounding box center [65, 436] width 10 height 6
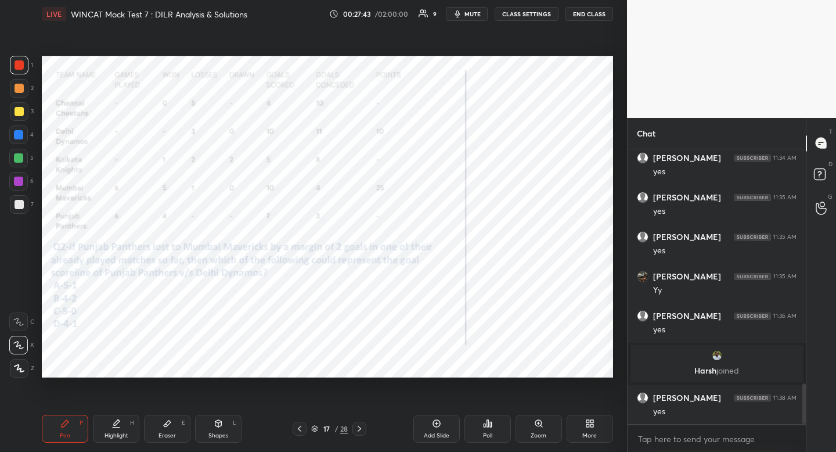
scroll to position [1582, 0]
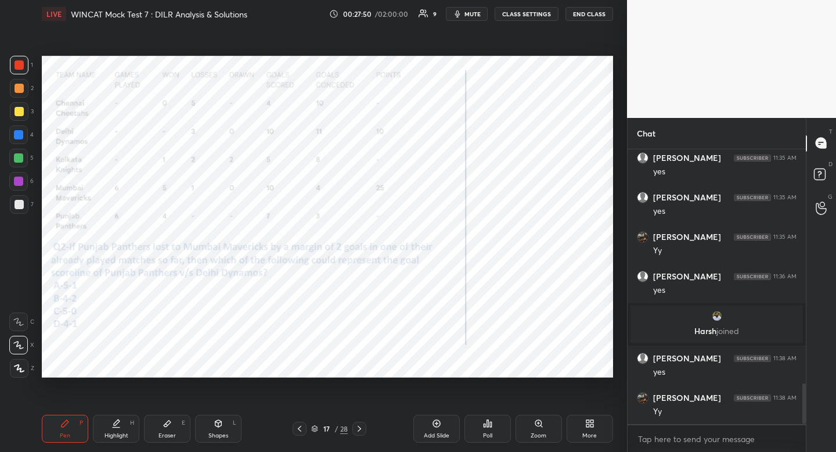
click at [20, 131] on div at bounding box center [18, 134] width 9 height 9
click at [20, 132] on div at bounding box center [18, 134] width 9 height 9
click at [114, 427] on icon at bounding box center [116, 427] width 7 height 0
click at [113, 426] on icon at bounding box center [115, 423] width 9 height 9
click at [361, 430] on icon at bounding box center [359, 428] width 9 height 9
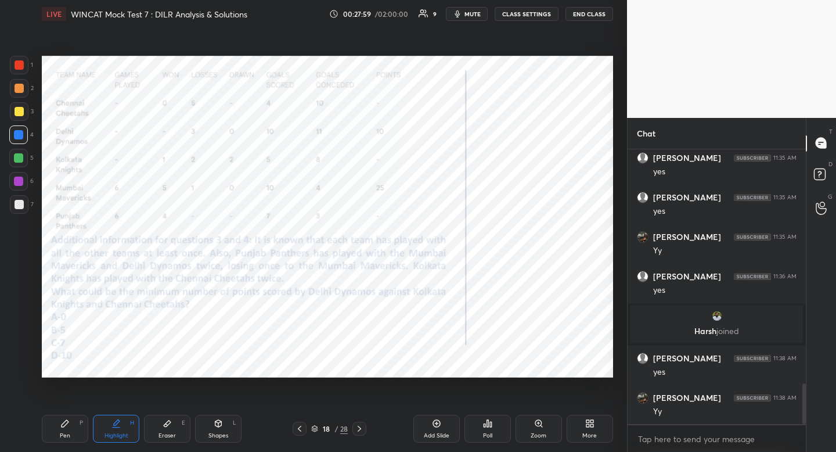
click at [20, 62] on div at bounding box center [19, 64] width 9 height 9
drag, startPoint x: 20, startPoint y: 62, endPoint x: 13, endPoint y: 59, distance: 7.5
click at [20, 63] on div at bounding box center [19, 64] width 9 height 9
click at [52, 430] on div "Pen P" at bounding box center [65, 429] width 46 height 28
click at [53, 431] on div "Pen P" at bounding box center [65, 429] width 46 height 28
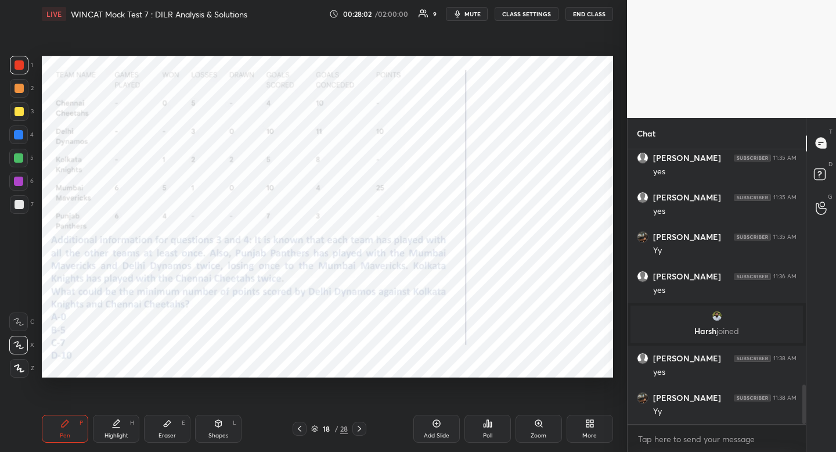
scroll to position [1630, 0]
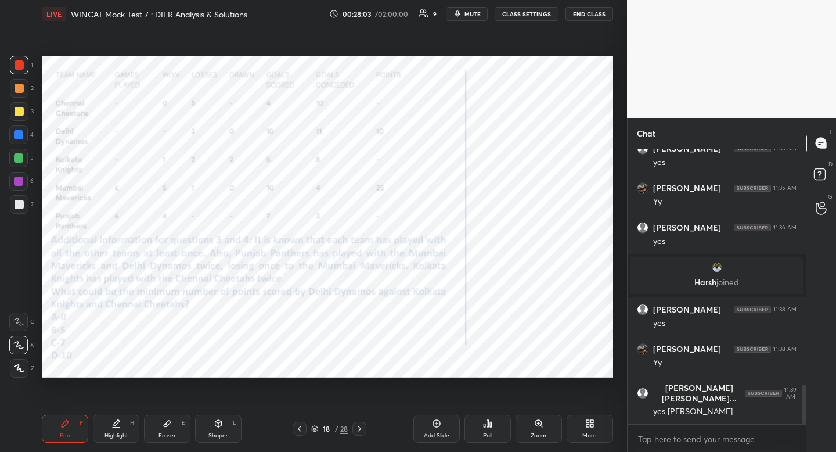
click at [115, 437] on div "Highlight" at bounding box center [117, 436] width 24 height 6
click at [114, 435] on div "Highlight" at bounding box center [117, 436] width 24 height 6
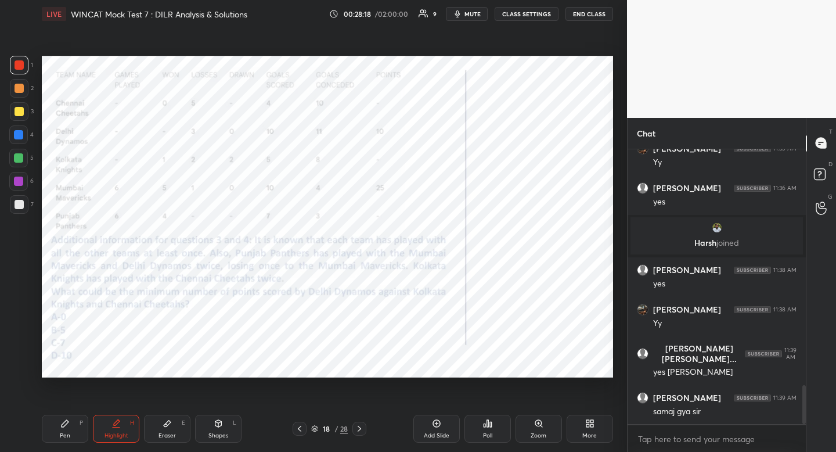
click at [208, 419] on div "Shapes L" at bounding box center [218, 429] width 46 height 28
click at [26, 294] on div at bounding box center [19, 298] width 19 height 19
click at [24, 293] on div at bounding box center [19, 298] width 19 height 19
click at [120, 422] on icon at bounding box center [115, 423] width 9 height 9
click at [120, 424] on icon at bounding box center [115, 423] width 9 height 9
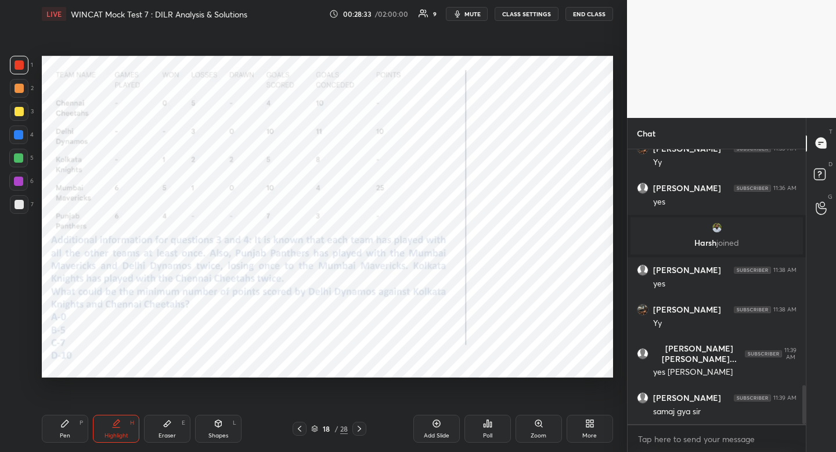
click at [72, 428] on div "Pen P" at bounding box center [65, 429] width 46 height 28
click at [69, 430] on div "Pen P" at bounding box center [65, 429] width 46 height 28
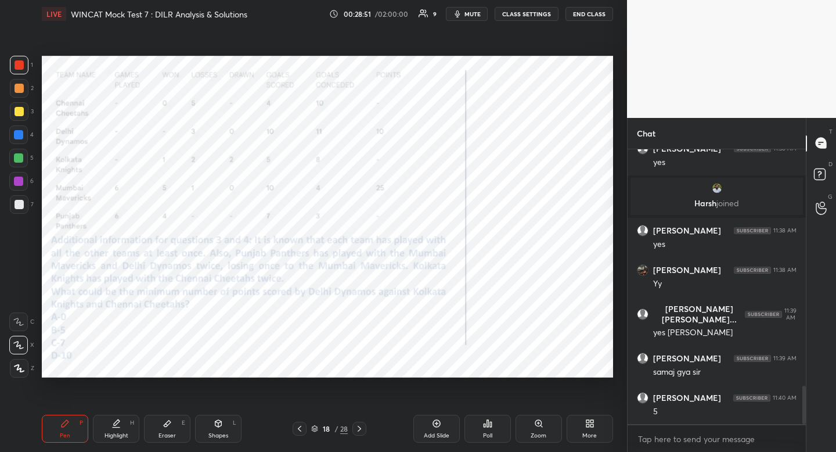
scroll to position [1749, 0]
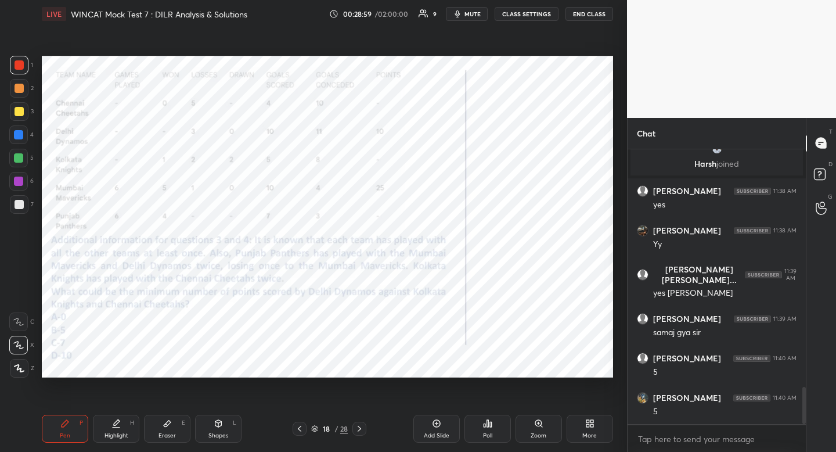
click at [116, 441] on div "Highlight H" at bounding box center [116, 429] width 46 height 28
click at [73, 428] on div "Pen P" at bounding box center [65, 429] width 46 height 28
click at [74, 428] on div "Pen P" at bounding box center [65, 429] width 46 height 28
click at [120, 422] on div "Highlight H" at bounding box center [116, 429] width 46 height 28
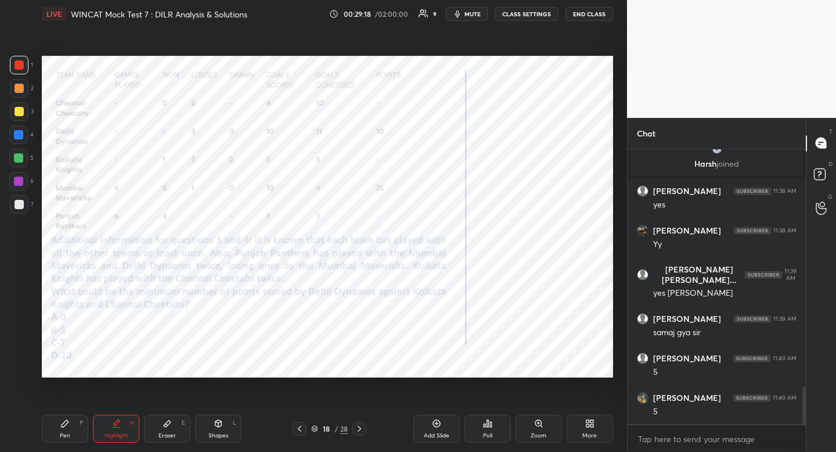
click at [124, 418] on div "Highlight H" at bounding box center [116, 429] width 46 height 28
click at [58, 418] on div "Pen P" at bounding box center [65, 429] width 46 height 28
click at [59, 418] on div "Pen P" at bounding box center [65, 429] width 46 height 28
click at [26, 140] on div at bounding box center [18, 134] width 19 height 19
click at [26, 141] on div at bounding box center [18, 134] width 19 height 19
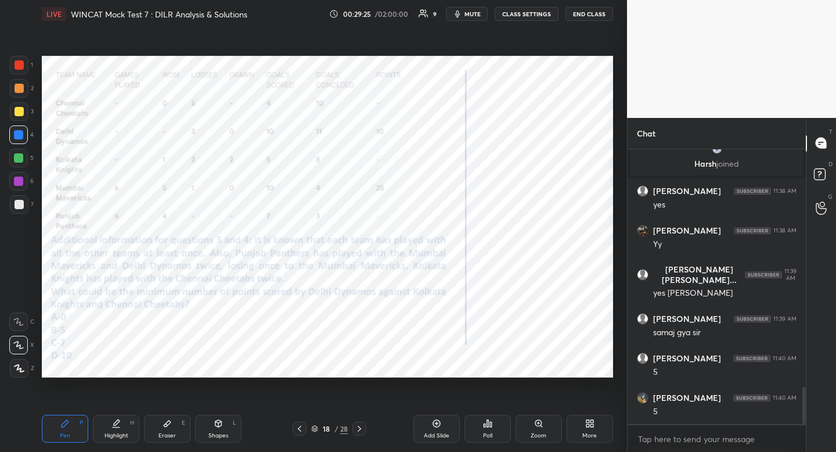
click at [70, 437] on div "Pen P" at bounding box center [65, 429] width 46 height 28
click at [69, 438] on div "Pen" at bounding box center [65, 436] width 10 height 6
click at [24, 142] on div at bounding box center [18, 134] width 19 height 19
click at [113, 433] on div "Highlight" at bounding box center [117, 436] width 24 height 6
click at [116, 430] on div "Highlight H" at bounding box center [116, 429] width 46 height 28
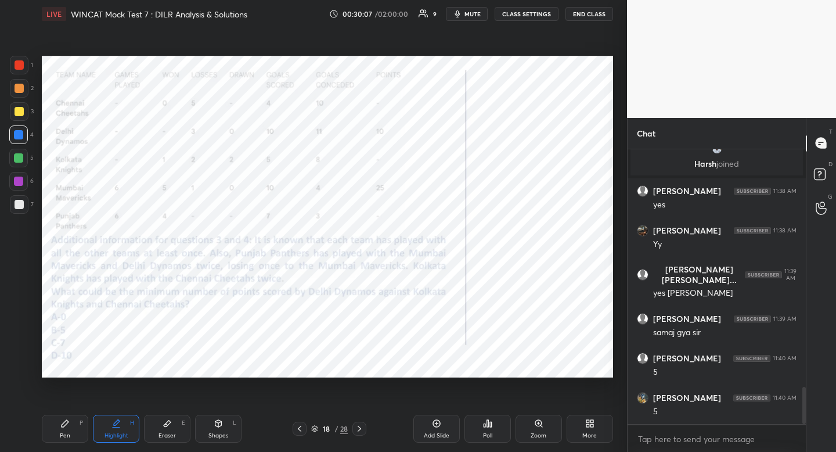
click at [64, 428] on div "Pen P" at bounding box center [65, 429] width 46 height 28
click at [62, 426] on icon at bounding box center [64, 423] width 9 height 9
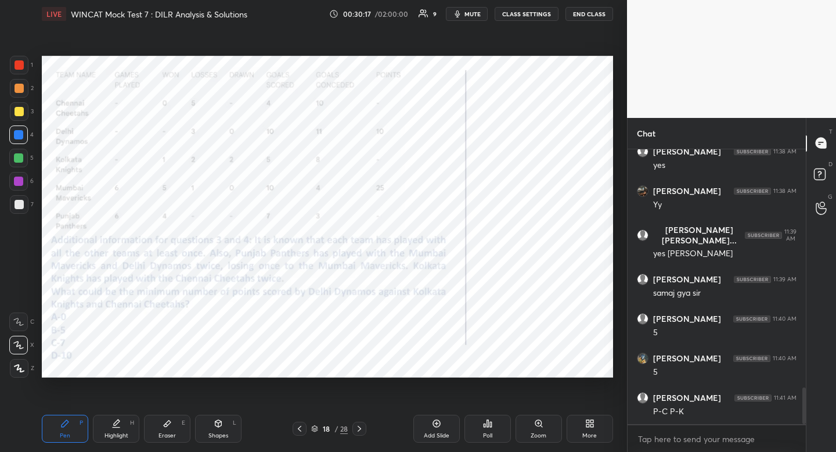
drag, startPoint x: 80, startPoint y: 433, endPoint x: 78, endPoint y: 426, distance: 7.1
click at [79, 434] on div "Pen P" at bounding box center [65, 429] width 46 height 28
click at [104, 428] on div "Highlight H" at bounding box center [116, 429] width 46 height 28
click at [104, 427] on div "Highlight H" at bounding box center [116, 429] width 46 height 28
click at [71, 430] on div "Pen P" at bounding box center [65, 429] width 46 height 28
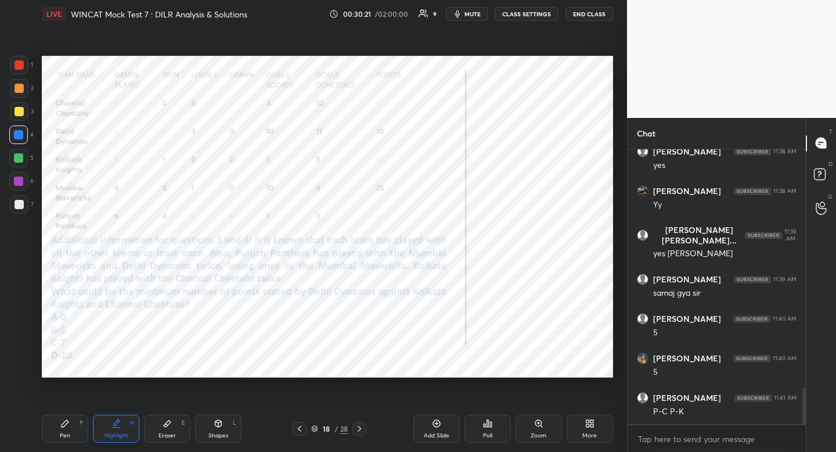
click at [71, 431] on div "Pen P" at bounding box center [65, 429] width 46 height 28
click at [111, 427] on div "Highlight H" at bounding box center [116, 429] width 46 height 28
click at [111, 426] on icon at bounding box center [115, 423] width 9 height 9
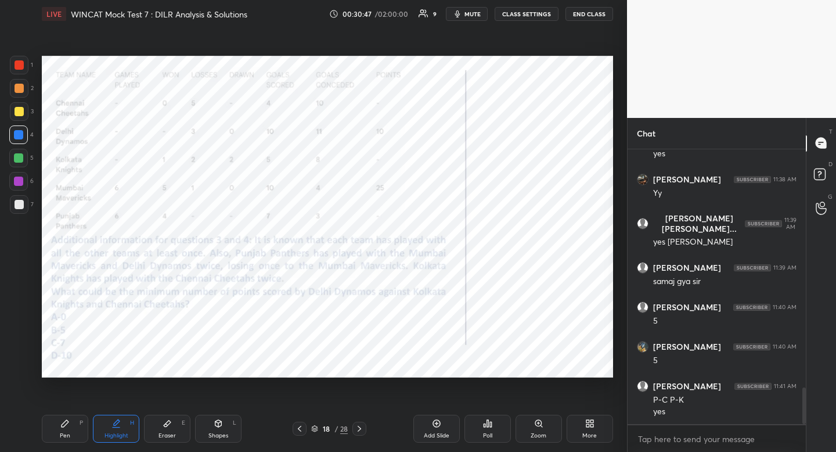
click at [63, 427] on icon at bounding box center [64, 423] width 9 height 9
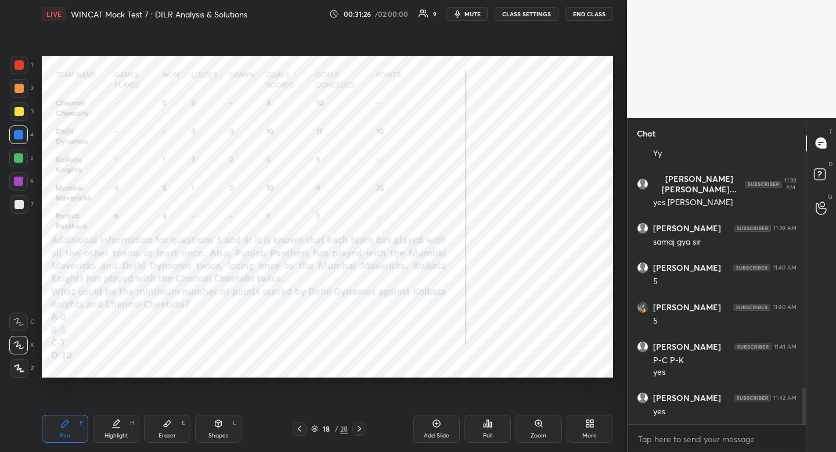
click at [116, 425] on icon at bounding box center [115, 423] width 9 height 9
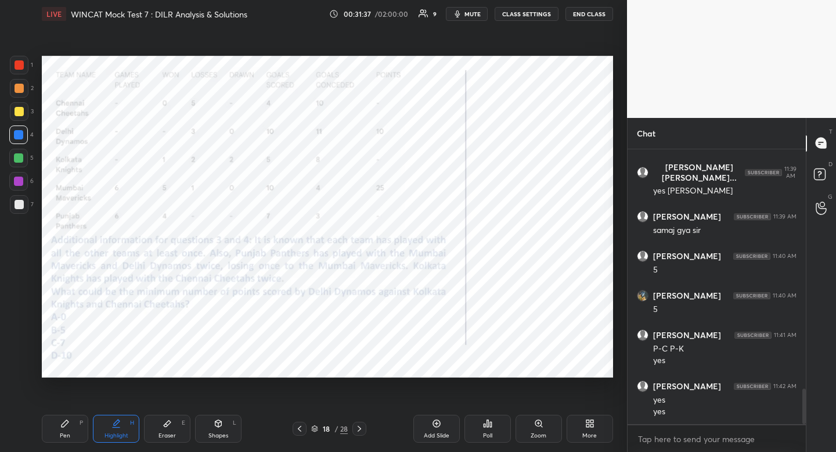
click at [56, 435] on div "Pen P" at bounding box center [65, 429] width 46 height 28
click at [55, 434] on div "Pen P" at bounding box center [65, 429] width 46 height 28
click at [111, 434] on div "Highlight" at bounding box center [117, 436] width 24 height 6
click at [66, 425] on icon at bounding box center [64, 423] width 9 height 9
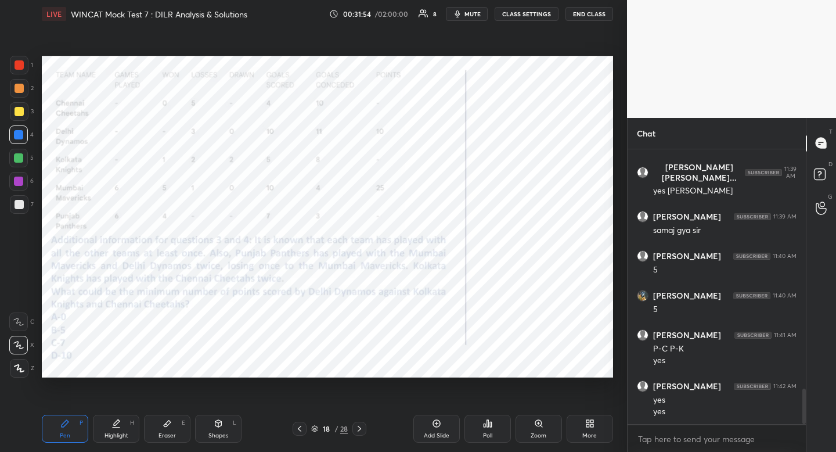
click at [67, 426] on icon at bounding box center [64, 423] width 9 height 9
click at [116, 426] on icon at bounding box center [115, 423] width 9 height 9
click at [115, 426] on icon at bounding box center [115, 423] width 9 height 9
click at [74, 427] on div "Pen P" at bounding box center [65, 429] width 46 height 28
drag, startPoint x: 72, startPoint y: 425, endPoint x: 74, endPoint y: 415, distance: 10.6
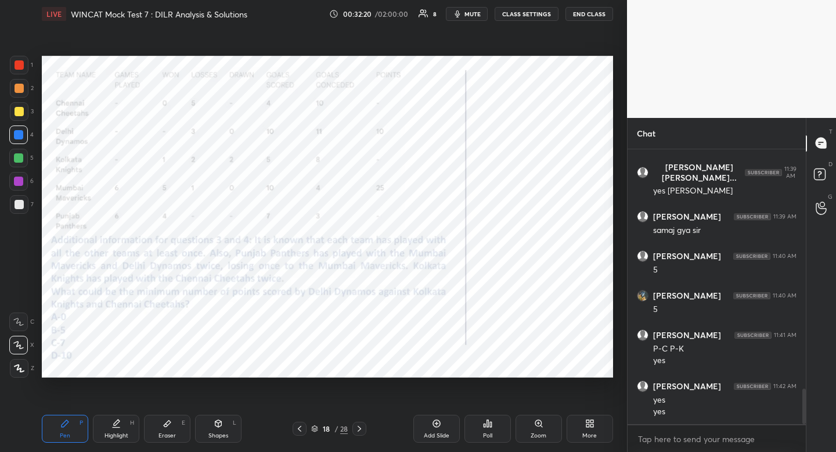
click at [71, 426] on div "Pen P" at bounding box center [65, 429] width 46 height 28
click at [24, 181] on div at bounding box center [18, 181] width 19 height 19
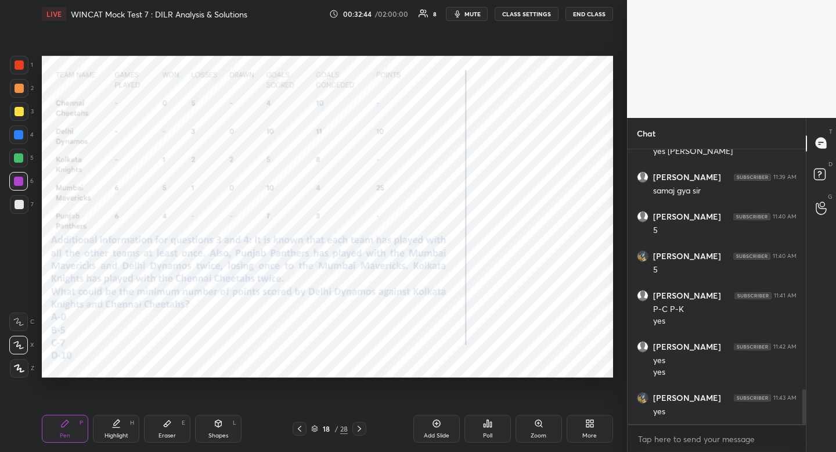
click at [127, 439] on div "Highlight H" at bounding box center [116, 429] width 46 height 28
click at [126, 435] on div "Highlight" at bounding box center [117, 436] width 24 height 6
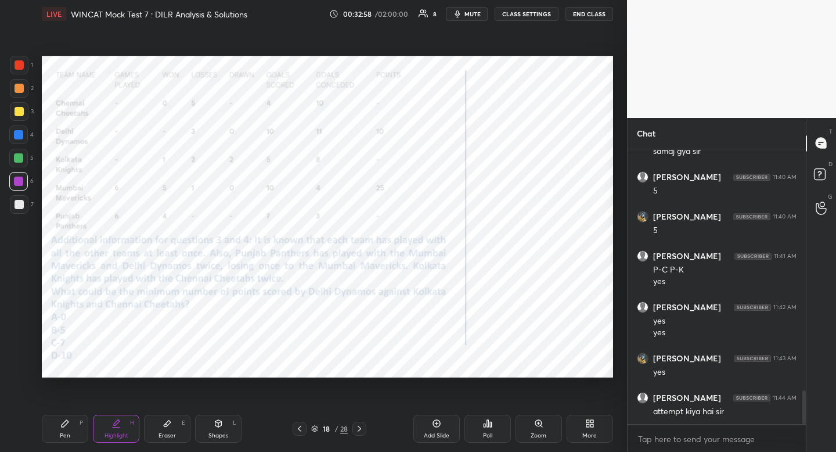
scroll to position [1979, 0]
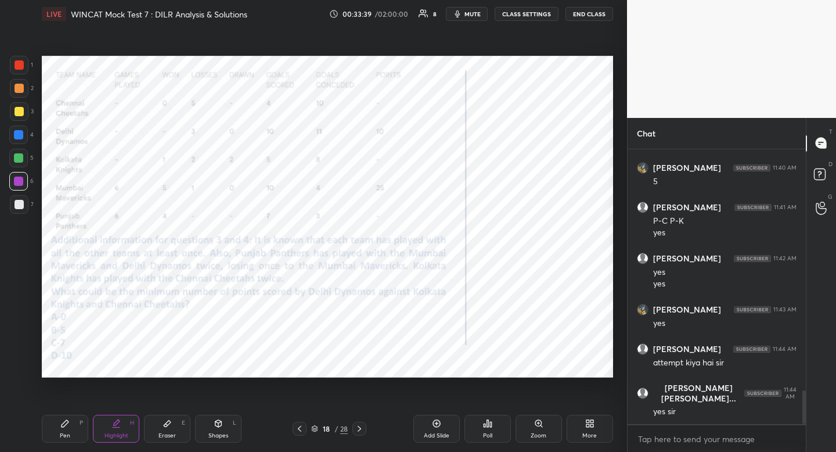
click at [121, 427] on div "Highlight H" at bounding box center [116, 429] width 46 height 28
click at [114, 437] on div "Highlight" at bounding box center [117, 436] width 24 height 6
click at [111, 433] on div "Highlight" at bounding box center [117, 436] width 24 height 6
click at [20, 67] on div at bounding box center [19, 64] width 9 height 9
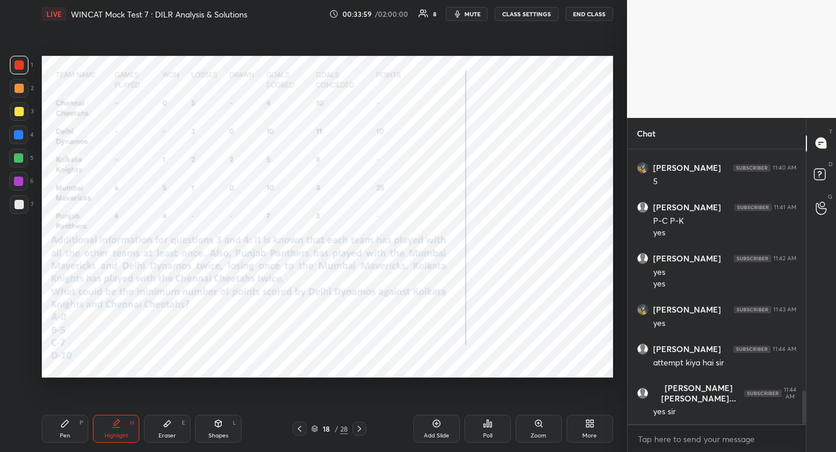
click at [21, 68] on div at bounding box center [19, 64] width 9 height 9
click at [113, 436] on div "Highlight" at bounding box center [117, 436] width 24 height 6
click at [114, 435] on div "Highlight" at bounding box center [117, 436] width 24 height 6
click at [56, 430] on div "Pen P" at bounding box center [65, 429] width 46 height 28
click at [56, 429] on div "Pen P" at bounding box center [65, 429] width 46 height 28
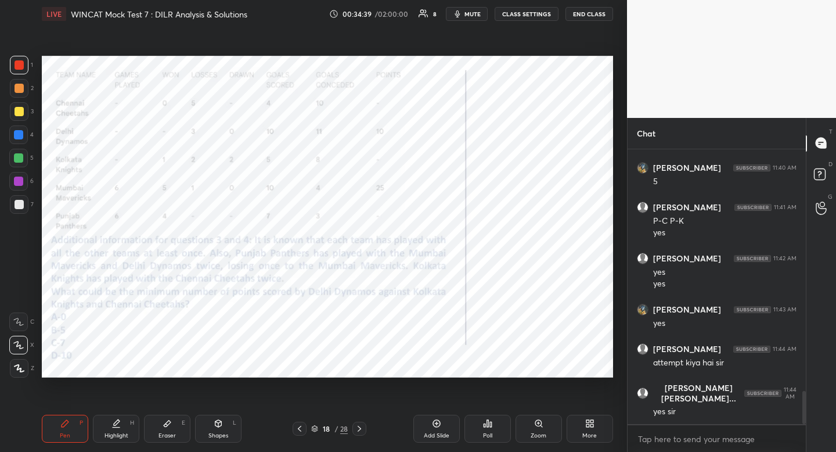
scroll to position [2018, 0]
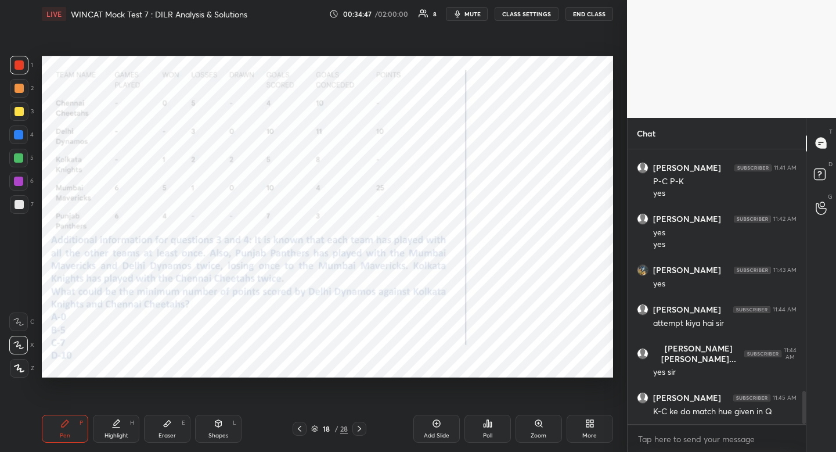
click at [118, 430] on div "Highlight H" at bounding box center [116, 429] width 46 height 28
click at [118, 429] on div "Highlight H" at bounding box center [116, 429] width 46 height 28
click at [58, 424] on div "Pen P" at bounding box center [65, 429] width 46 height 28
click at [57, 424] on div "Pen P" at bounding box center [65, 429] width 46 height 28
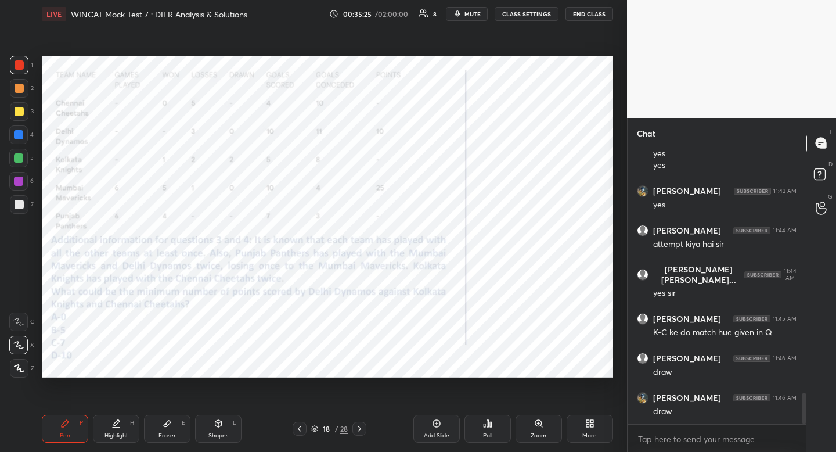
scroll to position [2137, 0]
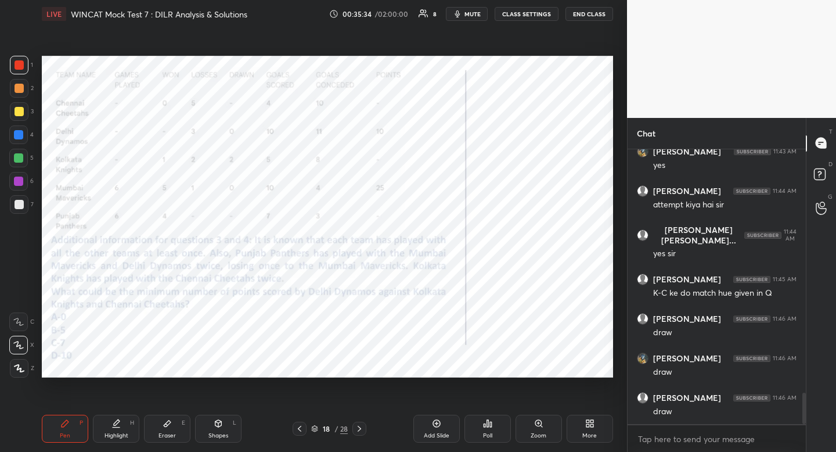
click at [118, 426] on icon at bounding box center [115, 423] width 9 height 9
drag, startPoint x: 117, startPoint y: 426, endPoint x: 175, endPoint y: 397, distance: 64.9
click at [117, 427] on icon at bounding box center [115, 423] width 9 height 9
click at [61, 430] on div "Pen P" at bounding box center [65, 429] width 46 height 28
click at [60, 429] on div "Pen P" at bounding box center [65, 429] width 46 height 28
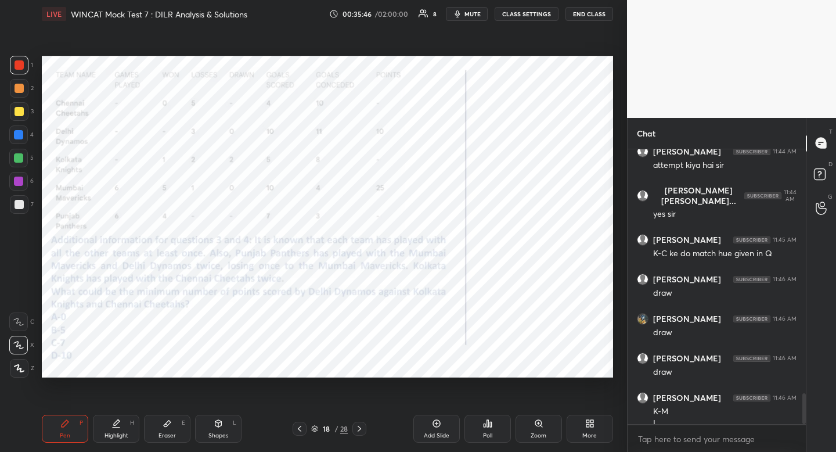
scroll to position [2188, 0]
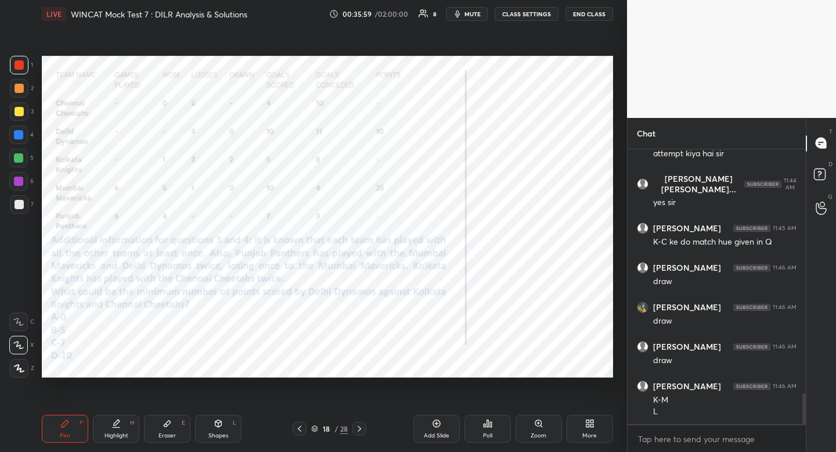
click at [131, 427] on div "Highlight H" at bounding box center [116, 429] width 46 height 28
click at [57, 433] on div "Pen P" at bounding box center [65, 429] width 46 height 28
click at [122, 427] on div "Highlight H" at bounding box center [116, 429] width 46 height 28
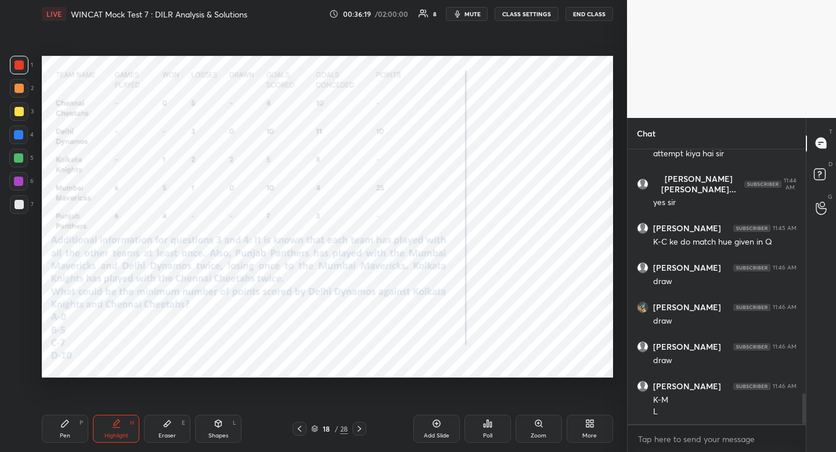
click at [65, 427] on icon at bounding box center [64, 423] width 9 height 9
drag, startPoint x: 66, startPoint y: 426, endPoint x: 88, endPoint y: 422, distance: 21.9
click at [66, 426] on icon at bounding box center [64, 423] width 9 height 9
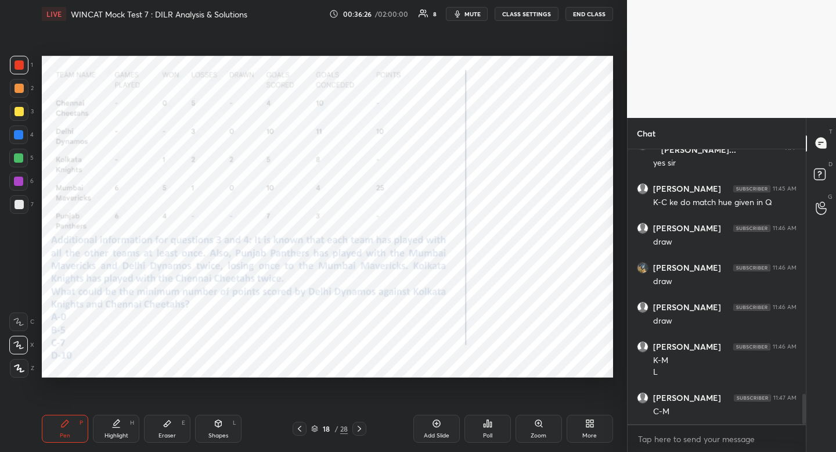
scroll to position [2270, 0]
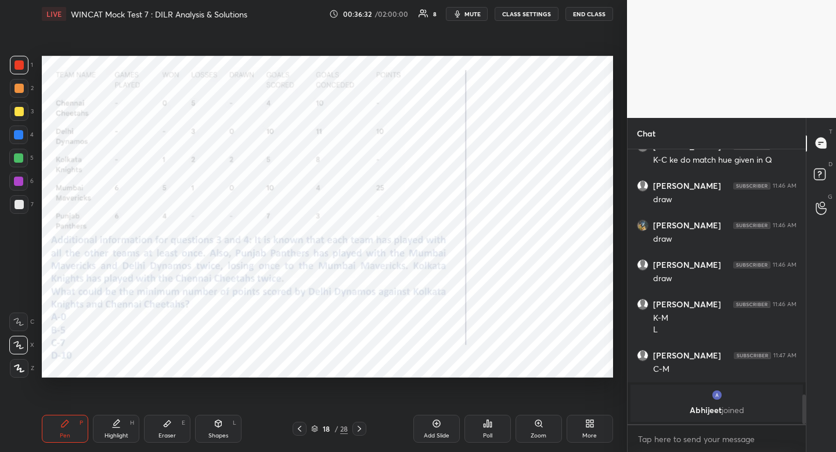
click at [114, 431] on div "Highlight H" at bounding box center [116, 429] width 46 height 28
click at [114, 433] on div "Highlight" at bounding box center [117, 436] width 24 height 6
click at [63, 428] on div "Pen P" at bounding box center [65, 429] width 46 height 28
click at [60, 426] on div "Pen P" at bounding box center [65, 429] width 46 height 28
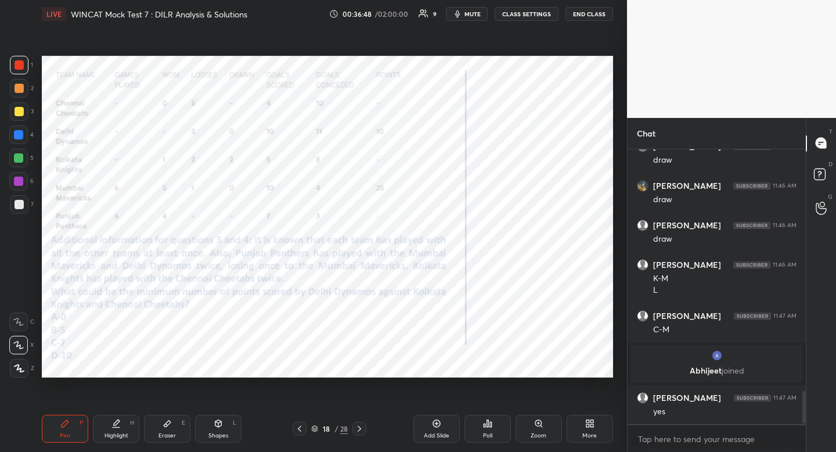
scroll to position [2065, 0]
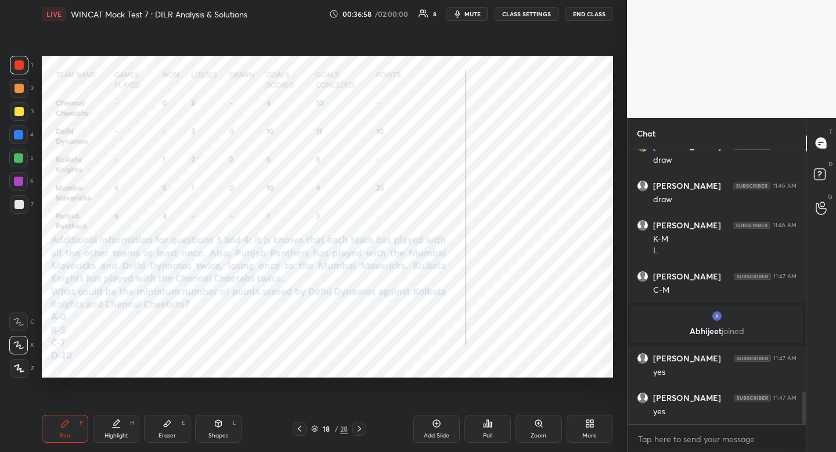
click at [122, 433] on div "Highlight" at bounding box center [117, 436] width 24 height 6
click at [125, 436] on div "Highlight" at bounding box center [117, 436] width 24 height 6
drag, startPoint x: 124, startPoint y: 435, endPoint x: 110, endPoint y: 433, distance: 13.6
click at [124, 435] on div "Highlight" at bounding box center [117, 436] width 24 height 6
click at [73, 423] on div "Pen P" at bounding box center [65, 429] width 46 height 28
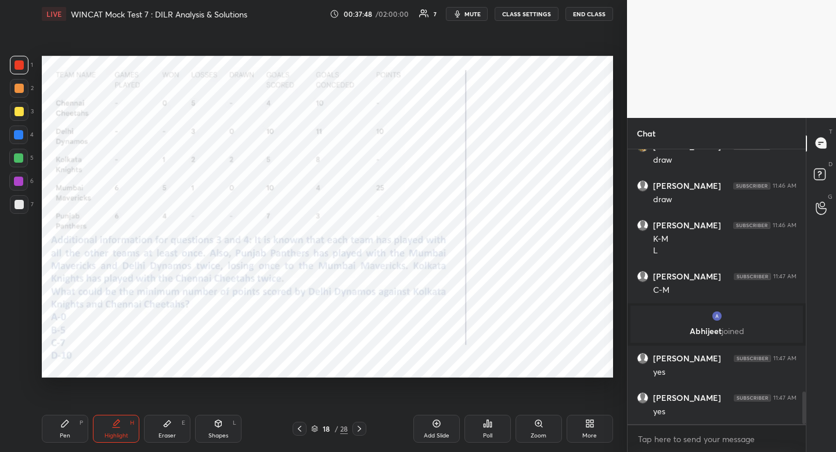
click at [73, 423] on div "Pen P" at bounding box center [65, 429] width 46 height 28
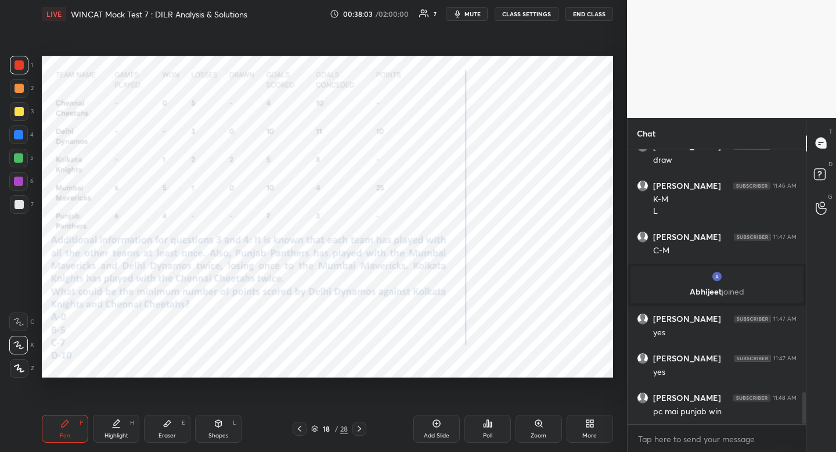
click at [128, 430] on div "Highlight H" at bounding box center [116, 429] width 46 height 28
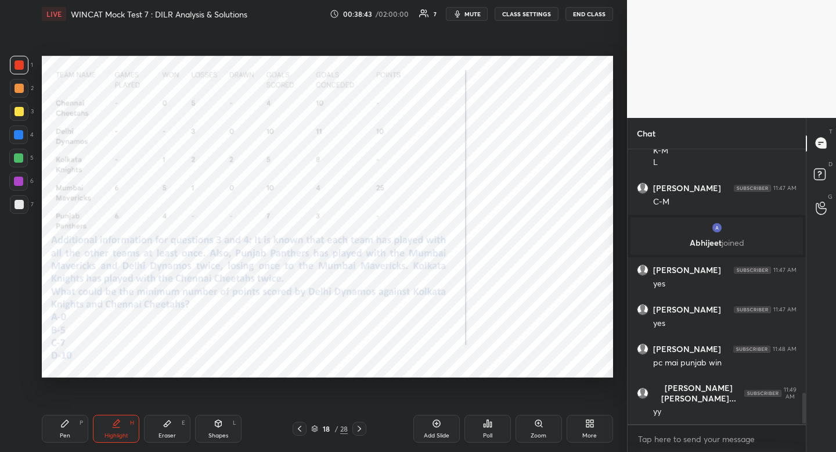
scroll to position [2192, 0]
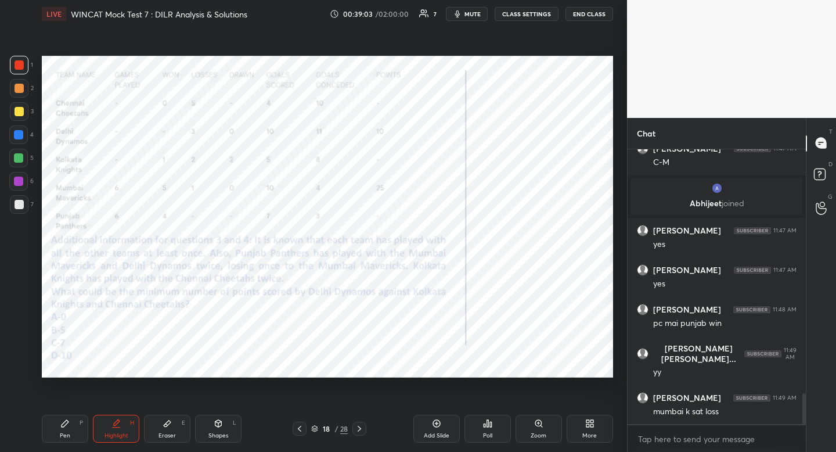
click at [71, 430] on div "Pen P" at bounding box center [65, 429] width 46 height 28
drag, startPoint x: 71, startPoint y: 429, endPoint x: 99, endPoint y: 385, distance: 52.2
click at [70, 429] on div "Pen P" at bounding box center [65, 429] width 46 height 28
click at [127, 433] on div "Highlight" at bounding box center [117, 436] width 24 height 6
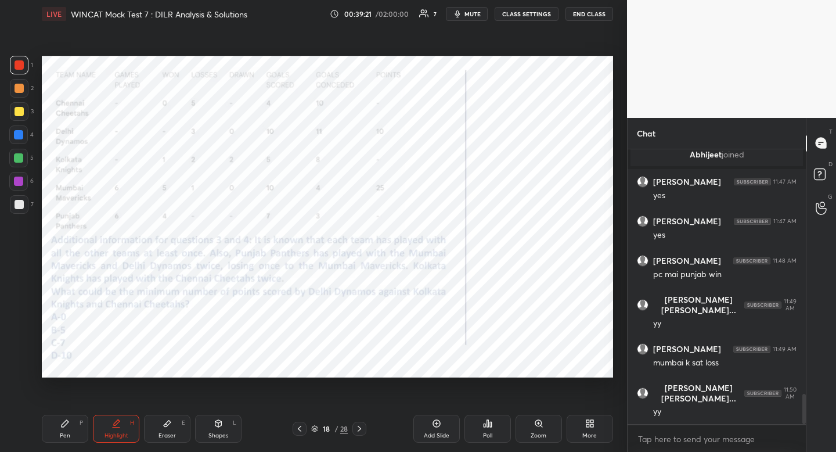
scroll to position [2281, 0]
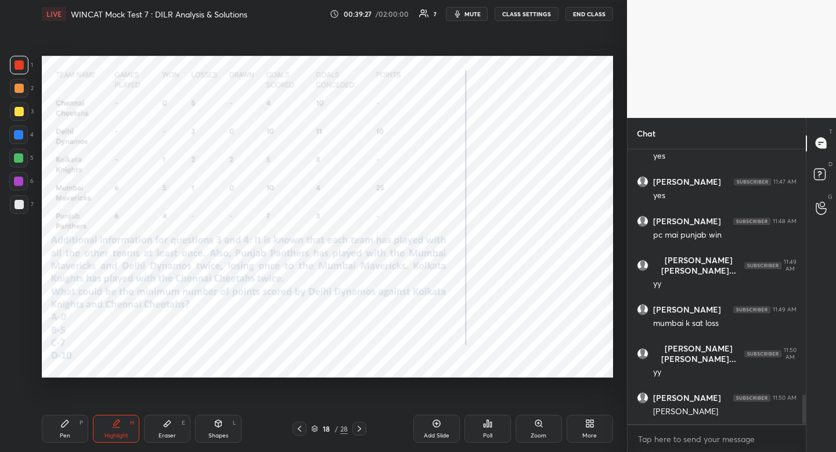
click at [66, 422] on icon at bounding box center [65, 423] width 7 height 7
drag, startPoint x: 65, startPoint y: 422, endPoint x: 92, endPoint y: 404, distance: 32.7
click at [66, 421] on icon at bounding box center [65, 423] width 7 height 7
click at [122, 423] on div "Highlight H" at bounding box center [116, 429] width 46 height 28
click at [121, 423] on div "Highlight H" at bounding box center [116, 429] width 46 height 28
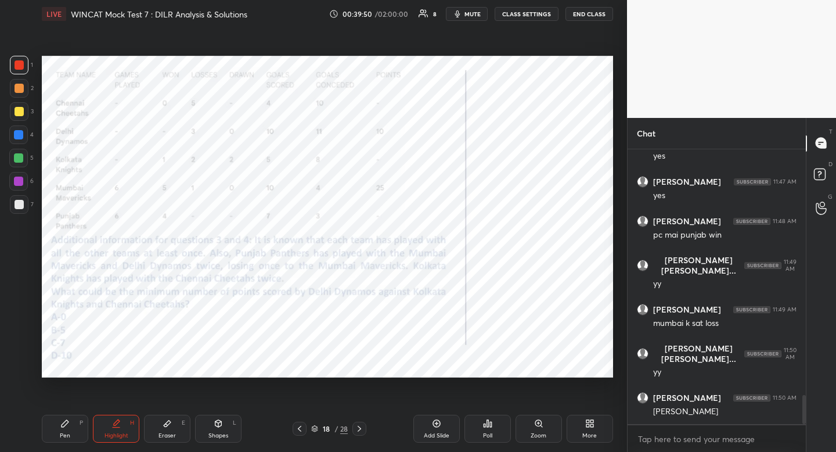
scroll to position [2320, 0]
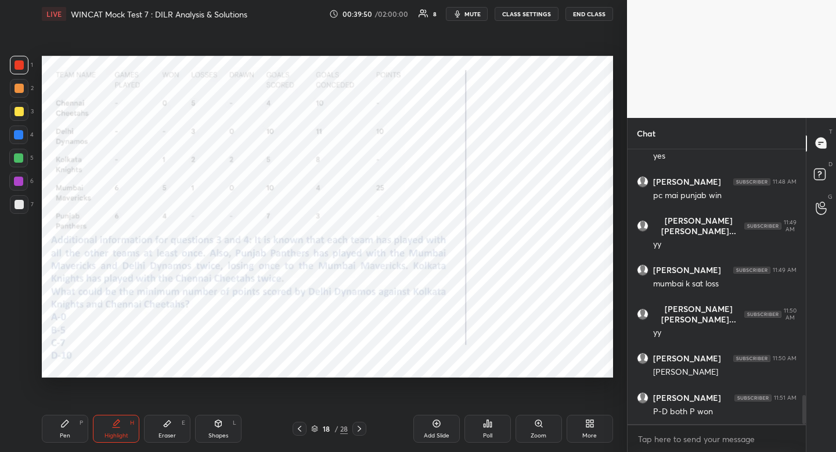
click at [59, 431] on div "Pen P" at bounding box center [65, 429] width 46 height 28
drag, startPoint x: 57, startPoint y: 431, endPoint x: 89, endPoint y: 382, distance: 58.6
click at [57, 431] on div "Pen P" at bounding box center [65, 429] width 46 height 28
click at [126, 427] on div "Highlight H" at bounding box center [116, 429] width 46 height 28
click at [124, 427] on div "Highlight H" at bounding box center [116, 429] width 46 height 28
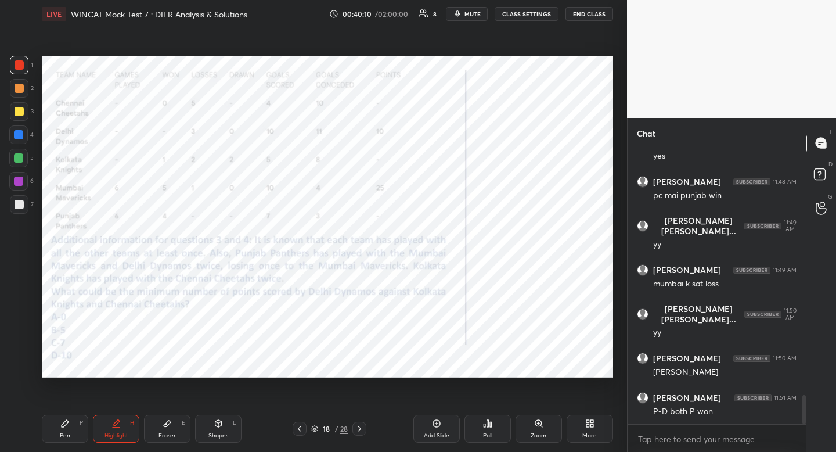
click at [62, 433] on div "Pen" at bounding box center [65, 436] width 10 height 6
click at [60, 433] on div "Pen" at bounding box center [65, 436] width 10 height 6
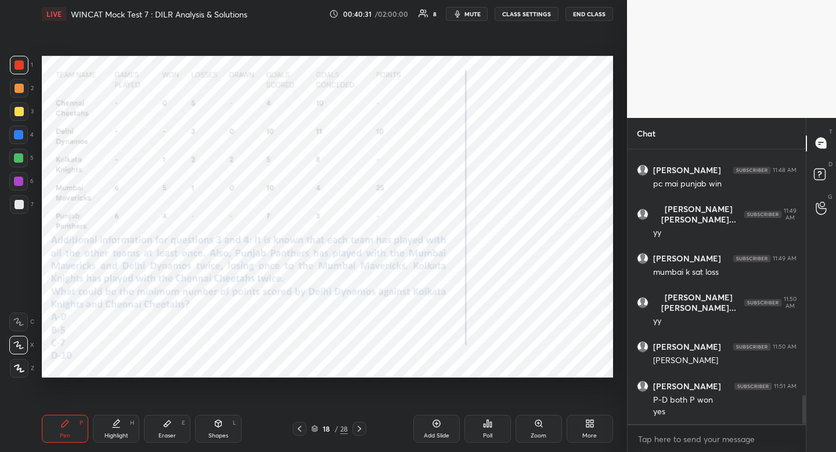
click at [141, 435] on div "Pen P Highlight H Eraser E Shapes L" at bounding box center [164, 429] width 244 height 28
click at [125, 433] on div "Highlight" at bounding box center [117, 436] width 24 height 6
click at [124, 433] on div "Highlight" at bounding box center [117, 436] width 24 height 6
click at [66, 424] on icon at bounding box center [64, 423] width 9 height 9
click at [65, 426] on icon at bounding box center [64, 423] width 9 height 9
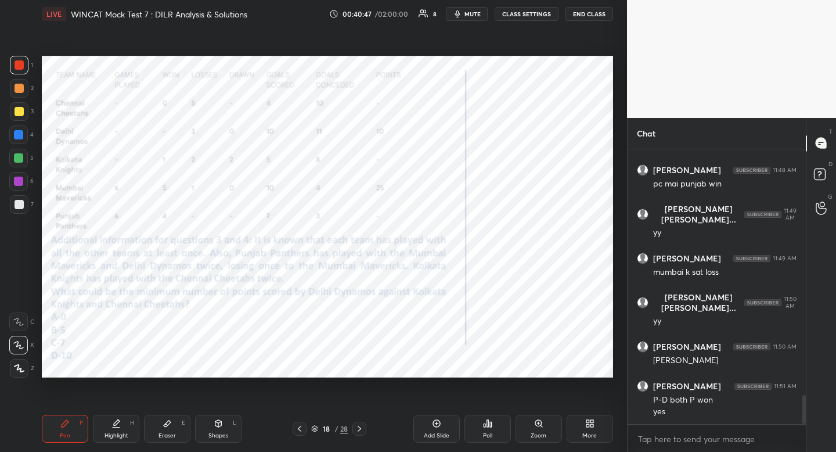
click at [126, 427] on div "Highlight H" at bounding box center [116, 429] width 46 height 28
click at [126, 426] on div "Highlight H" at bounding box center [116, 429] width 46 height 28
click at [64, 416] on div "Pen P" at bounding box center [65, 429] width 46 height 28
click at [65, 418] on div "Pen P" at bounding box center [65, 429] width 46 height 28
click at [66, 419] on icon at bounding box center [64, 423] width 9 height 9
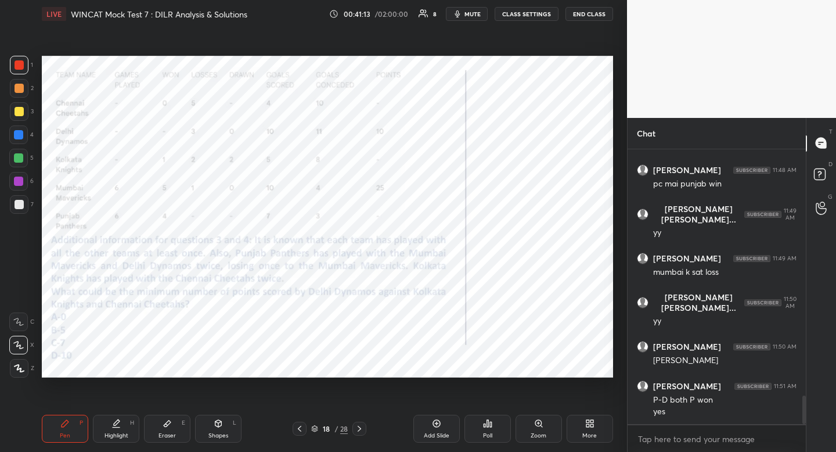
scroll to position [2371, 0]
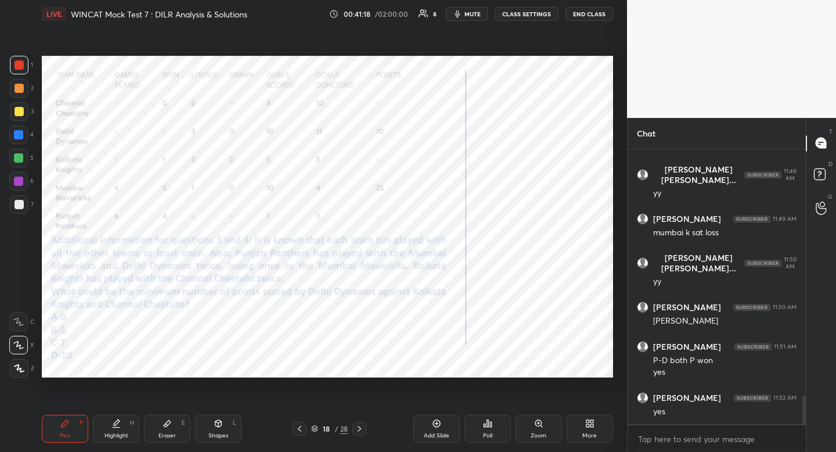
click at [30, 135] on div "4" at bounding box center [21, 134] width 24 height 19
click at [28, 134] on div "4" at bounding box center [21, 134] width 24 height 19
click at [27, 134] on div at bounding box center [18, 134] width 19 height 19
click at [26, 134] on div at bounding box center [18, 134] width 19 height 19
drag, startPoint x: 26, startPoint y: 134, endPoint x: 16, endPoint y: 127, distance: 12.1
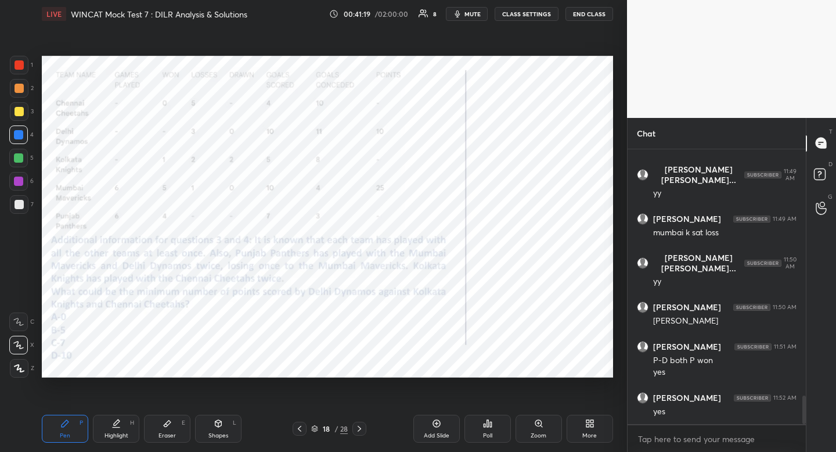
click at [26, 134] on div at bounding box center [18, 134] width 19 height 19
click at [316, 428] on icon at bounding box center [314, 428] width 7 height 7
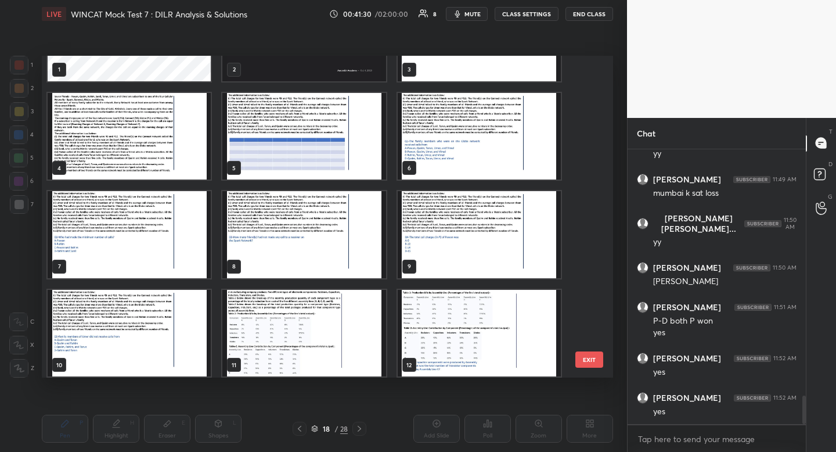
scroll to position [0, 0]
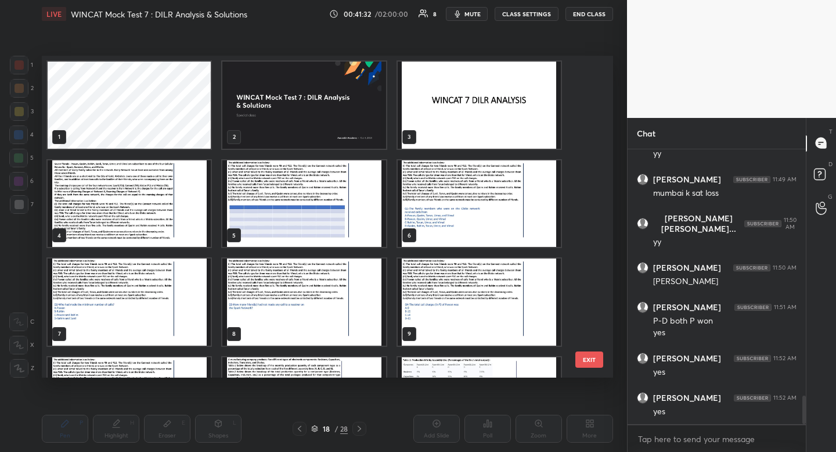
click at [167, 210] on img "grid" at bounding box center [129, 203] width 163 height 87
click at [167, 209] on img "grid" at bounding box center [129, 203] width 163 height 87
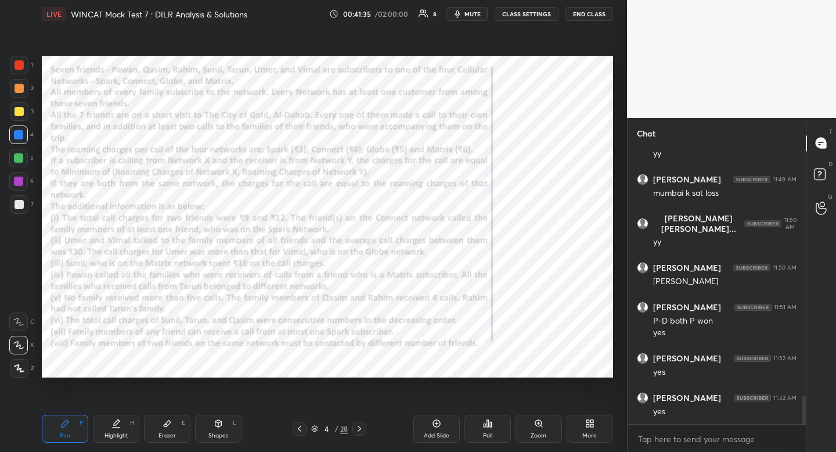
click at [361, 427] on icon at bounding box center [359, 428] width 9 height 9
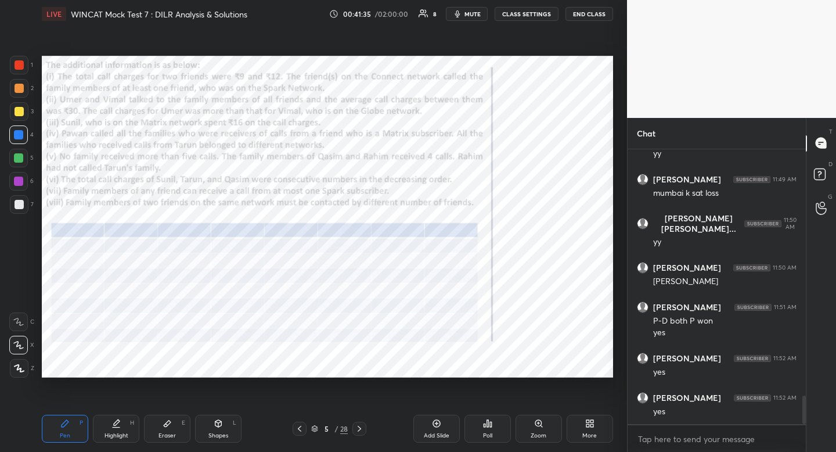
click at [361, 428] on icon at bounding box center [359, 428] width 9 height 9
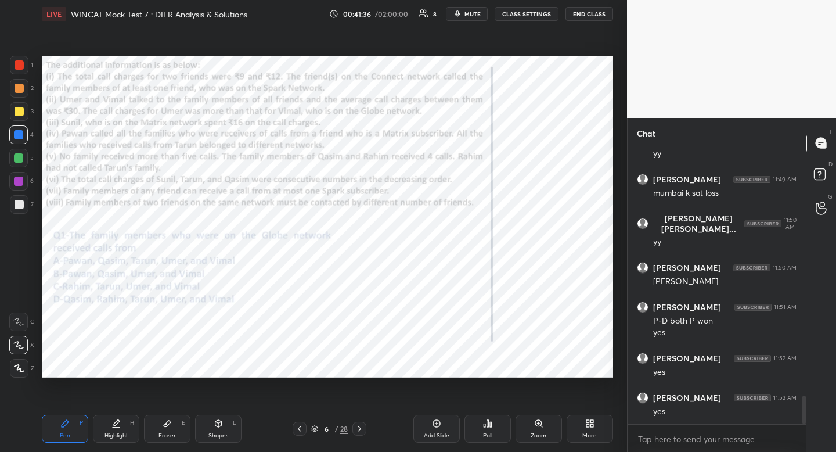
click at [361, 427] on icon at bounding box center [359, 428] width 9 height 9
click at [362, 428] on icon at bounding box center [359, 428] width 9 height 9
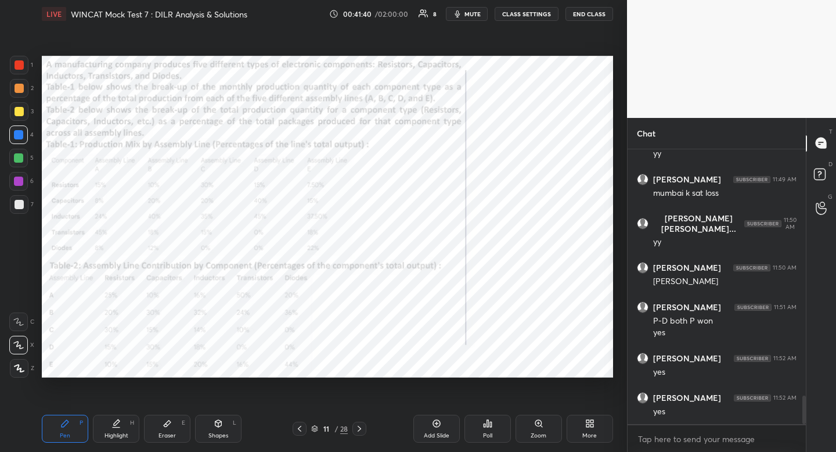
click at [123, 426] on div "Highlight H" at bounding box center [116, 429] width 46 height 28
click at [122, 426] on div "Highlight H" at bounding box center [116, 429] width 46 height 28
click at [66, 444] on div "Pen P Highlight H Eraser E Shapes L 11 / 28 Add Slide Poll Zoom More" at bounding box center [327, 428] width 571 height 46
click at [65, 443] on div "Pen P Highlight H Eraser E Shapes L 11 / 28 Add Slide Poll Zoom More" at bounding box center [327, 428] width 571 height 46
click at [69, 420] on icon at bounding box center [64, 423] width 9 height 9
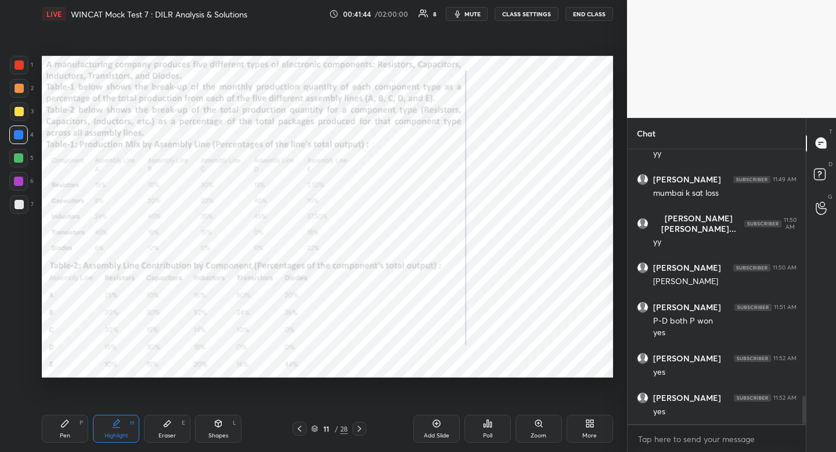
click at [69, 419] on icon at bounding box center [64, 423] width 9 height 9
click at [359, 430] on icon at bounding box center [359, 429] width 3 height 6
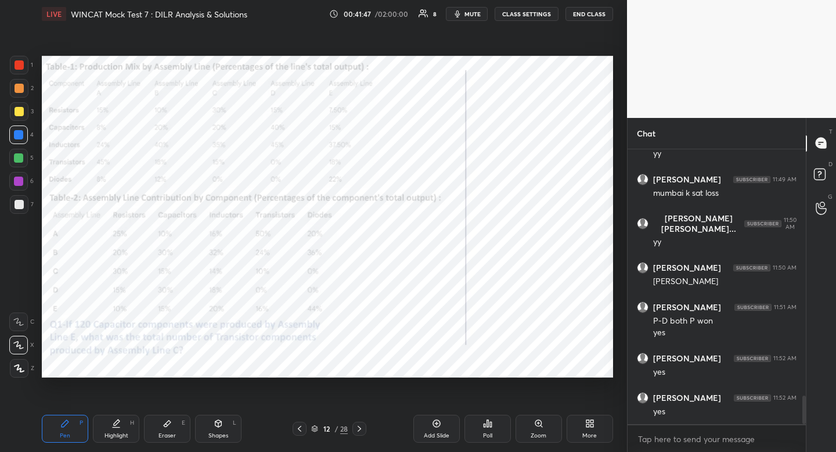
click at [360, 430] on icon at bounding box center [359, 428] width 9 height 9
click at [361, 430] on icon at bounding box center [359, 428] width 9 height 9
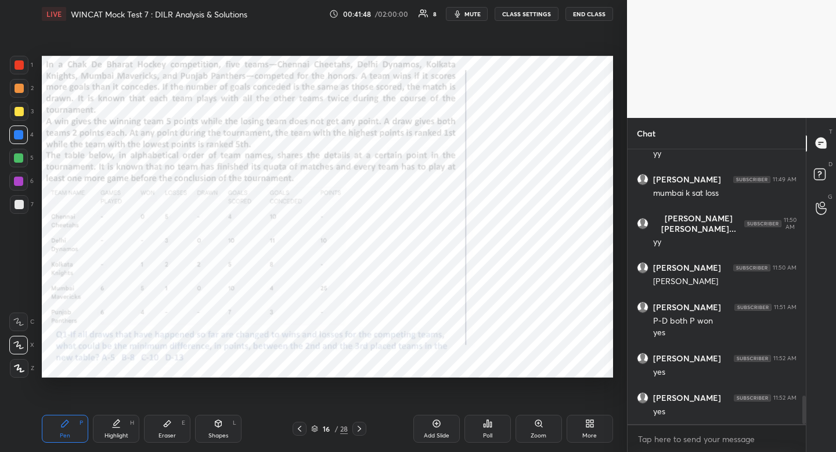
click at [360, 430] on icon at bounding box center [359, 428] width 9 height 9
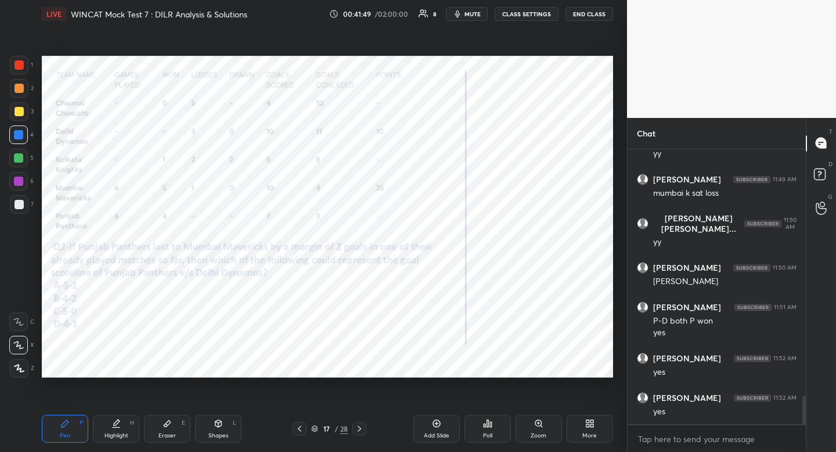
click at [360, 429] on icon at bounding box center [359, 429] width 3 height 6
click at [360, 430] on icon at bounding box center [359, 429] width 3 height 6
click at [360, 430] on icon at bounding box center [359, 428] width 9 height 9
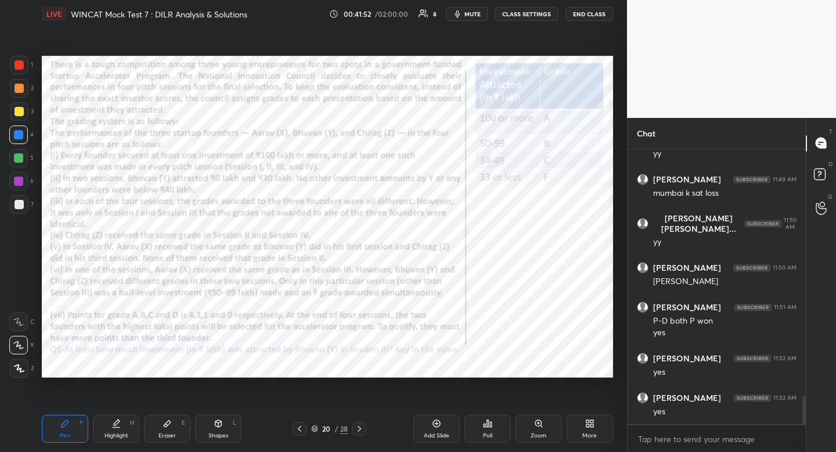
click at [359, 423] on div at bounding box center [359, 429] width 14 height 14
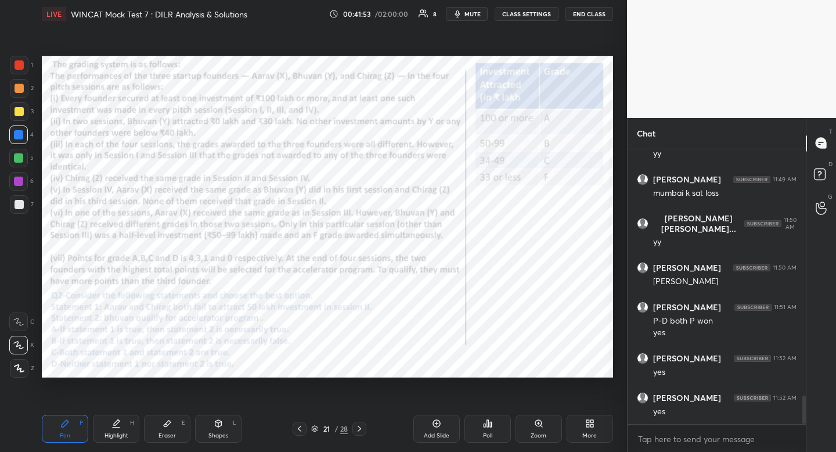
click at [362, 428] on icon at bounding box center [359, 428] width 9 height 9
click at [360, 428] on icon at bounding box center [359, 429] width 3 height 6
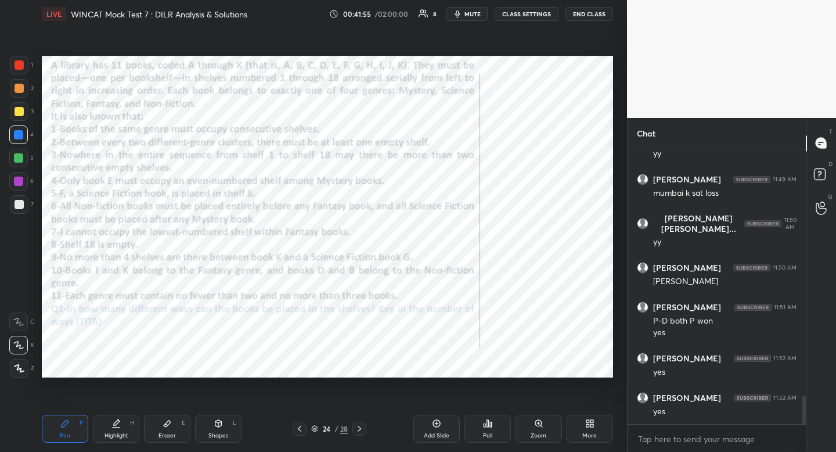
click at [361, 428] on icon at bounding box center [359, 429] width 3 height 6
click at [72, 434] on div "Pen P" at bounding box center [65, 429] width 46 height 28
click at [301, 426] on icon at bounding box center [299, 429] width 3 height 6
click at [301, 427] on icon at bounding box center [299, 428] width 9 height 9
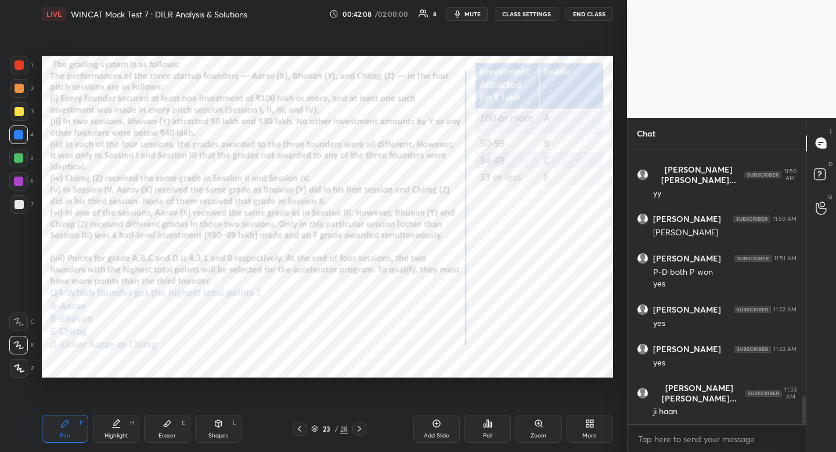
click at [301, 427] on icon at bounding box center [299, 428] width 9 height 9
click at [301, 426] on icon at bounding box center [299, 429] width 3 height 6
click at [301, 427] on icon at bounding box center [299, 428] width 9 height 9
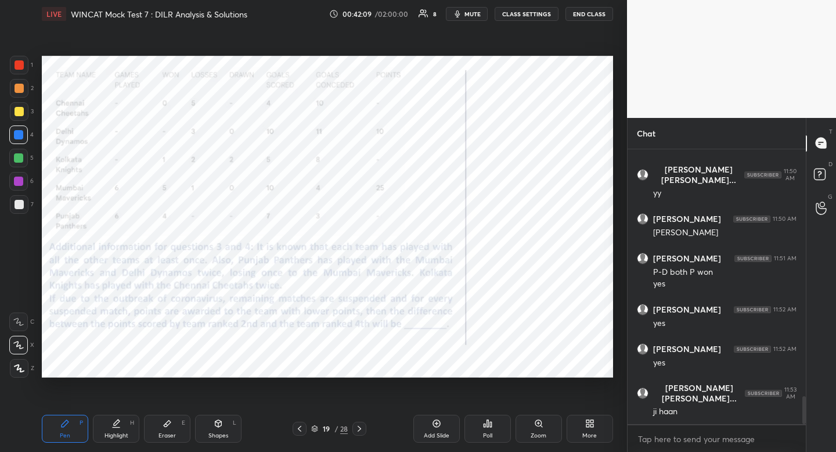
click at [301, 427] on icon at bounding box center [299, 428] width 9 height 9
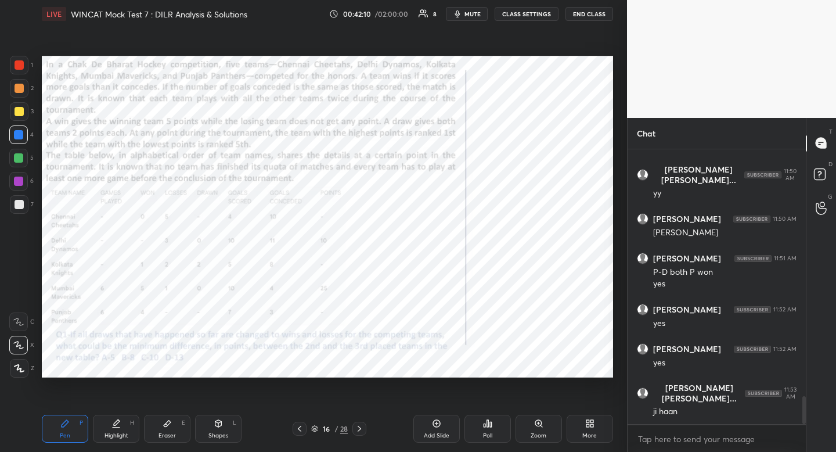
click at [301, 427] on icon at bounding box center [299, 428] width 9 height 9
click at [301, 428] on icon at bounding box center [299, 428] width 9 height 9
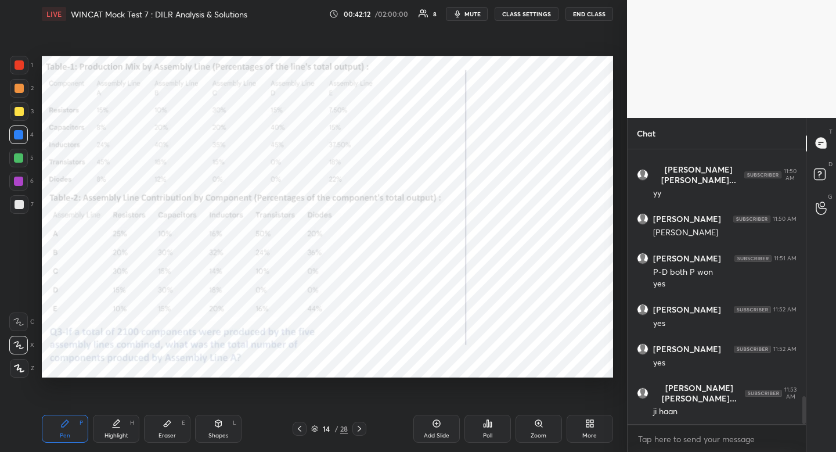
click at [301, 429] on icon at bounding box center [299, 428] width 9 height 9
click at [302, 430] on icon at bounding box center [299, 428] width 9 height 9
click at [301, 429] on icon at bounding box center [299, 428] width 9 height 9
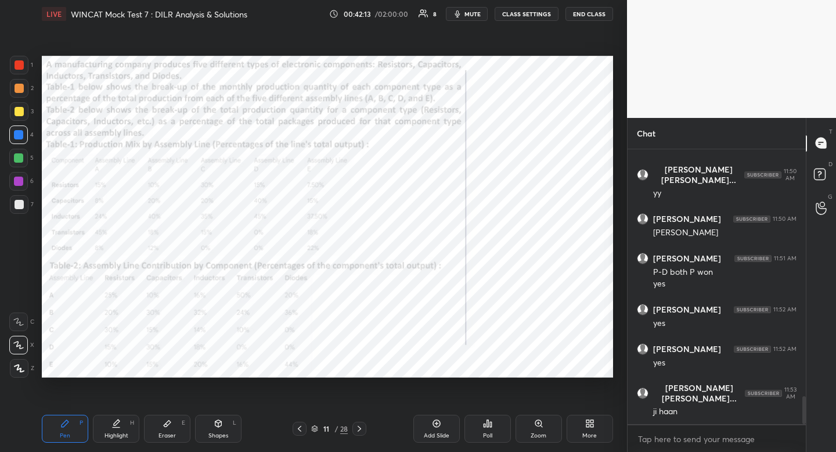
click at [301, 429] on icon at bounding box center [299, 428] width 9 height 9
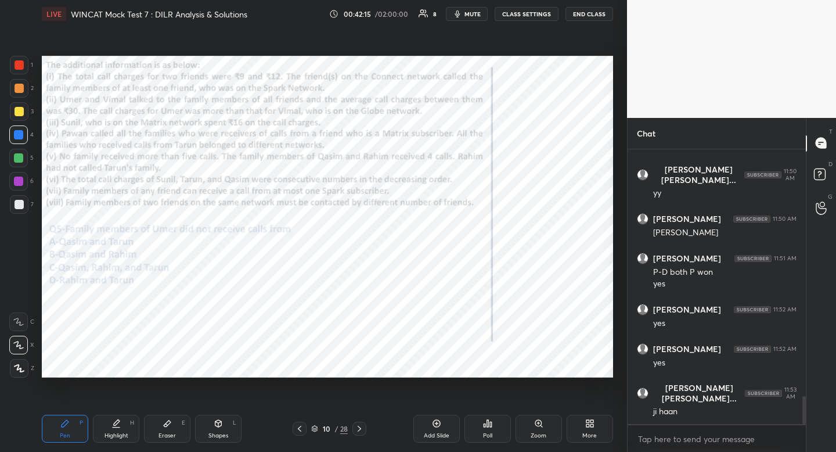
click at [301, 429] on icon at bounding box center [299, 428] width 9 height 9
click at [301, 430] on icon at bounding box center [299, 428] width 9 height 9
click at [359, 426] on icon at bounding box center [359, 429] width 3 height 6
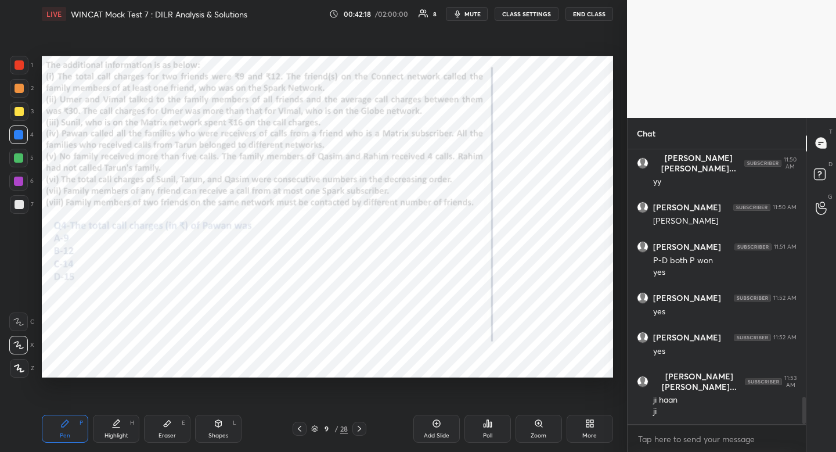
click at [359, 427] on icon at bounding box center [359, 428] width 9 height 9
click at [359, 427] on icon at bounding box center [359, 429] width 3 height 6
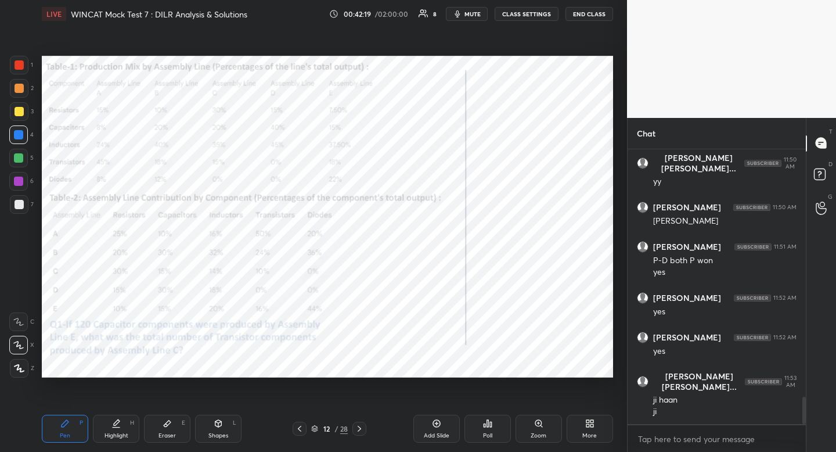
click at [359, 427] on icon at bounding box center [359, 429] width 3 height 6
click at [359, 427] on icon at bounding box center [359, 428] width 9 height 9
click at [358, 428] on icon at bounding box center [359, 428] width 9 height 9
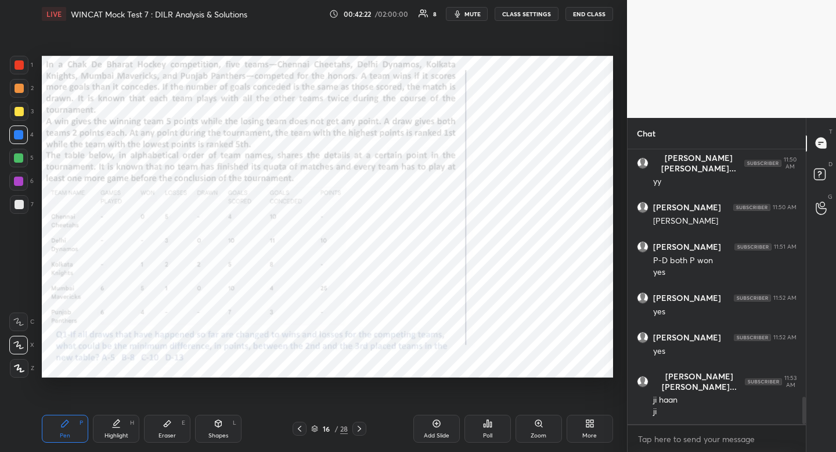
click at [23, 62] on div at bounding box center [19, 64] width 9 height 9
click at [22, 62] on div at bounding box center [19, 64] width 9 height 9
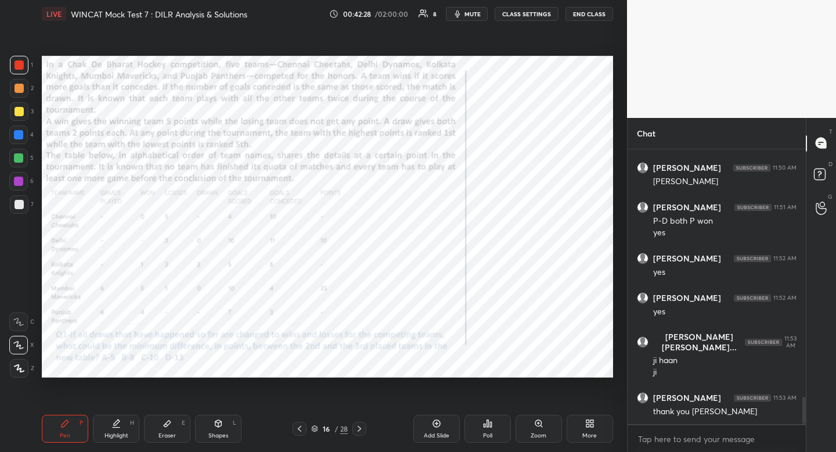
scroll to position [2559, 0]
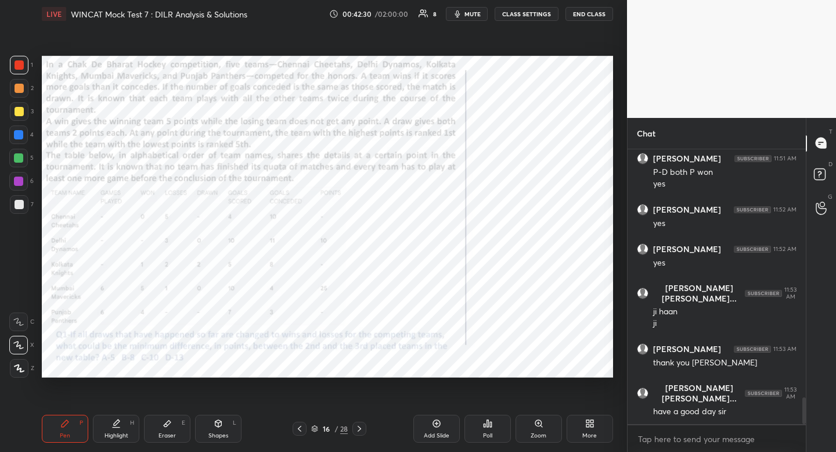
click at [117, 431] on div "Highlight H" at bounding box center [116, 429] width 46 height 28
click at [117, 433] on div "Highlight" at bounding box center [117, 436] width 24 height 6
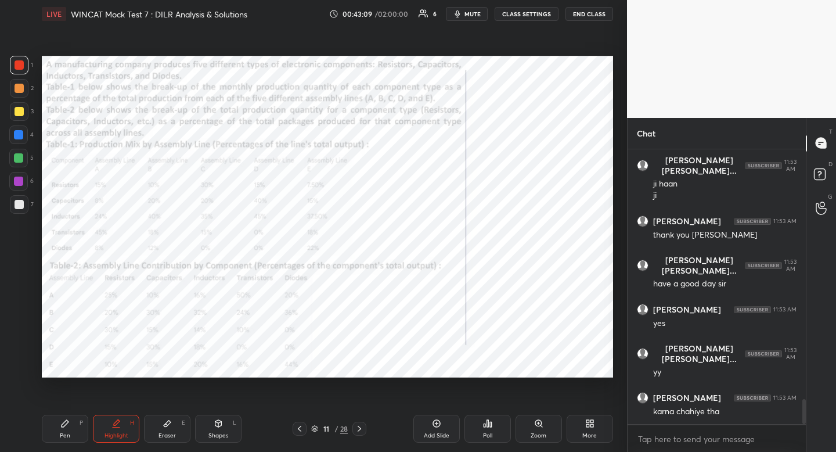
scroll to position [2726, 0]
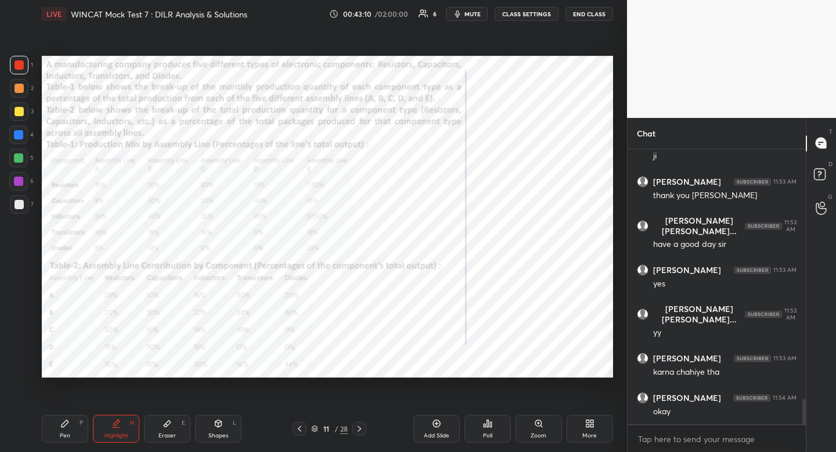
click at [175, 434] on div "Eraser E" at bounding box center [167, 429] width 46 height 28
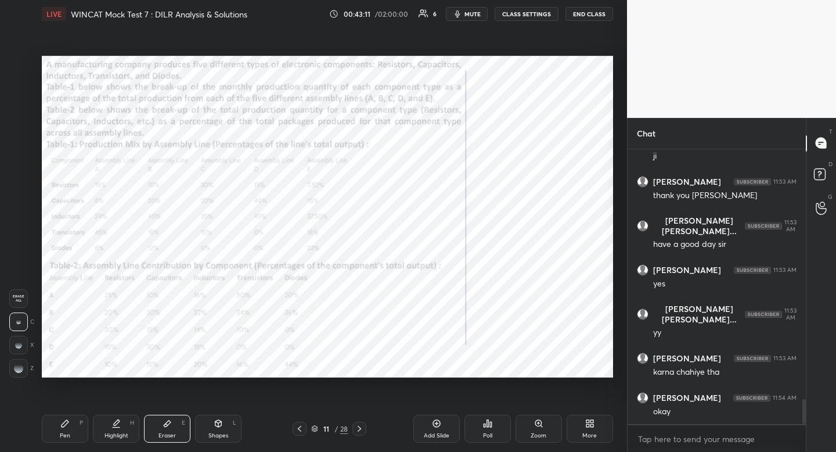
click at [23, 294] on span "Erase all" at bounding box center [18, 298] width 17 height 8
click at [59, 419] on div "Pen P" at bounding box center [65, 429] width 46 height 28
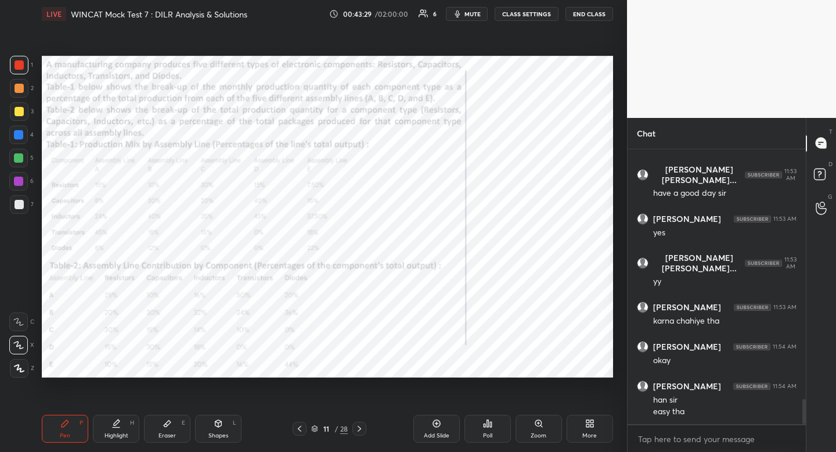
scroll to position [2789, 0]
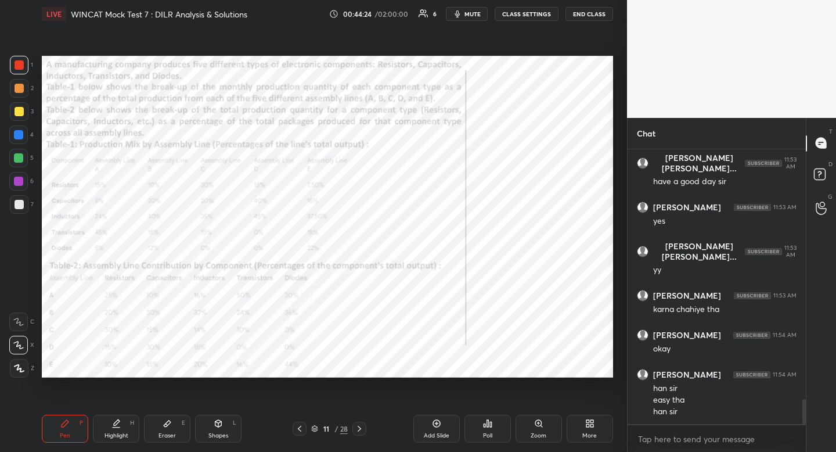
click at [167, 425] on icon at bounding box center [167, 423] width 7 height 6
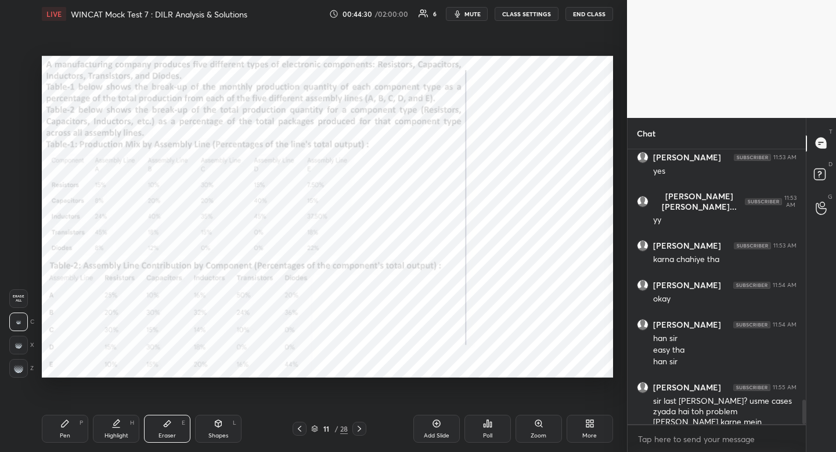
click at [73, 428] on div "Pen P" at bounding box center [65, 429] width 46 height 28
click at [114, 434] on div "Highlight" at bounding box center [117, 436] width 24 height 6
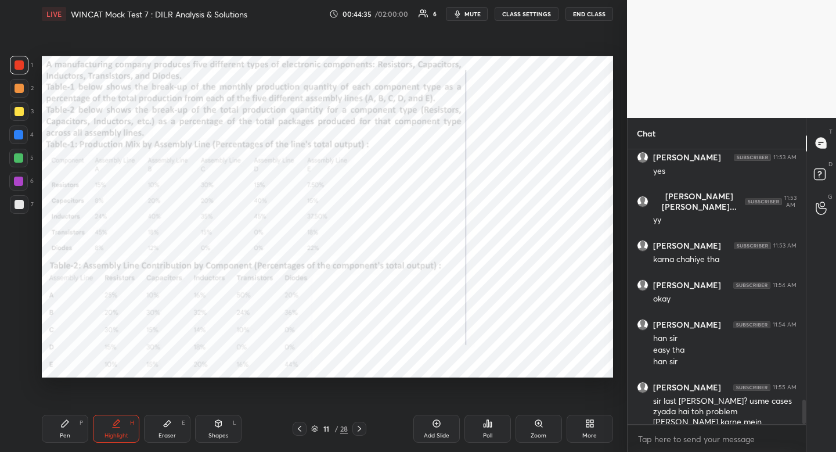
click at [116, 434] on div "Highlight" at bounding box center [117, 436] width 24 height 6
click at [10, 141] on div at bounding box center [18, 134] width 19 height 19
click at [11, 140] on div at bounding box center [18, 134] width 19 height 19
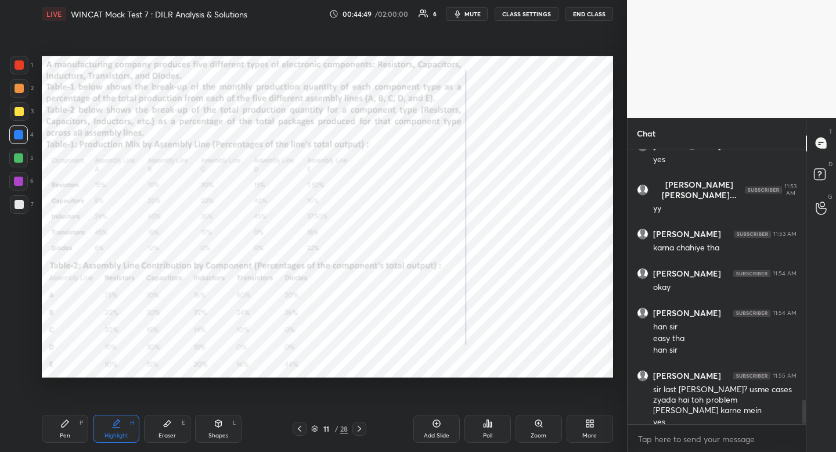
scroll to position [2890, 0]
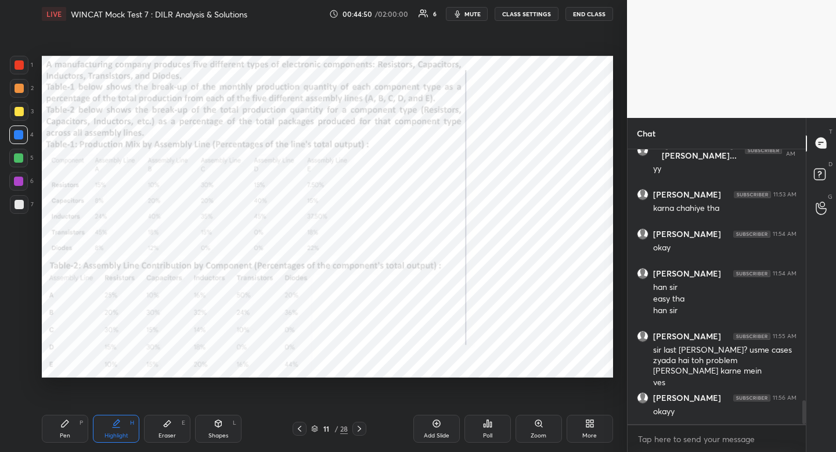
click at [385, 351] on div "Setting up your live class Poll for secs No correct answer Start poll" at bounding box center [327, 216] width 581 height 377
click at [24, 57] on div at bounding box center [19, 65] width 19 height 19
click at [23, 57] on div at bounding box center [19, 65] width 19 height 19
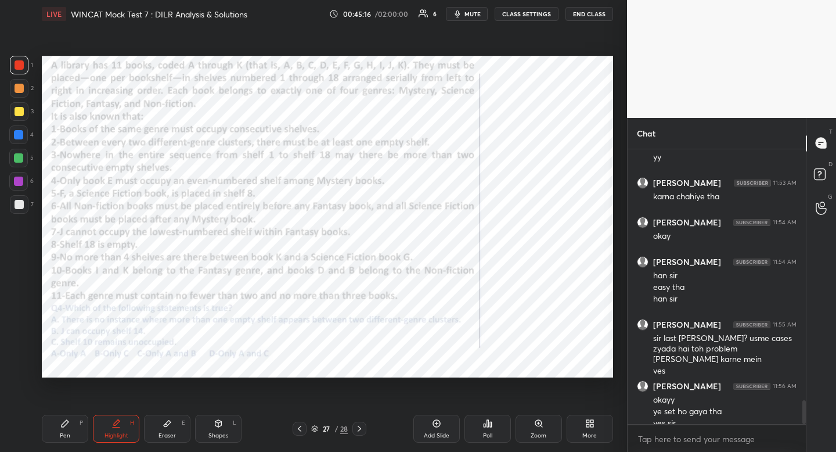
scroll to position [2913, 0]
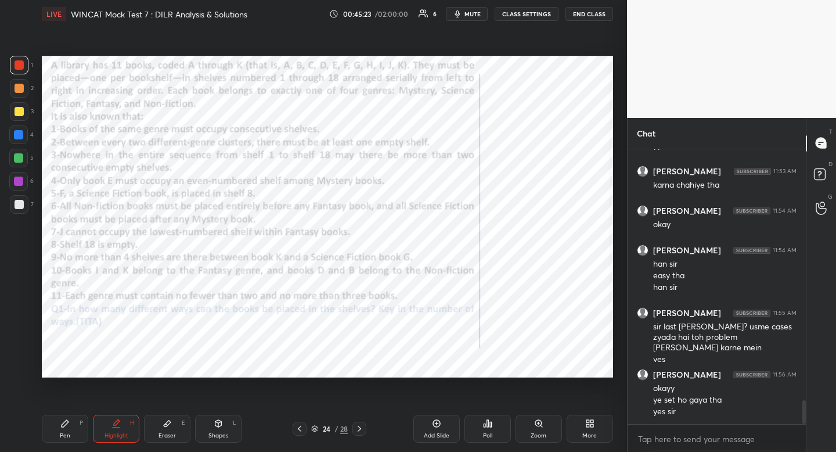
click at [173, 441] on div "Eraser E" at bounding box center [167, 429] width 46 height 28
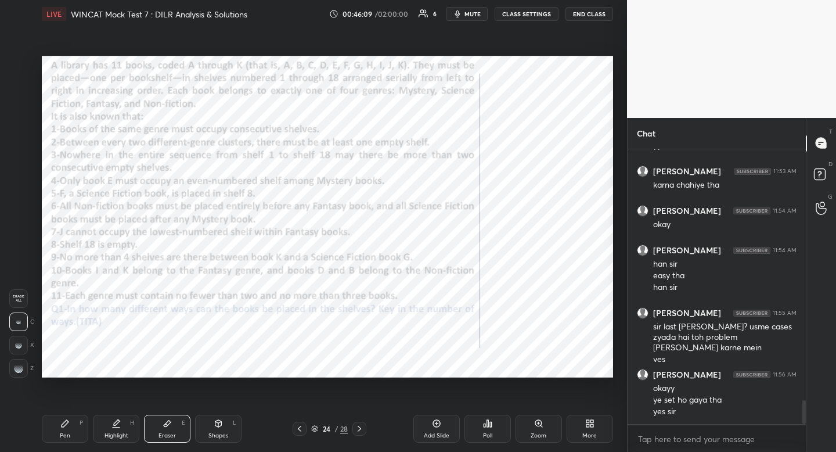
click at [55, 437] on div "Pen P" at bounding box center [65, 429] width 46 height 28
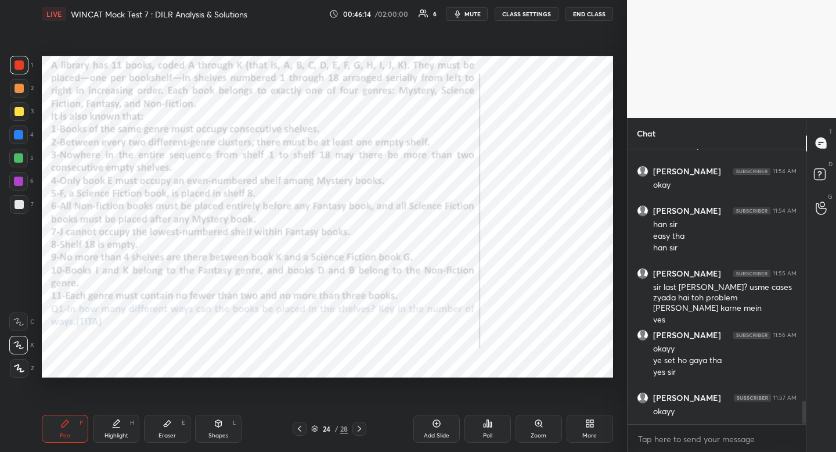
click at [123, 430] on div "Highlight H" at bounding box center [116, 429] width 46 height 28
drag, startPoint x: 123, startPoint y: 431, endPoint x: 159, endPoint y: 387, distance: 56.6
click at [124, 431] on div "Highlight H" at bounding box center [116, 429] width 46 height 28
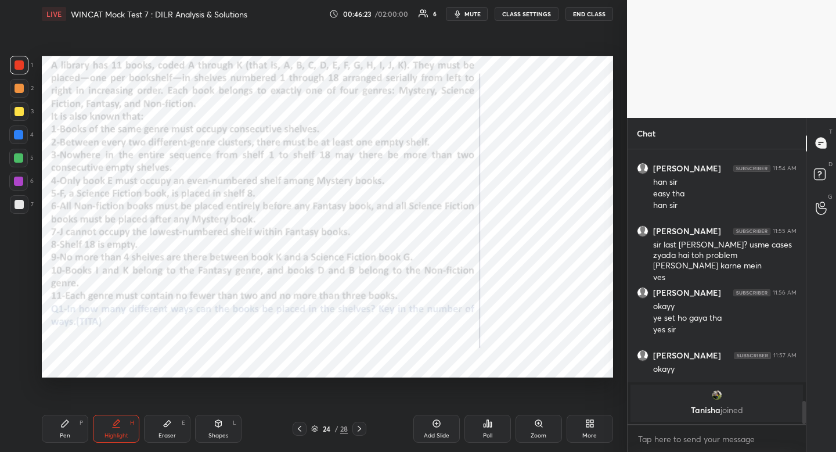
scroll to position [2726, 0]
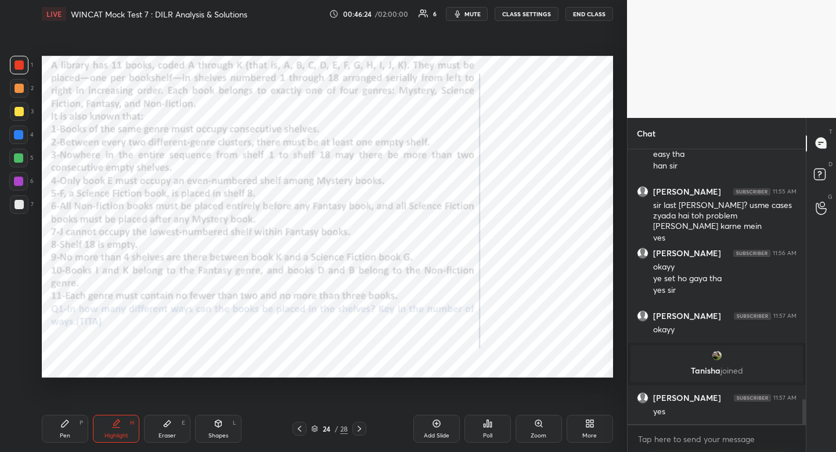
click at [18, 136] on div at bounding box center [18, 134] width 9 height 9
click at [19, 136] on div at bounding box center [18, 134] width 9 height 9
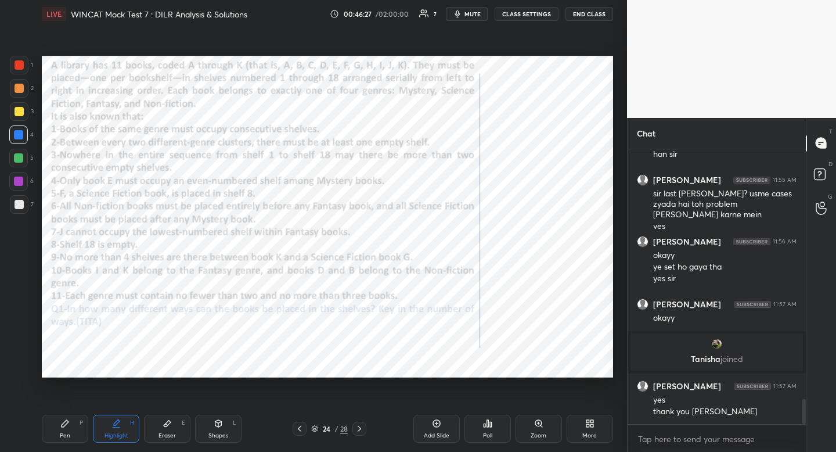
click at [474, 14] on span "mute" at bounding box center [472, 14] width 16 height 8
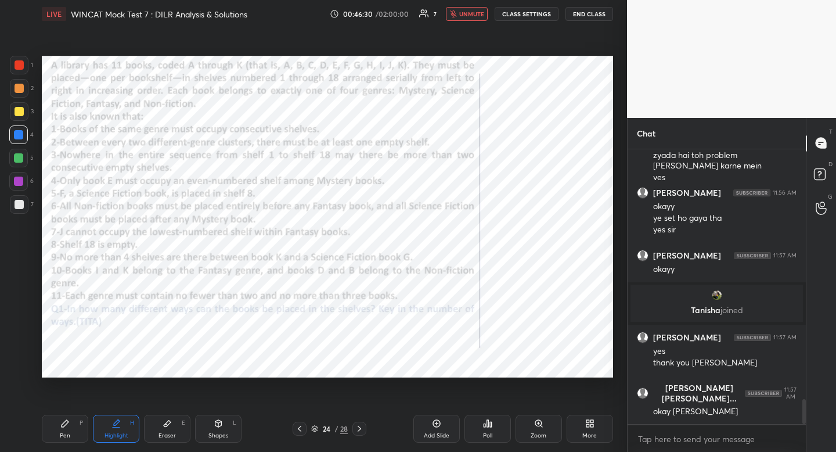
click at [594, 12] on button "END CLASS" at bounding box center [590, 14] width 48 height 14
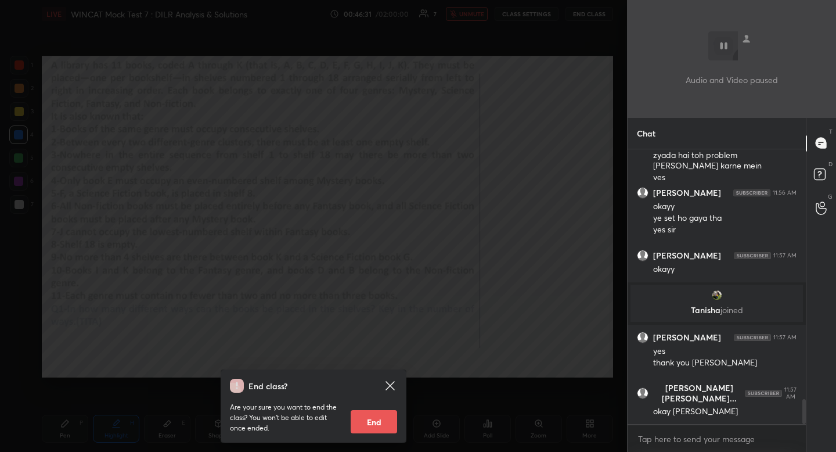
click at [383, 423] on button "End" at bounding box center [374, 421] width 46 height 23
type textarea "x"
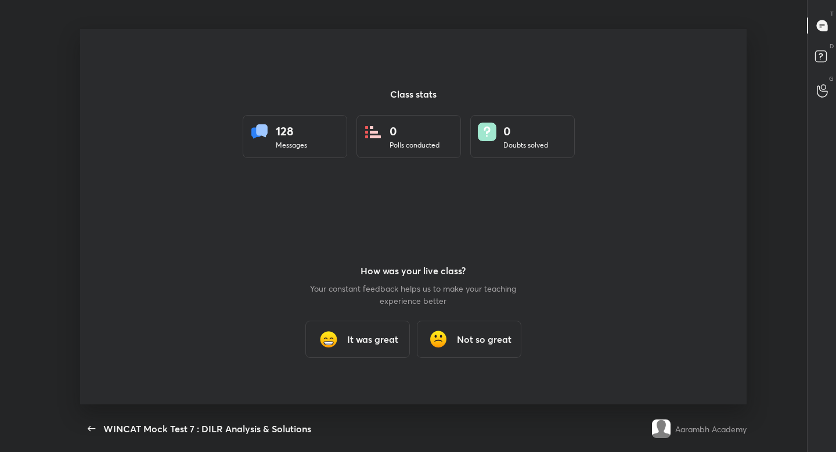
scroll to position [0, 0]
